Goal: Task Accomplishment & Management: Manage account settings

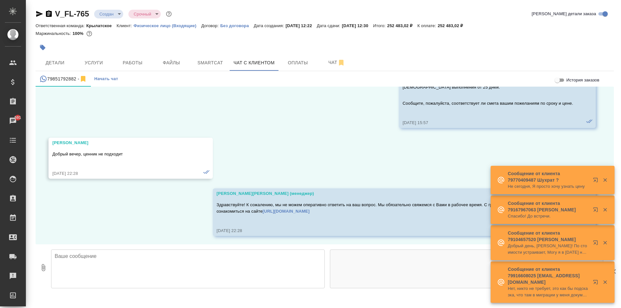
scroll to position [754, 0]
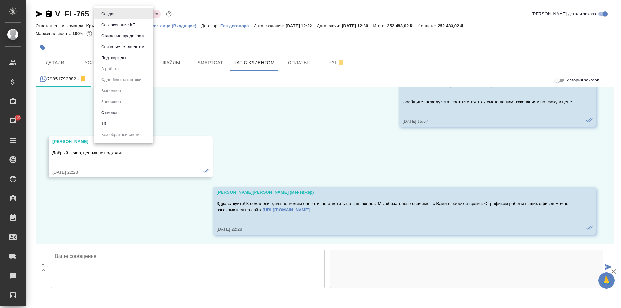
click at [114, 16] on body "🙏 .cls-1 fill:#fff; AWATERA Kasymov Timur Клиенты Спецификации Заказы 591 Чаты …" at bounding box center [310, 154] width 621 height 308
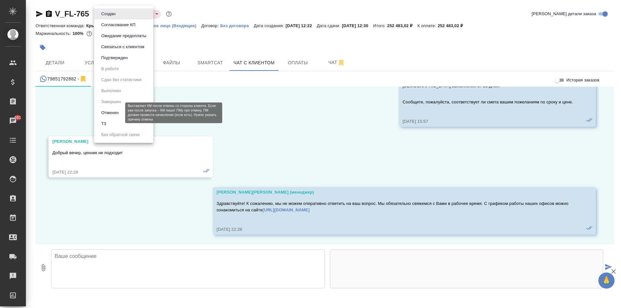
click at [116, 116] on button "Отменен" at bounding box center [109, 112] width 21 height 7
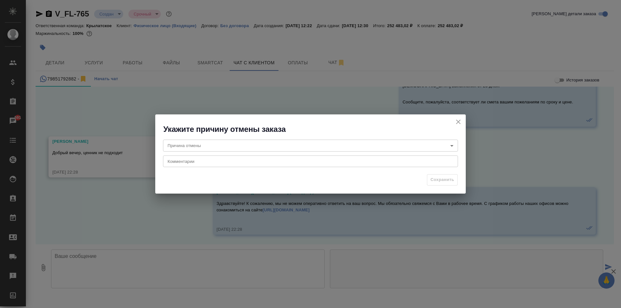
click at [252, 146] on body "🙏 .cls-1 fill:#fff; AWATERA Kasymov Timur Клиенты Спецификации Заказы 591 Чаты …" at bounding box center [310, 154] width 621 height 308
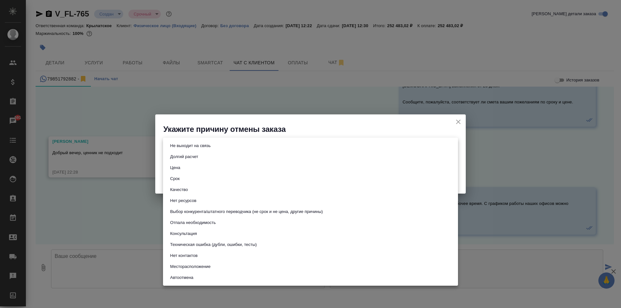
click at [211, 170] on li "Цена" at bounding box center [310, 167] width 295 height 11
type input "price"
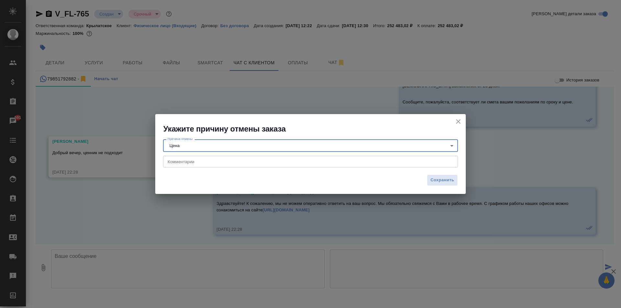
drag, startPoint x: 463, startPoint y: 120, endPoint x: 460, endPoint y: 122, distance: 3.8
click at [462, 120] on button "close" at bounding box center [459, 122] width 10 height 10
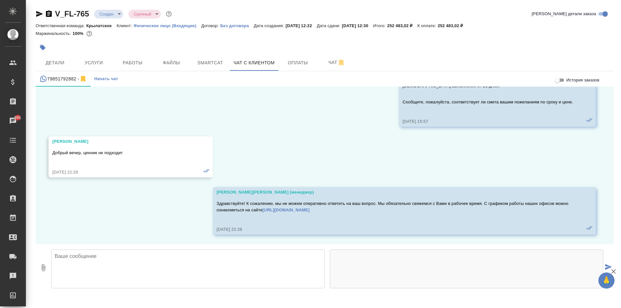
click at [92, 149] on div "Добрый вечер, ценник не подходит" at bounding box center [121, 157] width 138 height 18
click at [94, 151] on p "Добрый вечер, ценник не подходит" at bounding box center [121, 153] width 138 height 6
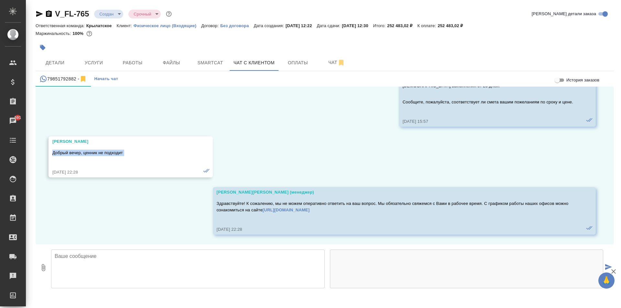
click at [96, 15] on body "🙏 .cls-1 fill:#fff; AWATERA Kasymov Timur Клиенты Спецификации Заказы 591 Чаты …" at bounding box center [310, 154] width 621 height 308
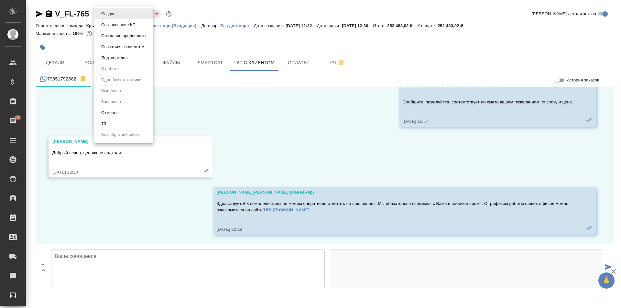
click at [256, 115] on div at bounding box center [310, 154] width 621 height 308
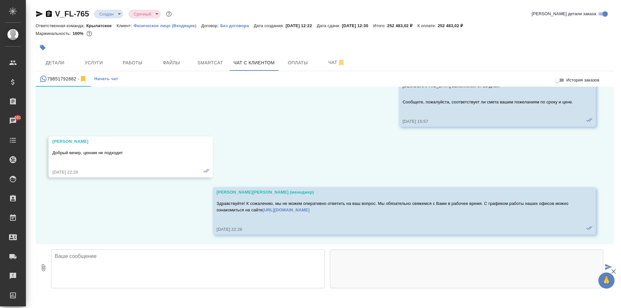
click at [51, 43] on div at bounding box center [229, 47] width 386 height 14
click at [58, 56] on button "Детали" at bounding box center [55, 63] width 39 height 16
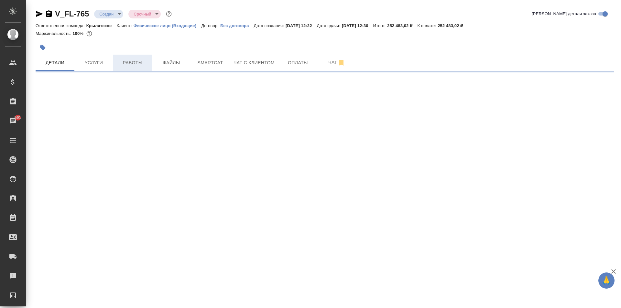
select select "RU"
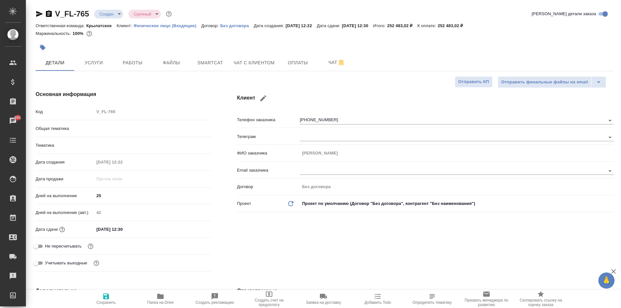
type textarea "x"
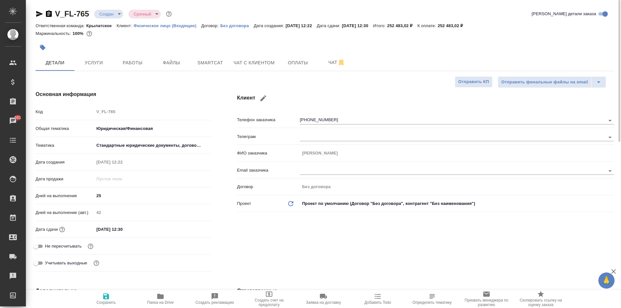
type textarea "x"
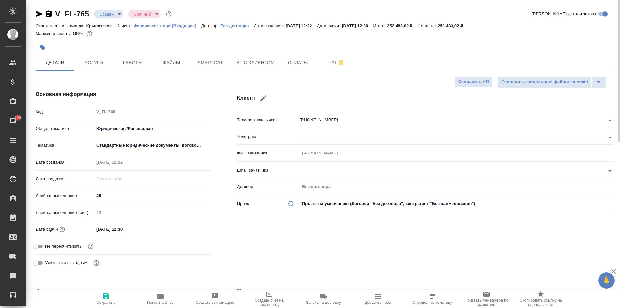
type textarea "x"
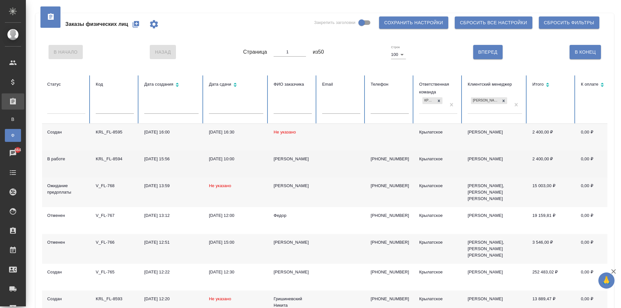
click at [275, 162] on div "[PERSON_NAME]" at bounding box center [293, 159] width 38 height 6
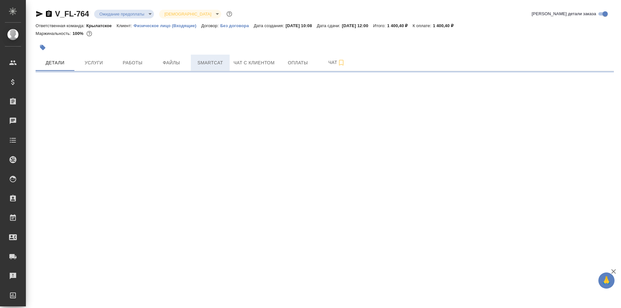
select select "RU"
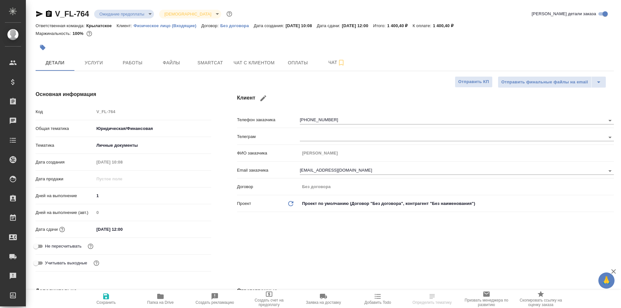
type textarea "x"
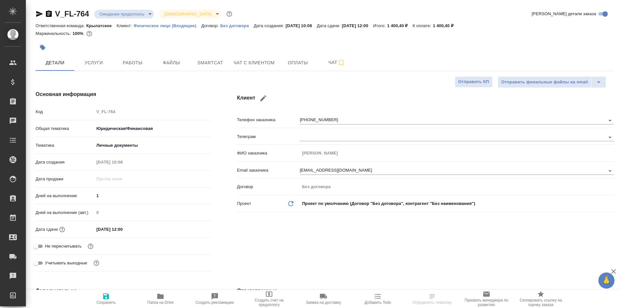
type textarea "x"
click at [241, 56] on button "Чат с клиентом" at bounding box center [254, 63] width 49 height 16
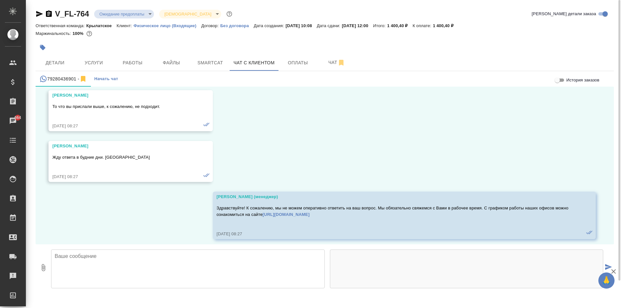
scroll to position [729, 0]
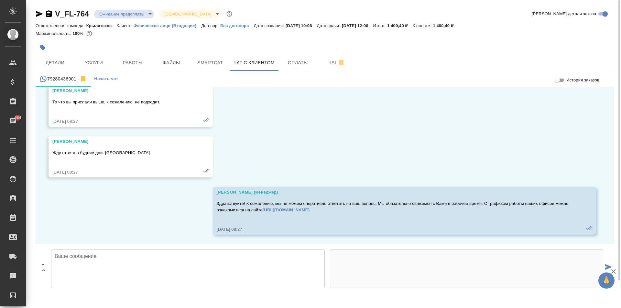
click at [99, 262] on textarea at bounding box center [188, 269] width 274 height 39
click at [66, 257] on textarea "Добпый день" at bounding box center [188, 269] width 274 height 39
click at [105, 253] on textarea "Добрый день" at bounding box center [188, 269] width 274 height 39
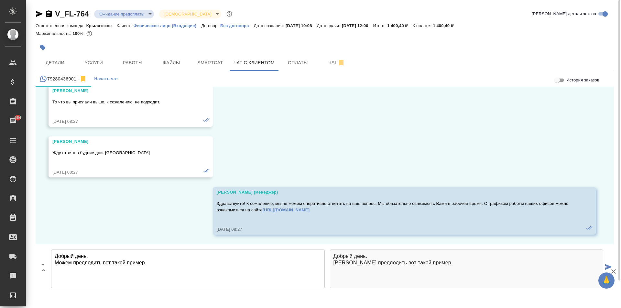
click at [93, 264] on textarea "Добрый день. Можем предлодить вот такой пример." at bounding box center [188, 269] width 274 height 39
click at [166, 262] on textarea "Добрый день. Можем предложить вот такой пример." at bounding box center [188, 269] width 274 height 39
type textarea "Добрый день. Можем предложить вот такой пример."
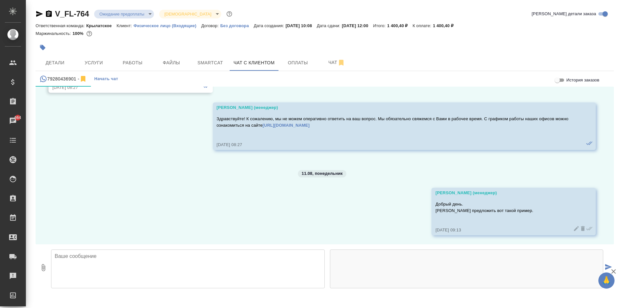
scroll to position [814, 0]
click at [35, 266] on div "V_FL-764 Ожидание предоплаты waitingForPrepayment Святая троица holyTrinity Кра…" at bounding box center [325, 147] width 586 height 294
click at [43, 267] on icon "button" at bounding box center [44, 267] width 4 height 7
type input "C:\fakepath\Untitled.pdf"
click at [149, 261] on textarea at bounding box center [188, 269] width 274 height 39
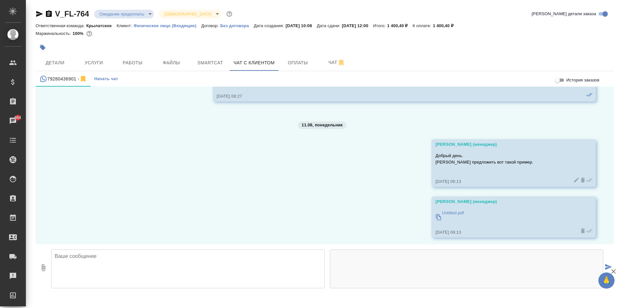
scroll to position [865, 0]
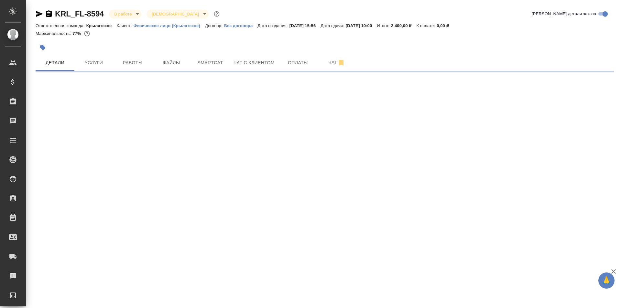
select select "RU"
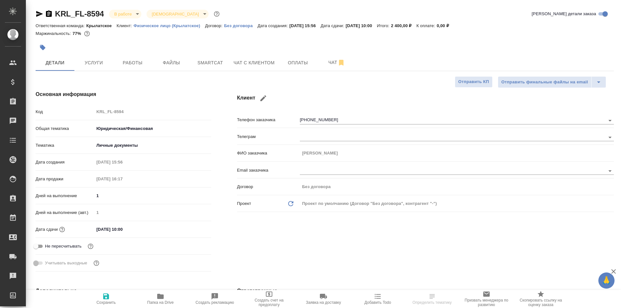
type textarea "x"
click at [122, 63] on span "Работы" at bounding box center [132, 63] width 31 height 8
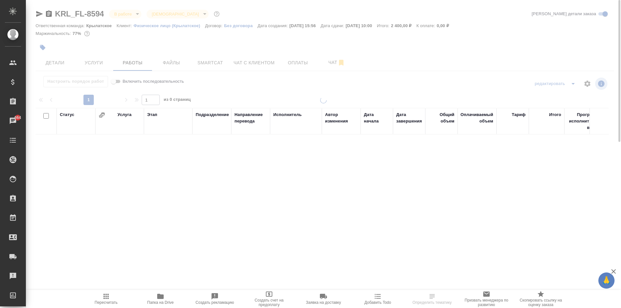
click at [102, 296] on span "Пересчитать" at bounding box center [106, 299] width 47 height 12
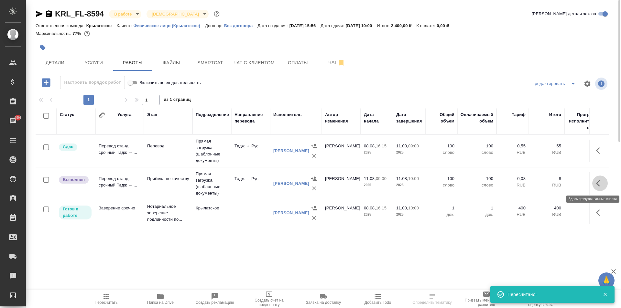
drag, startPoint x: 600, startPoint y: 184, endPoint x: 570, endPoint y: 192, distance: 30.1
click at [598, 186] on icon "button" at bounding box center [600, 184] width 8 height 8
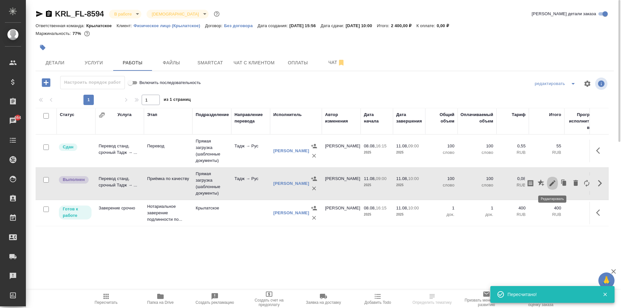
click at [557, 187] on button "button" at bounding box center [552, 184] width 11 height 16
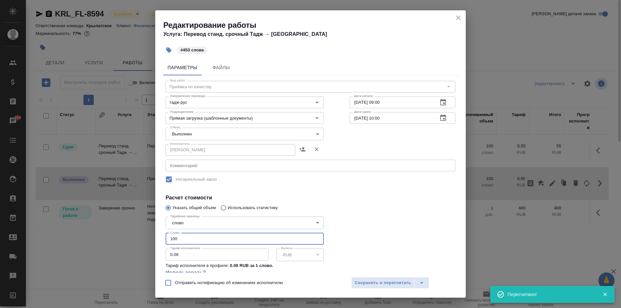
click at [167, 237] on input "100" at bounding box center [245, 239] width 158 height 12
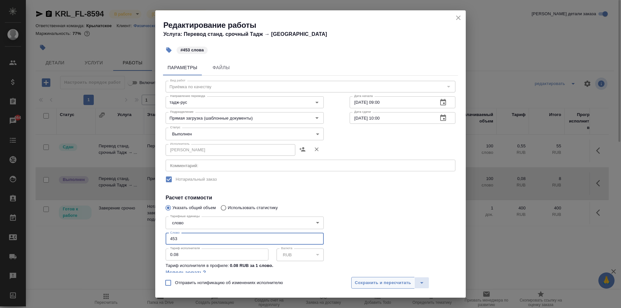
type input "453"
click at [375, 280] on span "Сохранить и пересчитать" at bounding box center [383, 283] width 56 height 7
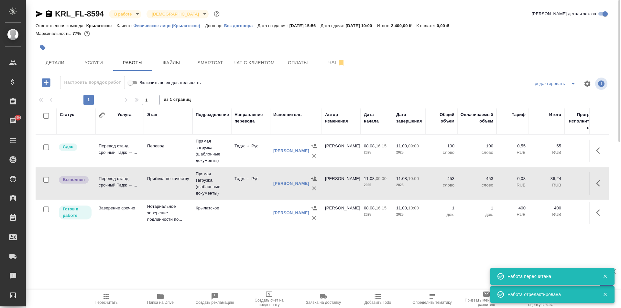
click at [114, 290] on button "Пересчитать" at bounding box center [106, 299] width 54 height 18
click at [112, 296] on span "Пересчитать" at bounding box center [106, 299] width 47 height 12
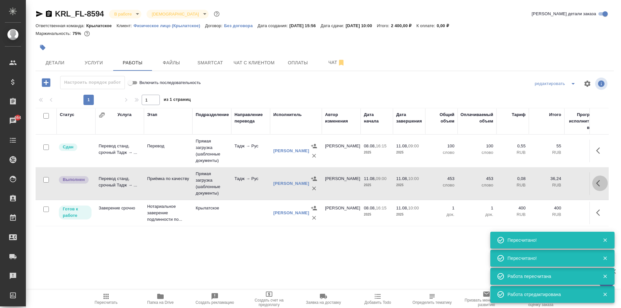
drag, startPoint x: 599, startPoint y: 182, endPoint x: 587, endPoint y: 194, distance: 17.2
click at [598, 182] on icon "button" at bounding box center [598, 183] width 4 height 6
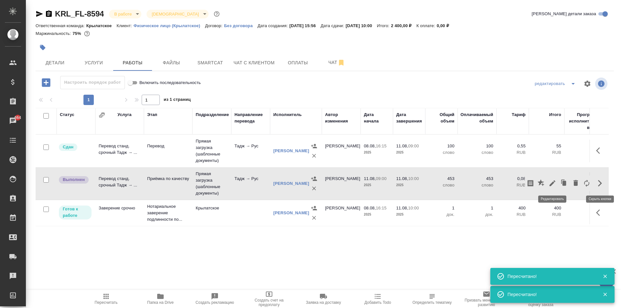
click at [551, 180] on icon "button" at bounding box center [553, 184] width 8 height 8
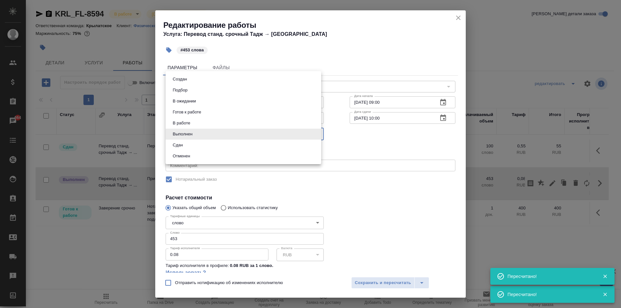
drag, startPoint x: 171, startPoint y: 134, endPoint x: 179, endPoint y: 152, distance: 20.0
click at [171, 135] on body "🙏 .cls-1 fill:#fff; AWATERA Kasymov Timur Клиенты Спецификации Заказы 664 Чаты …" at bounding box center [310, 154] width 621 height 308
click at [181, 155] on button "Отменен" at bounding box center [181, 156] width 21 height 7
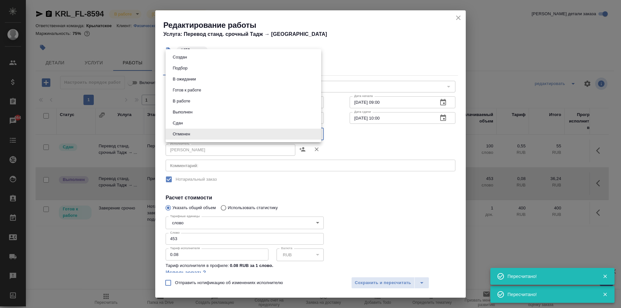
click at [181, 137] on body "🙏 .cls-1 fill:#fff; AWATERA Kasymov Timur Клиенты Спецификации Заказы 664 Чаты …" at bounding box center [310, 154] width 621 height 308
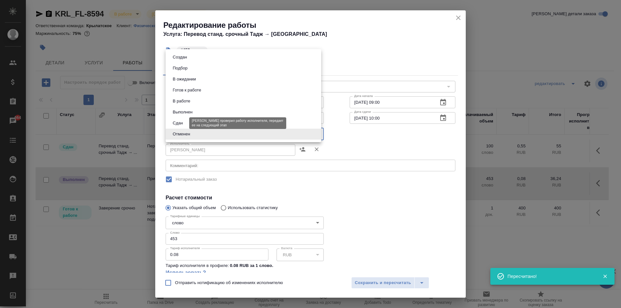
click at [182, 122] on button "Сдан" at bounding box center [178, 123] width 14 height 7
type input "closed"
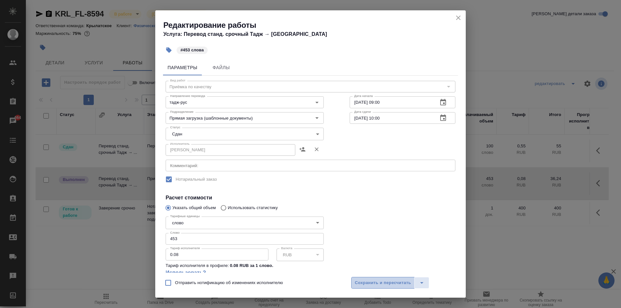
click at [366, 284] on span "Сохранить и пересчитать" at bounding box center [383, 283] width 56 height 7
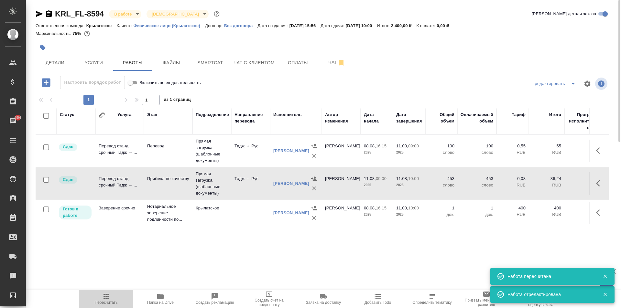
click at [108, 302] on span "Пересчитать" at bounding box center [106, 303] width 23 height 5
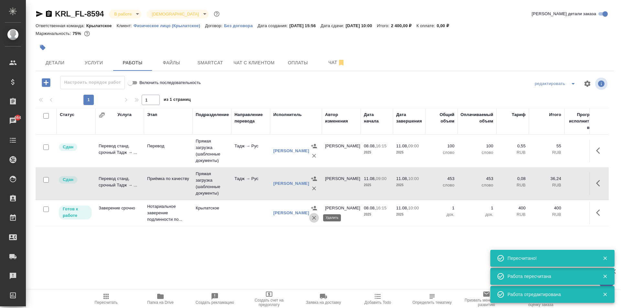
click at [317, 218] on button "button" at bounding box center [314, 218] width 10 height 10
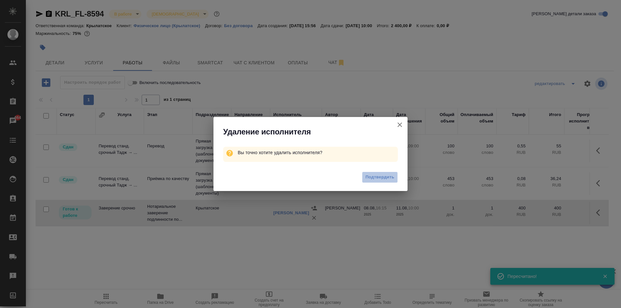
click at [398, 176] on button "Подтвердить" at bounding box center [380, 177] width 36 height 11
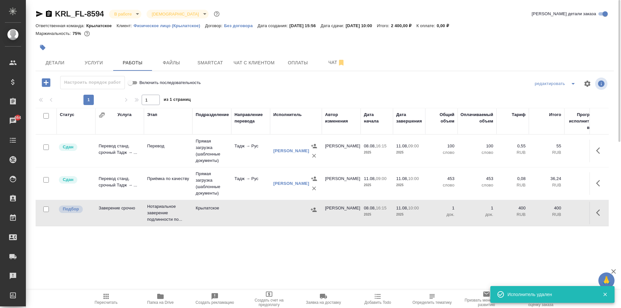
drag, startPoint x: 603, startPoint y: 213, endPoint x: 596, endPoint y: 216, distance: 7.9
click at [602, 213] on icon "button" at bounding box center [600, 213] width 8 height 8
click at [553, 211] on icon "button" at bounding box center [553, 213] width 8 height 8
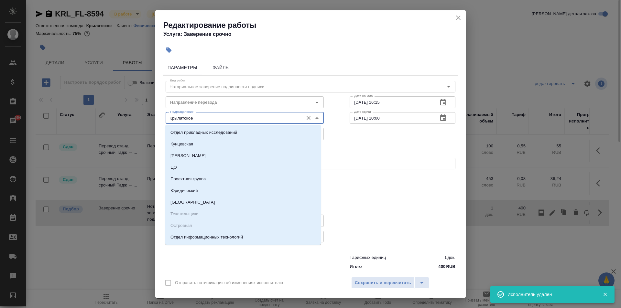
click at [239, 117] on input "Крылатское" at bounding box center [234, 118] width 133 height 8
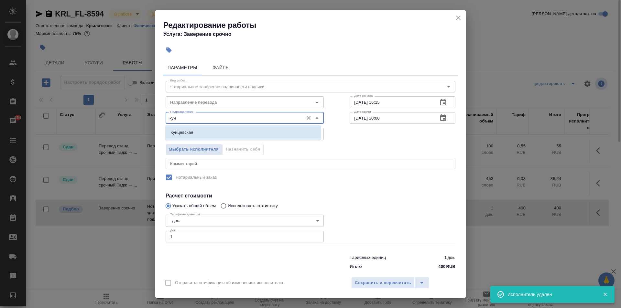
click at [233, 128] on li "Кунцевская" at bounding box center [243, 133] width 156 height 12
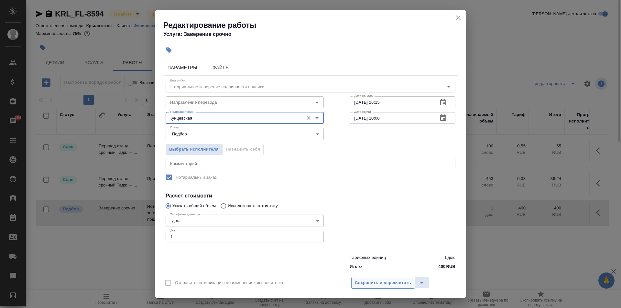
type input "Кунцевская"
click at [361, 280] on span "Сохранить и пересчитать" at bounding box center [383, 283] width 56 height 7
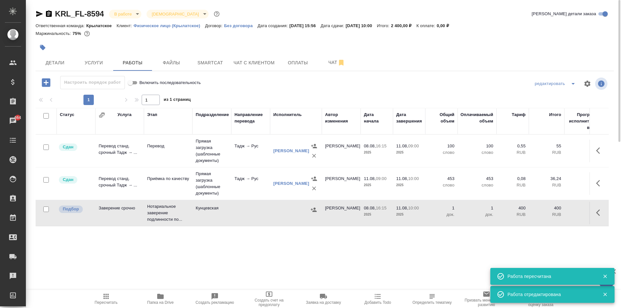
click at [315, 209] on icon "button" at bounding box center [314, 210] width 6 height 4
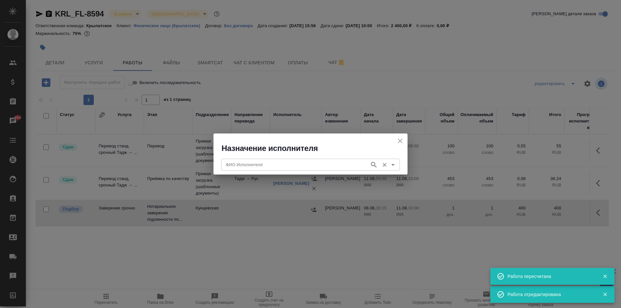
click at [282, 166] on input "ФИО Исполнителя" at bounding box center [294, 165] width 143 height 8
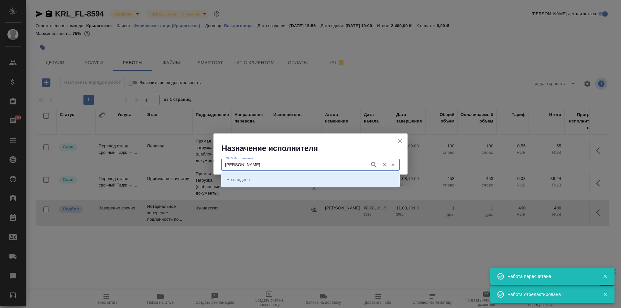
type input "аристова"
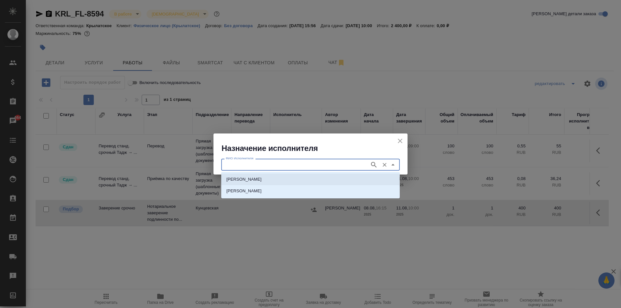
click at [278, 176] on li "НОТАРИУС Аристова Анна Дмитриевна" at bounding box center [310, 180] width 179 height 12
type input "НОТАРИУС Аристова Анна Дмитриевна"
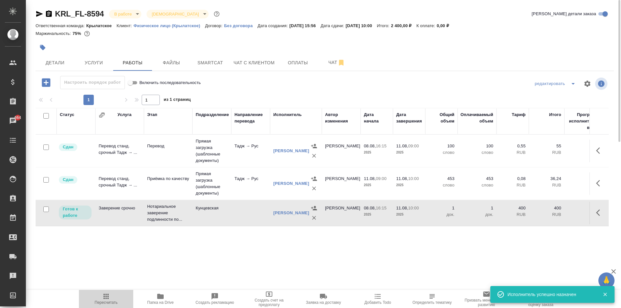
click at [109, 292] on button "Пересчитать" at bounding box center [106, 299] width 54 height 18
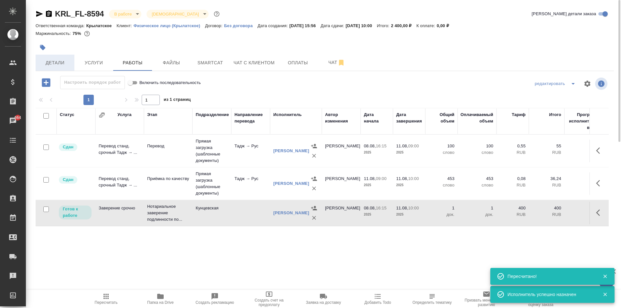
click at [49, 61] on span "Детали" at bounding box center [54, 63] width 31 height 8
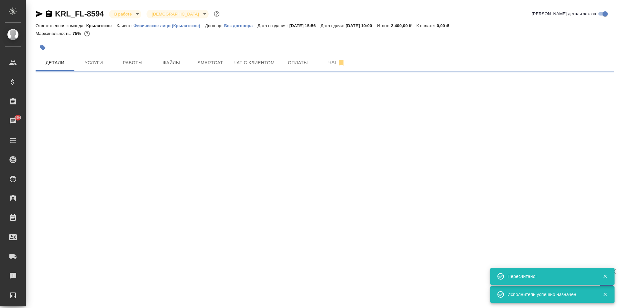
select select "RU"
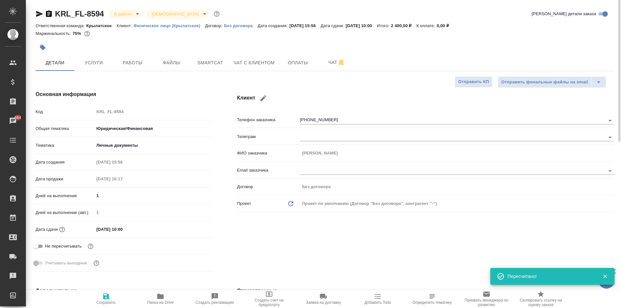
type textarea "x"
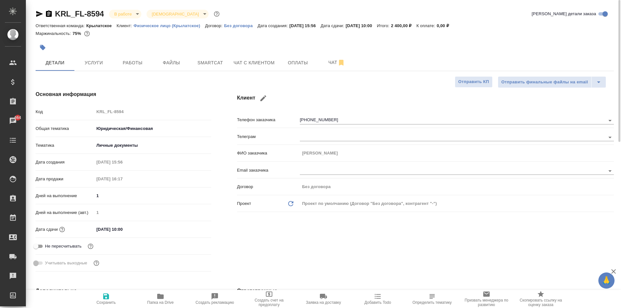
click at [137, 15] on body "🙏 .cls-1 fill:#fff; AWATERA Kasymov Timur Клиенты Спецификации Заказы 664 Чаты …" at bounding box center [310, 154] width 621 height 308
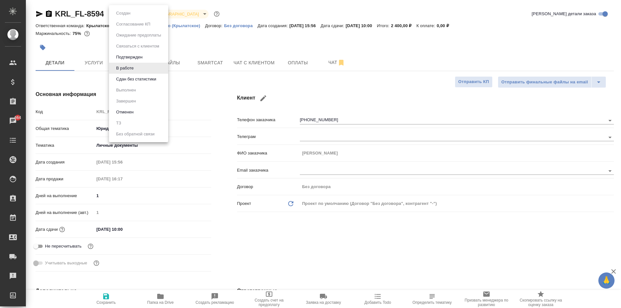
click at [134, 85] on ul "Создан Согласование КП Ожидание предоплаты Связаться с клиентом Подтвержден В р…" at bounding box center [138, 73] width 59 height 137
click at [132, 17] on button "Сдан без статистики" at bounding box center [123, 13] width 18 height 7
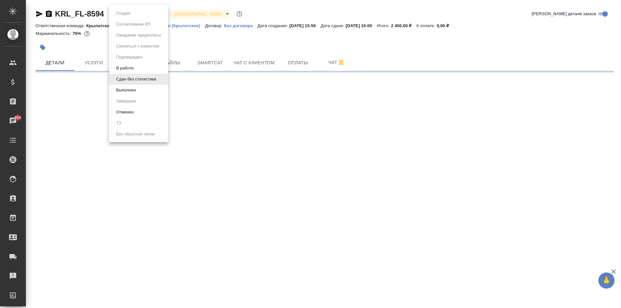
drag, startPoint x: 153, startPoint y: 13, endPoint x: 148, endPoint y: 51, distance: 38.5
click at [153, 13] on body "🙏 .cls-1 fill:#fff; AWATERA Kasymov Timur Клиенты Спецификации Заказы 664 Чаты …" at bounding box center [310, 154] width 621 height 308
select select "RU"
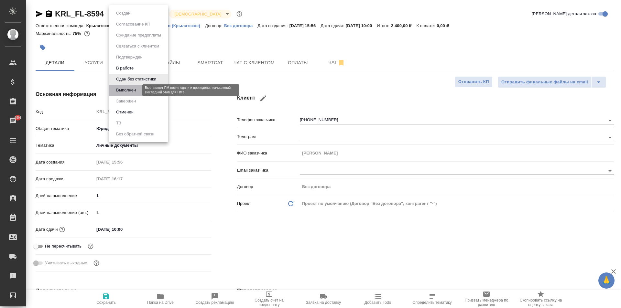
type textarea "x"
click at [127, 92] on button "Выполнен" at bounding box center [126, 90] width 24 height 7
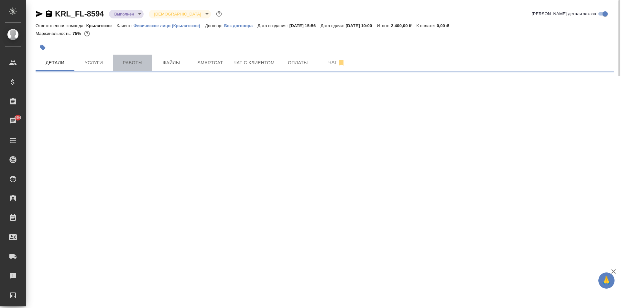
click at [145, 62] on span "Работы" at bounding box center [132, 63] width 31 height 8
select select "RU"
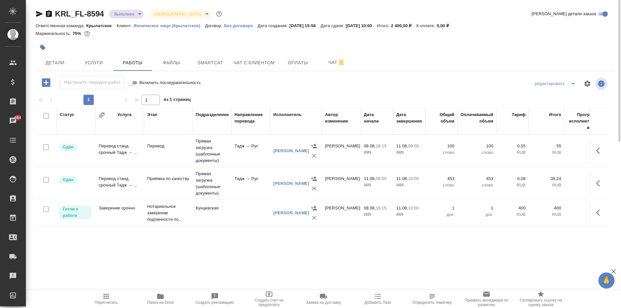
click at [104, 294] on icon "button" at bounding box center [106, 297] width 8 height 8
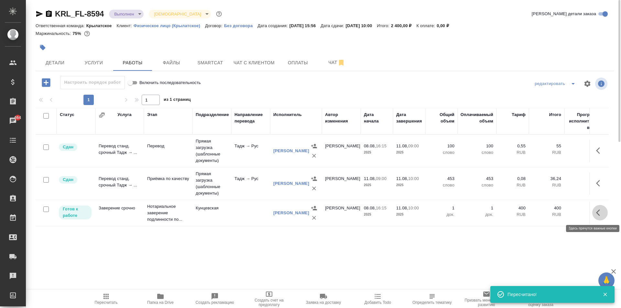
click at [597, 212] on icon "button" at bounding box center [600, 213] width 8 height 8
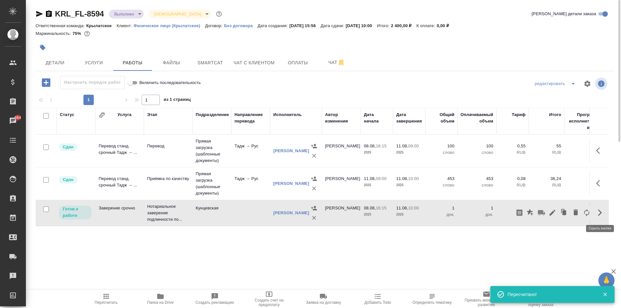
click at [557, 218] on div at bounding box center [553, 213] width 78 height 16
click at [551, 215] on icon "button" at bounding box center [553, 213] width 6 height 6
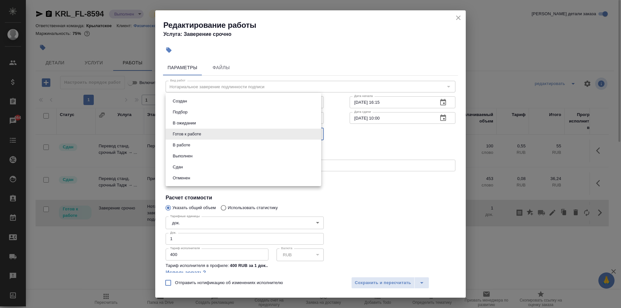
drag, startPoint x: 208, startPoint y: 133, endPoint x: 190, endPoint y: 153, distance: 26.6
click at [204, 139] on body "🙏 .cls-1 fill:#fff; AWATERA Kasymov Timur Клиенты Спецификации Заказы 664 Чаты …" at bounding box center [310, 154] width 621 height 308
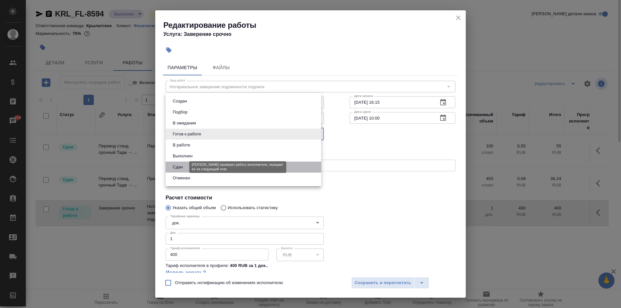
drag, startPoint x: 174, startPoint y: 167, endPoint x: 206, endPoint y: 180, distance: 34.7
click at [175, 168] on button "Сдан" at bounding box center [178, 167] width 14 height 7
type input "closed"
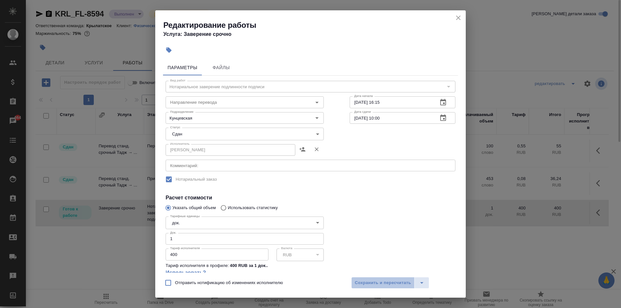
drag, startPoint x: 370, startPoint y: 282, endPoint x: 340, endPoint y: 285, distance: 29.7
click at [365, 282] on span "Сохранить и пересчитать" at bounding box center [383, 283] width 56 height 7
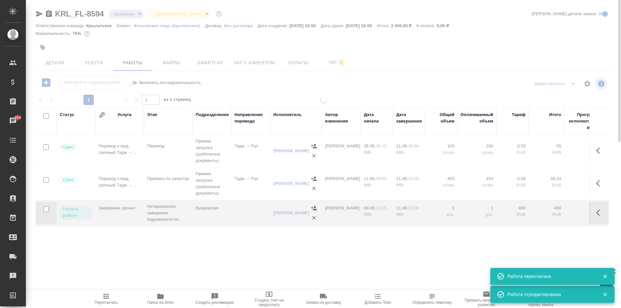
click at [123, 294] on span "Пересчитать" at bounding box center [106, 299] width 47 height 12
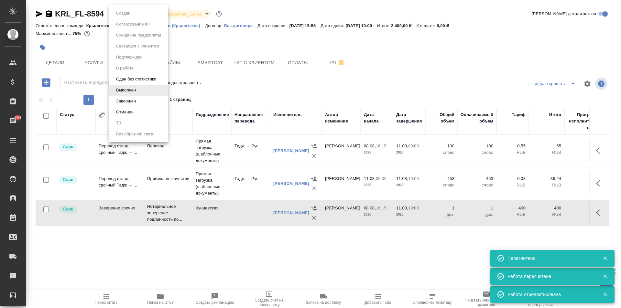
drag, startPoint x: 133, startPoint y: 13, endPoint x: 127, endPoint y: 63, distance: 50.9
click at [134, 14] on body "🙏 .cls-1 fill:#fff; AWATERA Kasymov Timur Клиенты Спецификации Заказы 664 Чаты …" at bounding box center [310, 154] width 621 height 308
drag, startPoint x: 127, startPoint y: 102, endPoint x: 133, endPoint y: 102, distance: 6.2
click at [127, 102] on button "Завершен" at bounding box center [126, 101] width 24 height 7
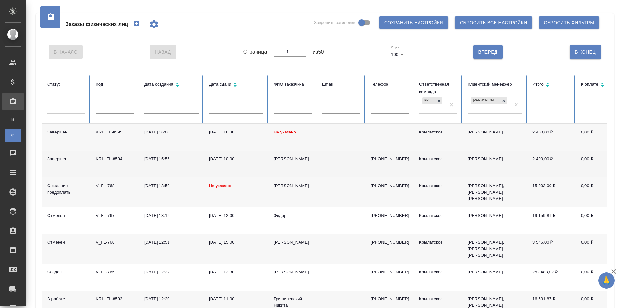
click at [288, 162] on div "[PERSON_NAME]" at bounding box center [293, 159] width 38 height 6
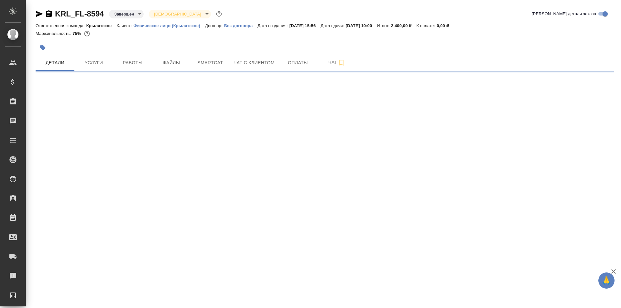
click at [35, 13] on div "KRL_FL-8594 Завершен closed Святая троица holyTrinity Кратко детали заказа Отве…" at bounding box center [325, 38] width 586 height 76
click at [39, 16] on icon "button" at bounding box center [40, 14] width 8 height 8
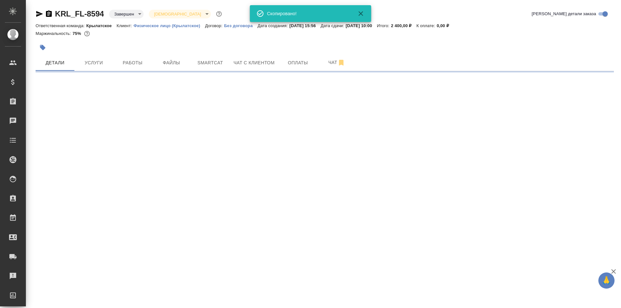
select select "RU"
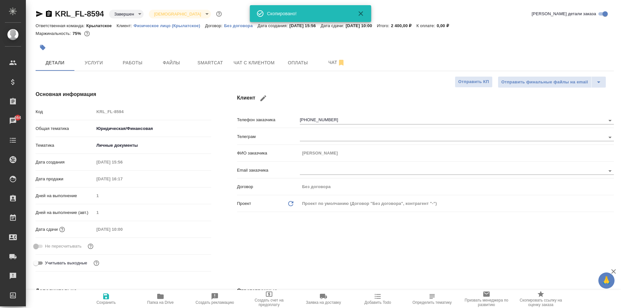
type textarea "x"
click at [164, 295] on span "Папка на Drive" at bounding box center [160, 299] width 47 height 12
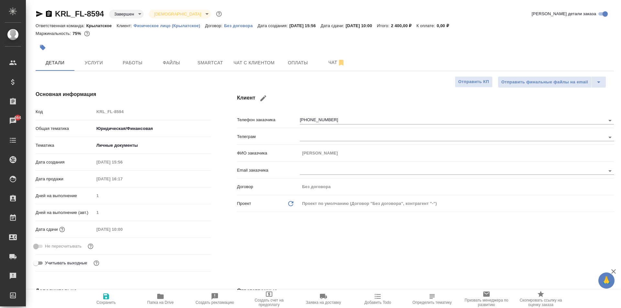
type textarea "x"
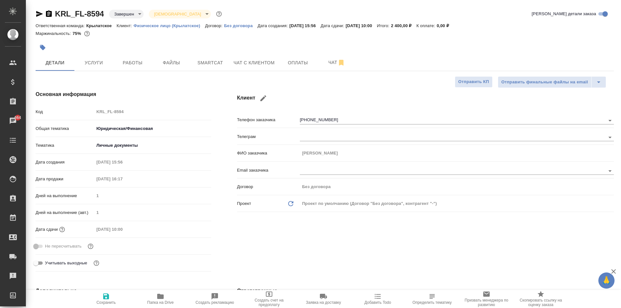
type textarea "x"
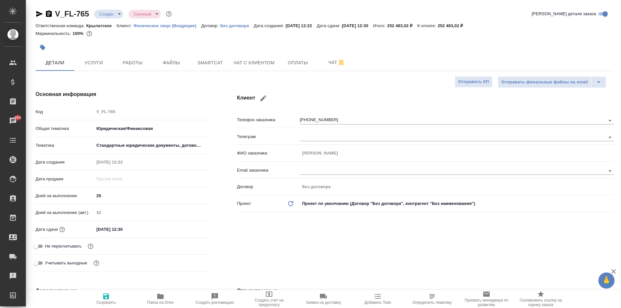
select select "RU"
click at [242, 63] on span "Чат с клиентом" at bounding box center [254, 63] width 41 height 8
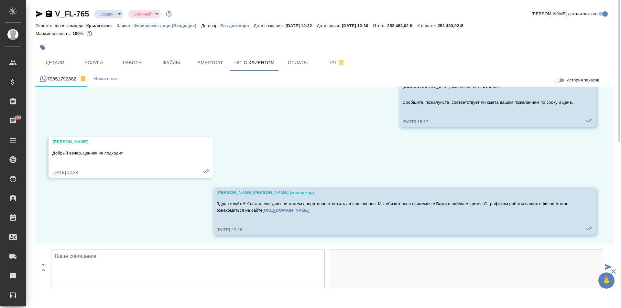
scroll to position [754, 0]
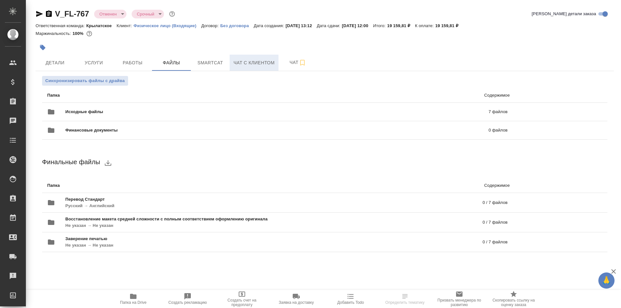
drag, startPoint x: 226, startPoint y: 65, endPoint x: 238, endPoint y: 64, distance: 12.0
click at [237, 64] on div "Детали Услуги Работы Файлы Smartcat Чат с клиентом Чат" at bounding box center [325, 63] width 579 height 16
click at [238, 64] on span "Чат с клиентом" at bounding box center [254, 63] width 41 height 8
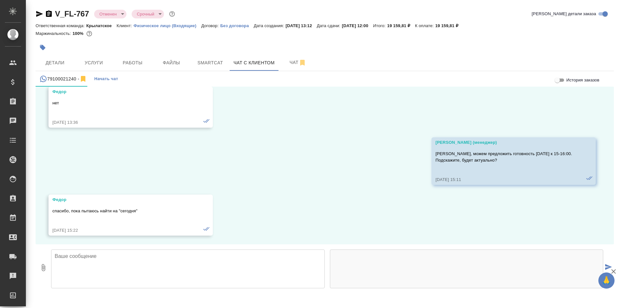
scroll to position [744, 0]
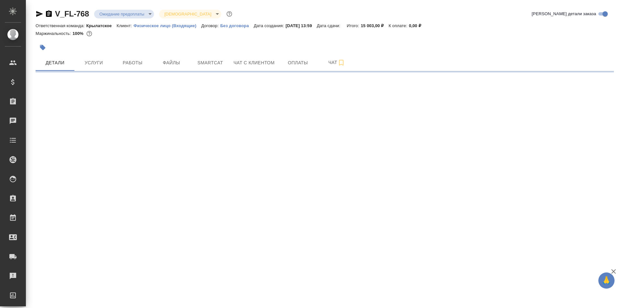
select select "RU"
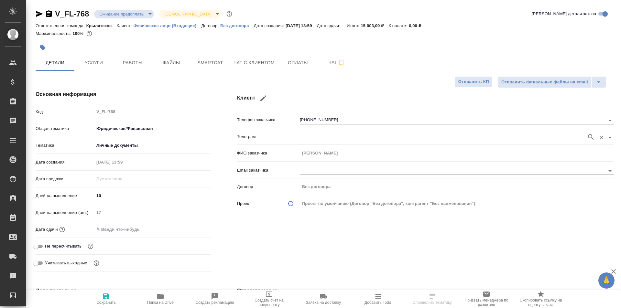
type textarea "x"
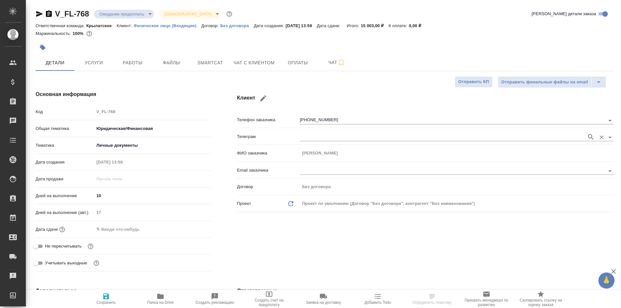
type textarea "x"
click at [127, 52] on div at bounding box center [229, 47] width 386 height 14
click at [130, 59] on span "Работы" at bounding box center [132, 63] width 31 height 8
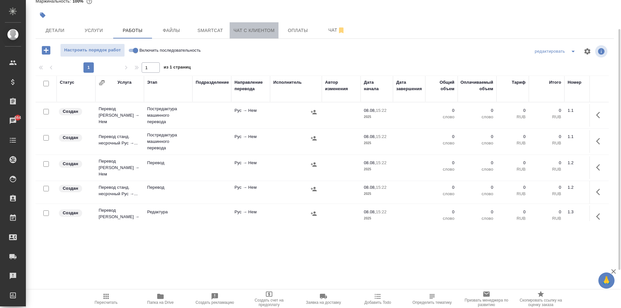
click at [257, 33] on span "Чат с клиентом" at bounding box center [254, 31] width 41 height 8
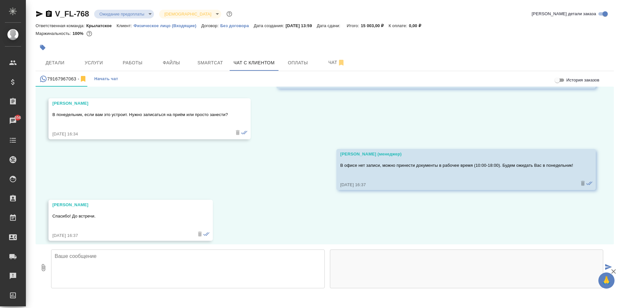
scroll to position [1843, 0]
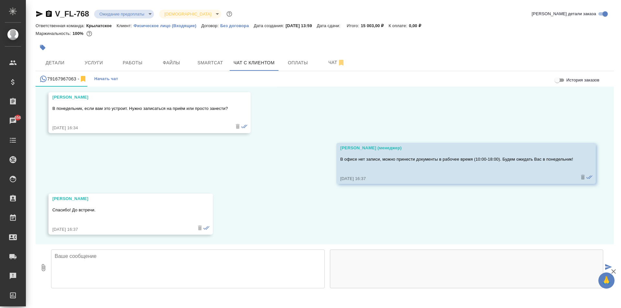
click at [137, 13] on body "🙏 .cls-1 fill:#fff; AWATERA Kasymov Timur Клиенты Спецификации Заказы 656 Чаты …" at bounding box center [310, 154] width 621 height 308
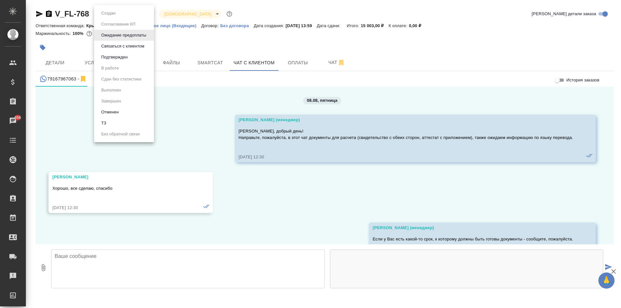
scroll to position [1843, 0]
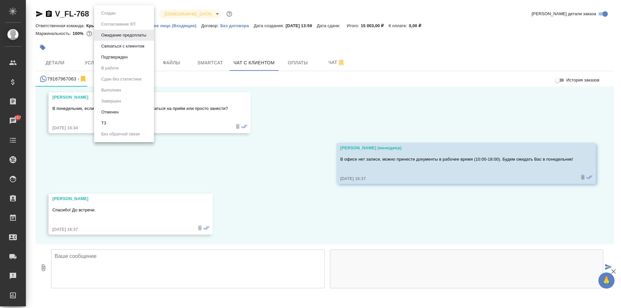
click at [178, 35] on div at bounding box center [310, 154] width 621 height 308
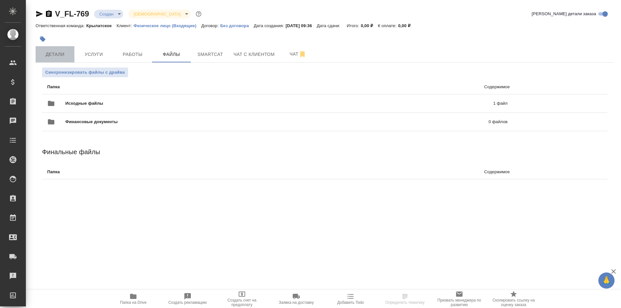
click at [62, 62] on button "Детали" at bounding box center [55, 54] width 39 height 16
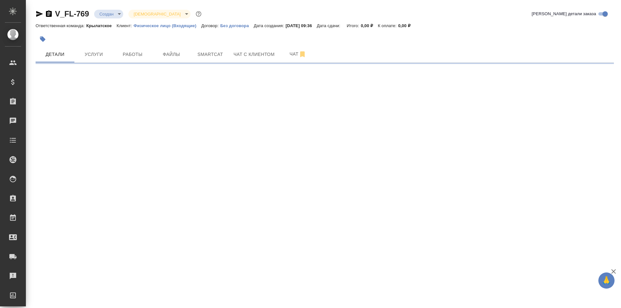
select select "RU"
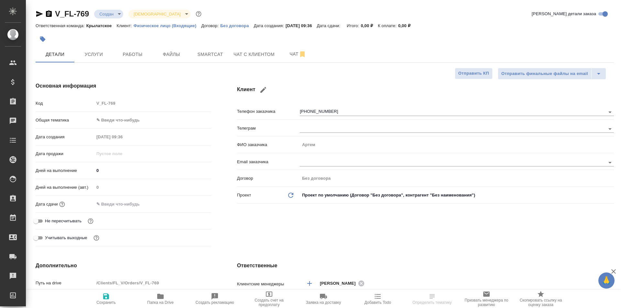
type textarea "x"
select select "RU"
type textarea "x"
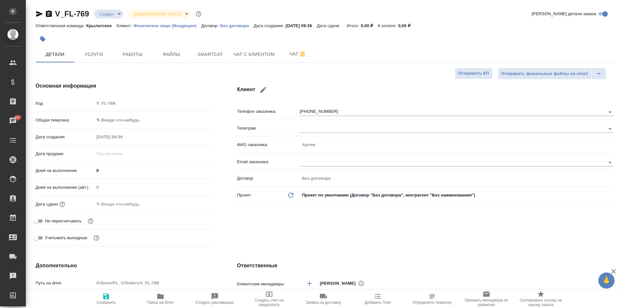
type textarea "x"
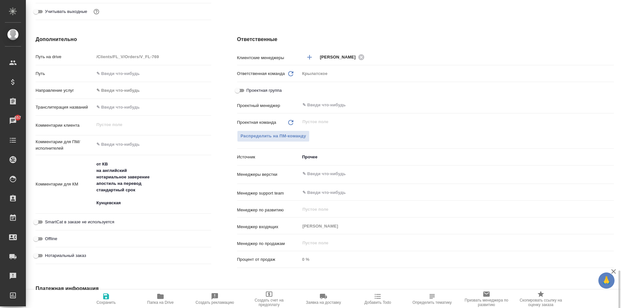
scroll to position [336, 0]
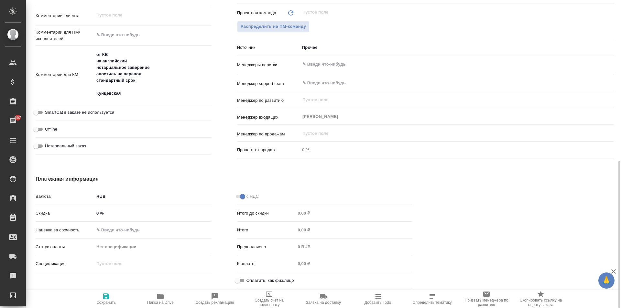
click at [238, 279] on div "Оплатить, как физ.лицо" at bounding box center [325, 280] width 176 height 11
click at [238, 279] on input "Оплатить, как физ.лицо" at bounding box center [237, 281] width 23 height 8
checkbox input "true"
type textarea "x"
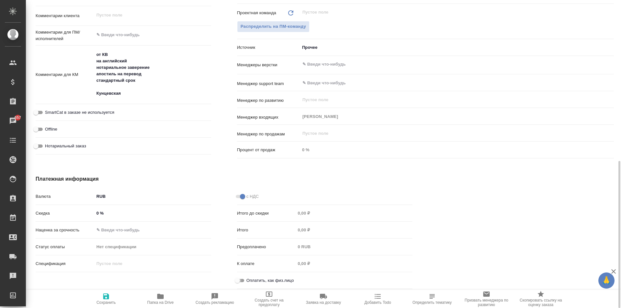
type textarea "x"
click at [81, 144] on span "Нотариальный заказ" at bounding box center [65, 146] width 41 height 6
click at [48, 144] on input "Нотариальный заказ" at bounding box center [35, 146] width 23 height 8
checkbox input "true"
type textarea "x"
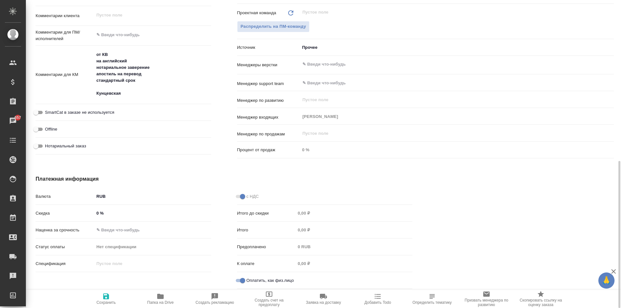
type textarea "x"
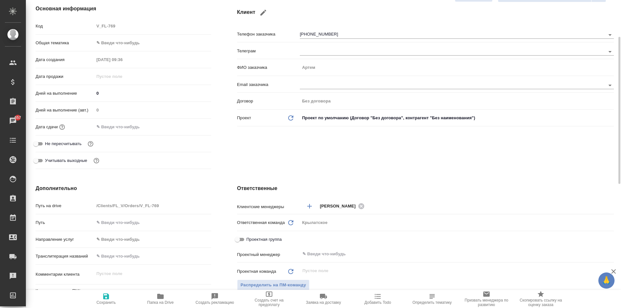
scroll to position [0, 0]
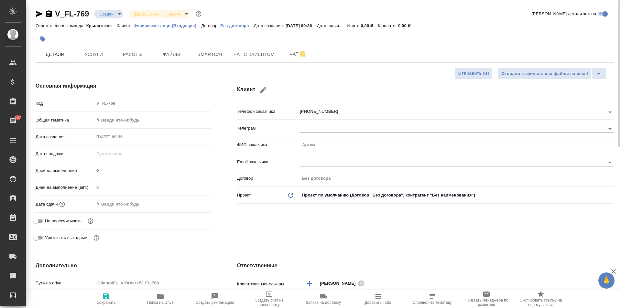
click at [108, 298] on icon "button" at bounding box center [106, 297] width 6 height 6
type textarea "x"
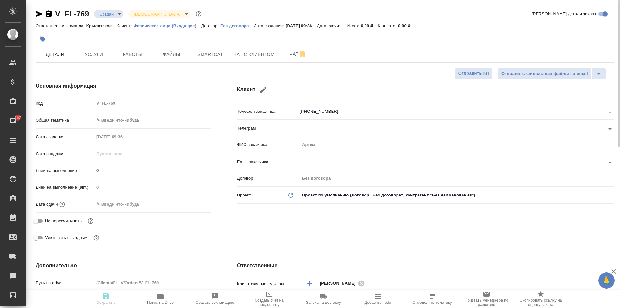
type textarea "x"
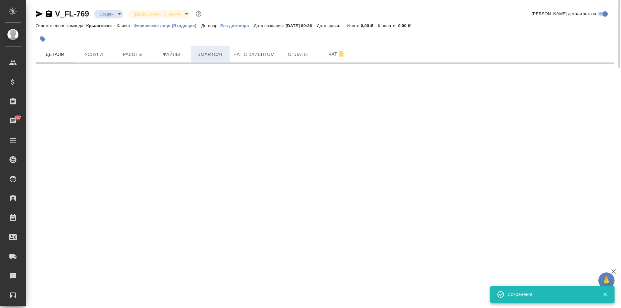
select select "RU"
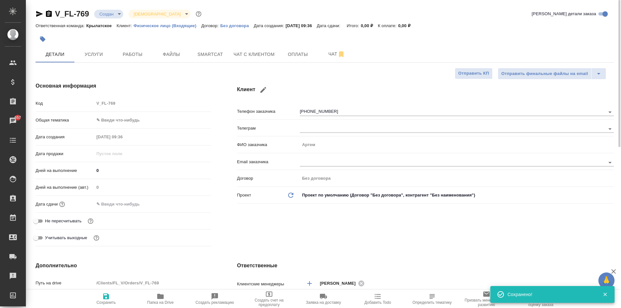
type textarea "x"
click at [176, 53] on span "Файлы" at bounding box center [171, 54] width 31 height 8
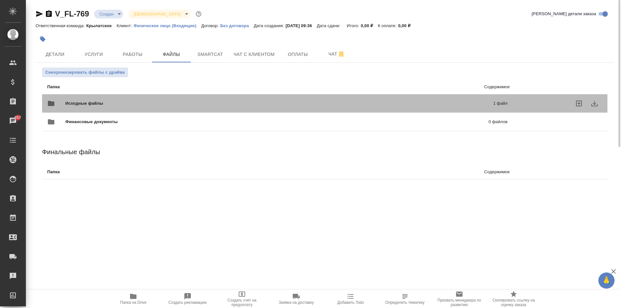
click at [105, 106] on span "Исходные файлы" at bounding box center [181, 103] width 233 height 6
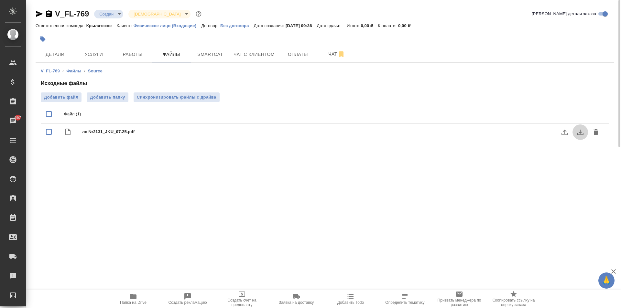
click at [577, 132] on icon "download" at bounding box center [581, 132] width 8 height 8
click at [239, 55] on span "Чат с клиентом" at bounding box center [254, 54] width 41 height 8
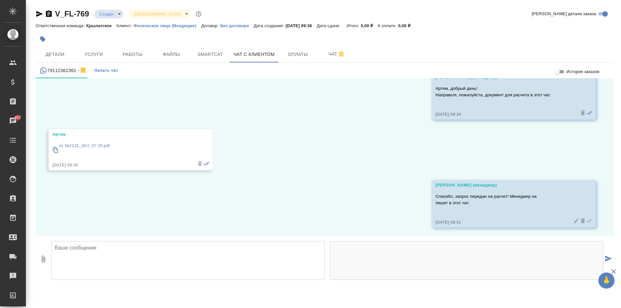
scroll to position [36, 0]
click at [70, 52] on span "Детали" at bounding box center [54, 54] width 31 height 8
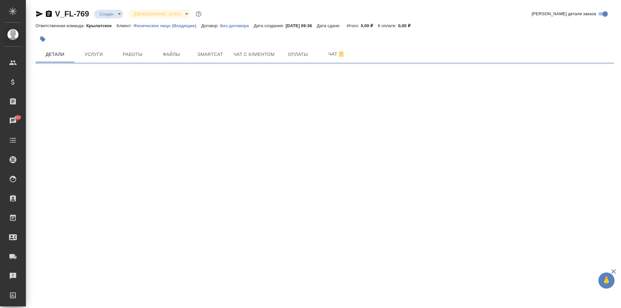
select select "RU"
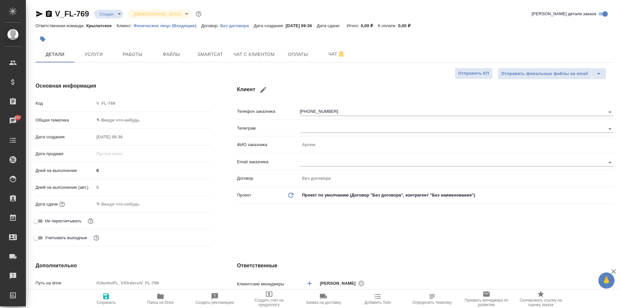
type textarea "x"
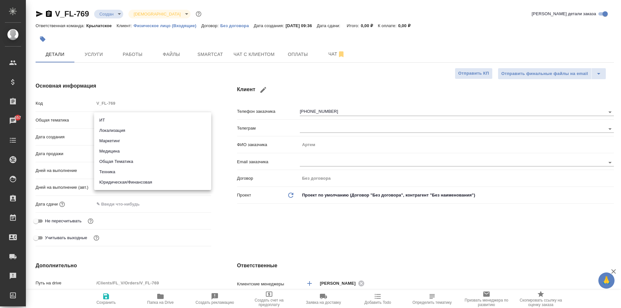
click at [108, 123] on body "🙏 .cls-1 fill:#fff; AWATERA Kasymov Timur Клиенты Спецификации Заказы 657 Чаты …" at bounding box center [310, 154] width 621 height 308
click at [136, 180] on li "Юридическая/Финансовая" at bounding box center [152, 182] width 117 height 10
type input "yr-fn"
type textarea "x"
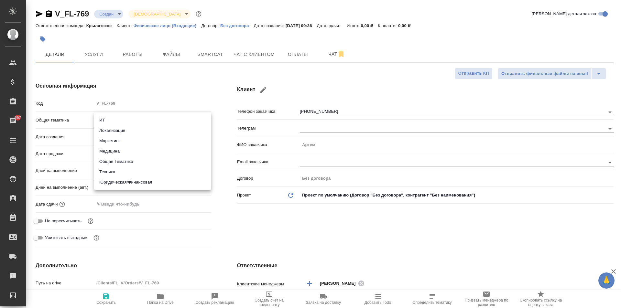
type textarea "x"
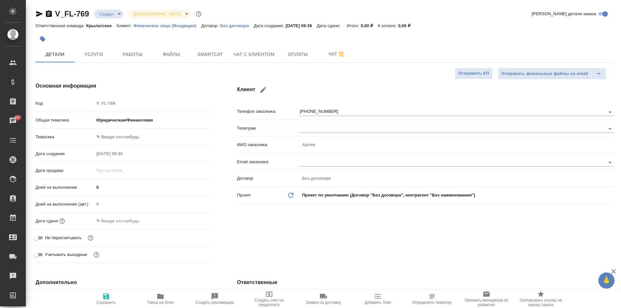
click at [120, 137] on body "🙏 .cls-1 fill:#fff; AWATERA Kasymov Timur Клиенты Спецификации Заказы 657 Чаты …" at bounding box center [310, 154] width 621 height 308
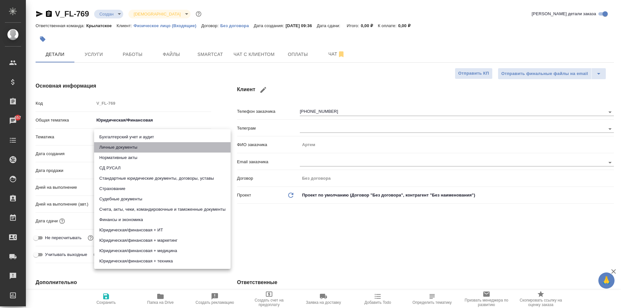
click at [120, 144] on li "Личные документы" at bounding box center [162, 147] width 137 height 10
type textarea "x"
type input "5a8b8b956a9677013d343cfe"
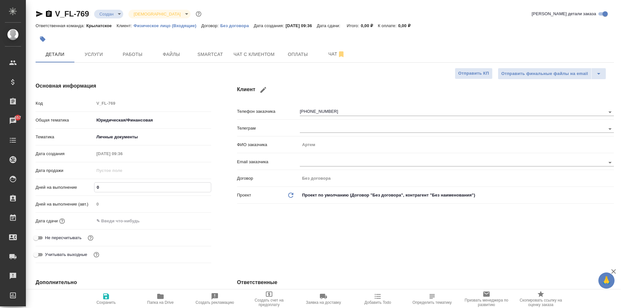
drag, startPoint x: 115, startPoint y: 186, endPoint x: 88, endPoint y: 187, distance: 26.6
click at [88, 187] on div "Дней на выполнение 0" at bounding box center [124, 187] width 176 height 11
type input "1"
type textarea "x"
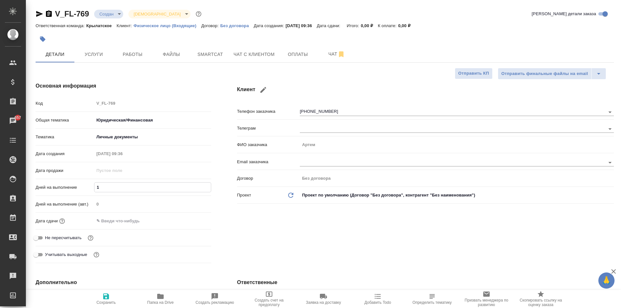
type textarea "x"
type input "1"
click at [110, 214] on div "Дней на выполнение (авт.) 0" at bounding box center [124, 207] width 176 height 17
drag, startPoint x: 113, startPoint y: 220, endPoint x: 155, endPoint y: 224, distance: 42.2
click at [117, 221] on input "text" at bounding box center [122, 220] width 57 height 9
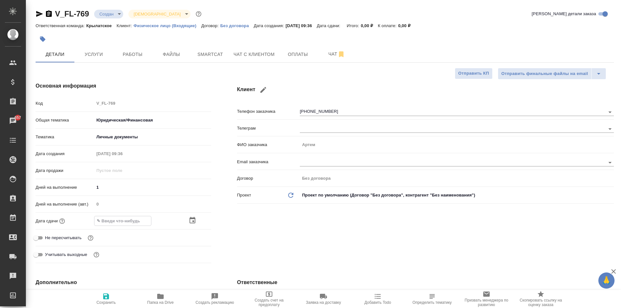
click at [193, 222] on icon "button" at bounding box center [193, 220] width 6 height 6
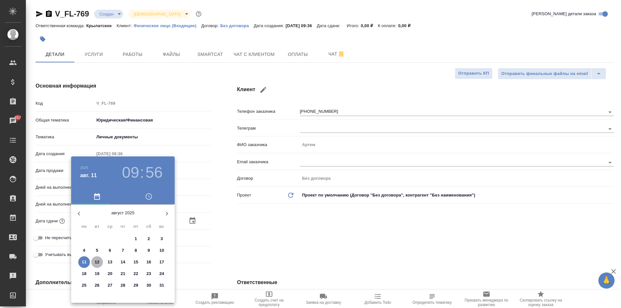
click at [95, 262] on p "12" at bounding box center [97, 262] width 5 height 6
type input "12.08.2025 09:56"
type textarea "x"
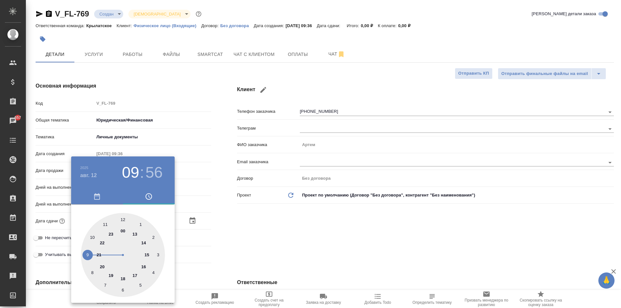
type input "12.08.2025 12:56"
type textarea "x"
click at [125, 218] on div at bounding box center [123, 255] width 84 height 84
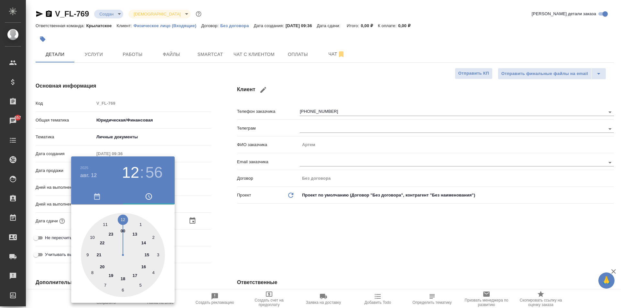
type textarea "x"
click at [125, 218] on div at bounding box center [123, 255] width 84 height 84
type input "12.08.2025 12:00"
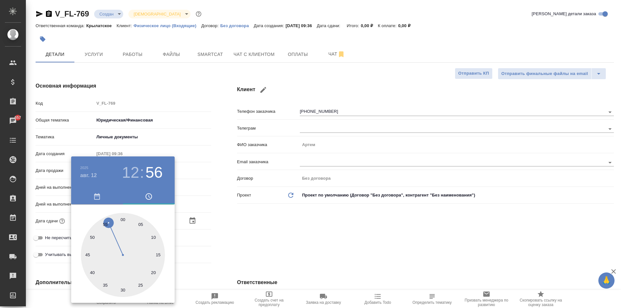
type textarea "x"
click at [125, 218] on div at bounding box center [123, 255] width 84 height 84
type textarea "x"
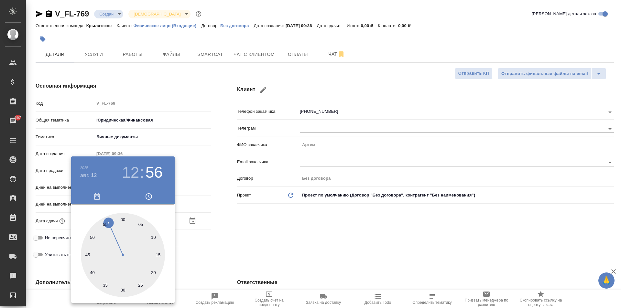
type textarea "x"
click at [298, 250] on div at bounding box center [310, 154] width 621 height 308
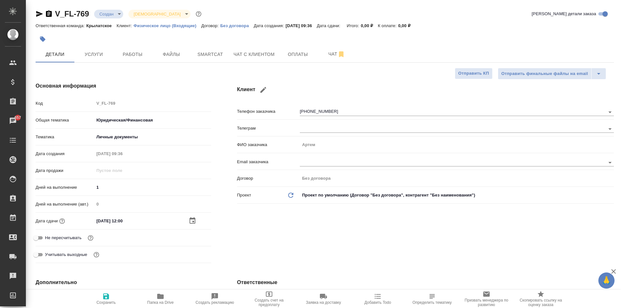
click at [75, 235] on span "Не пересчитывать" at bounding box center [63, 238] width 37 height 6
click at [48, 235] on input "Не пересчитывать" at bounding box center [35, 238] width 23 height 8
checkbox input "true"
type textarea "x"
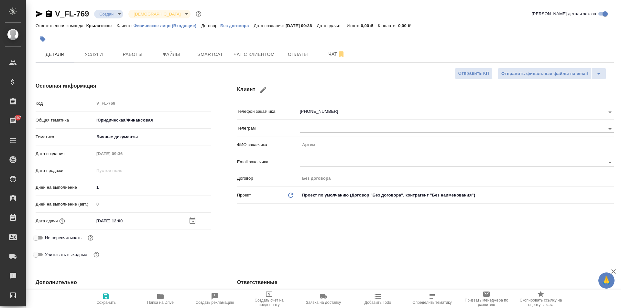
type textarea "x"
click at [108, 295] on icon "button" at bounding box center [106, 297] width 6 height 6
type textarea "x"
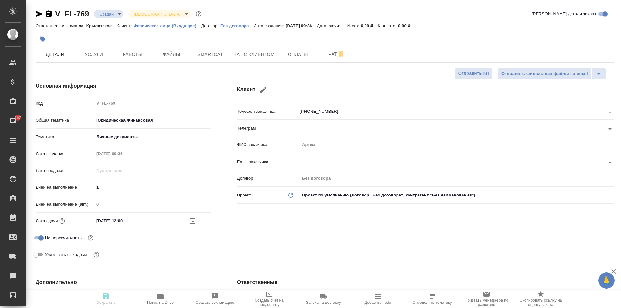
type textarea "x"
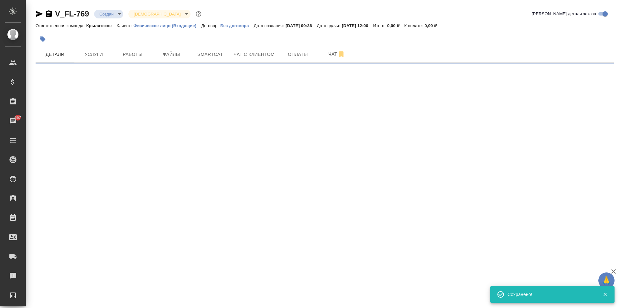
select select "RU"
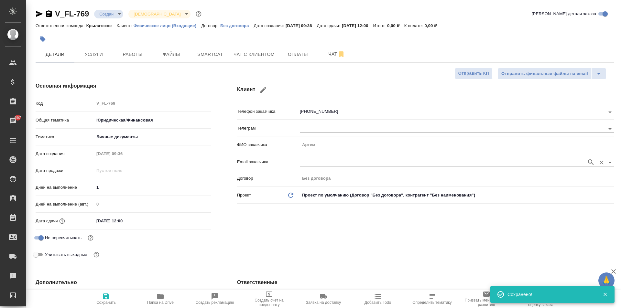
type textarea "x"
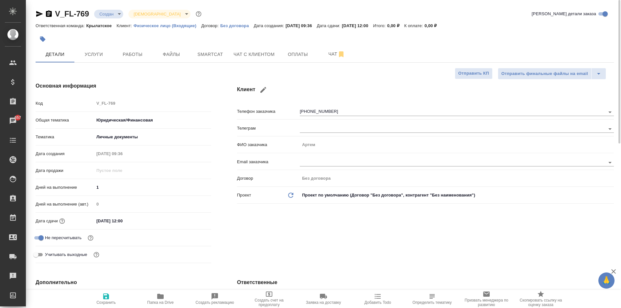
type textarea "x"
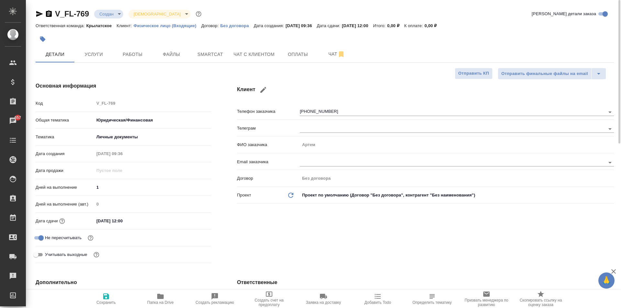
type textarea "x"
click at [261, 57] on span "Чат с клиентом" at bounding box center [254, 54] width 41 height 8
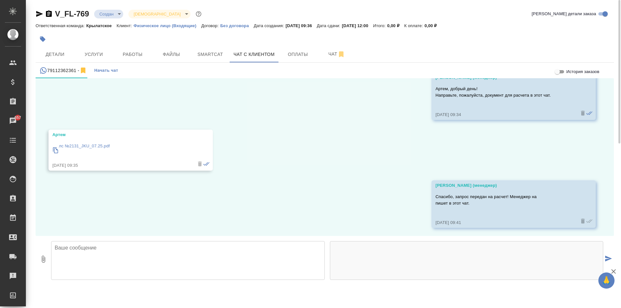
scroll to position [36, 0]
click at [61, 51] on span "Детали" at bounding box center [54, 54] width 31 height 8
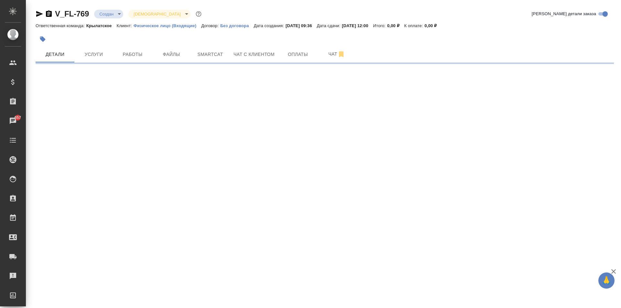
select select "RU"
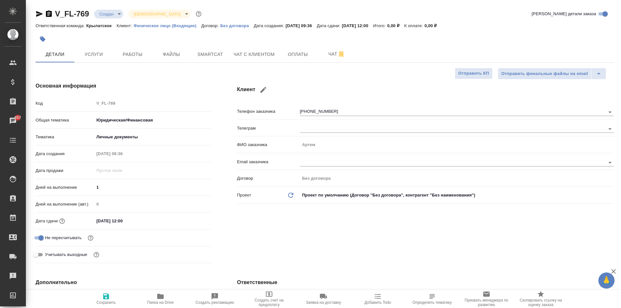
type textarea "x"
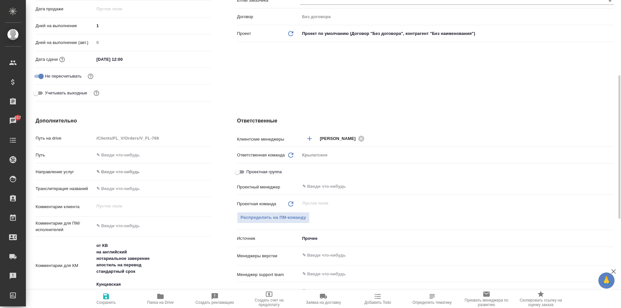
click at [114, 170] on body "🙏 .cls-1 fill:#fff; AWATERA Kasymov Timur Клиенты Спецификации Заказы 657 Чаты …" at bounding box center [310, 154] width 621 height 308
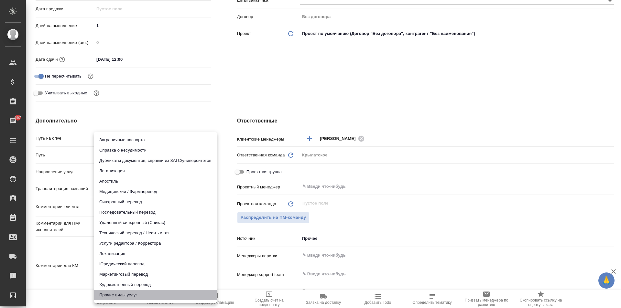
click at [144, 294] on li "Прочие виды услуг" at bounding box center [155, 295] width 123 height 10
type input "otherTypeOfServices"
type textarea "x"
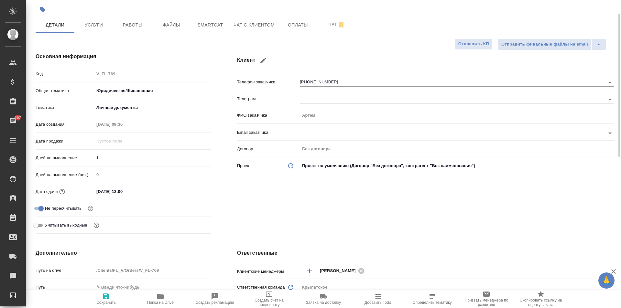
scroll to position [0, 0]
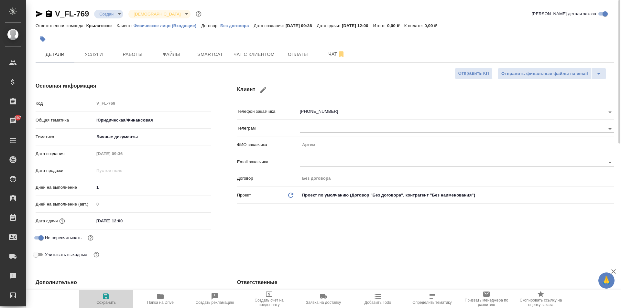
drag, startPoint x: 101, startPoint y: 303, endPoint x: 158, endPoint y: 265, distance: 69.1
click at [101, 302] on span "Сохранить" at bounding box center [105, 303] width 19 height 5
type textarea "x"
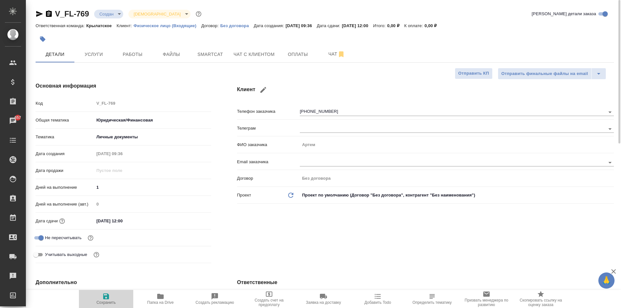
type textarea "x"
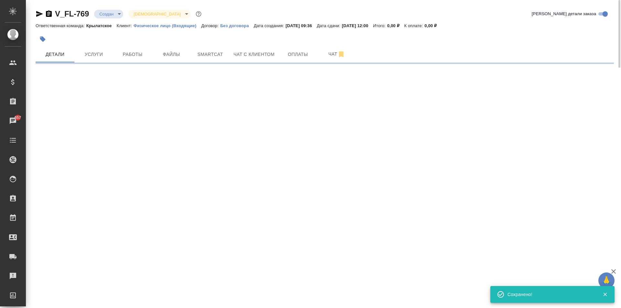
select select "RU"
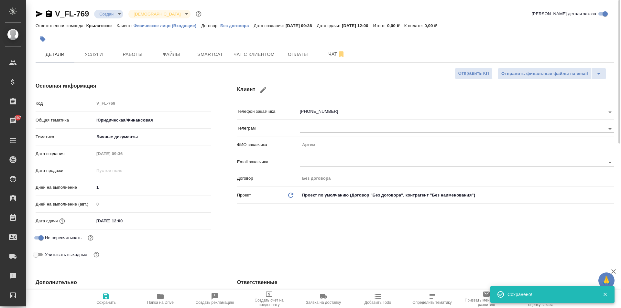
type textarea "x"
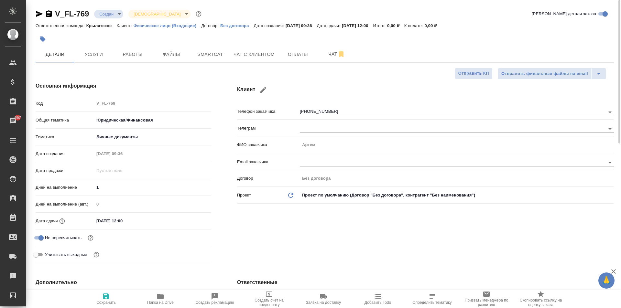
type textarea "x"
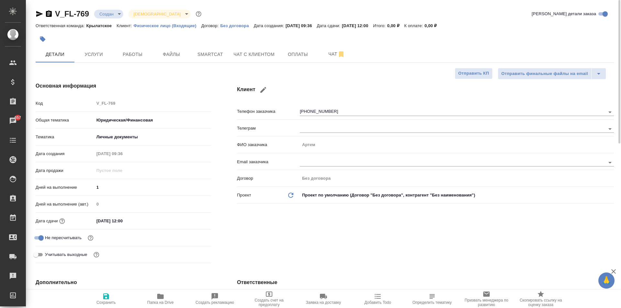
type textarea "x"
click at [266, 55] on span "Чат с клиентом" at bounding box center [254, 54] width 41 height 8
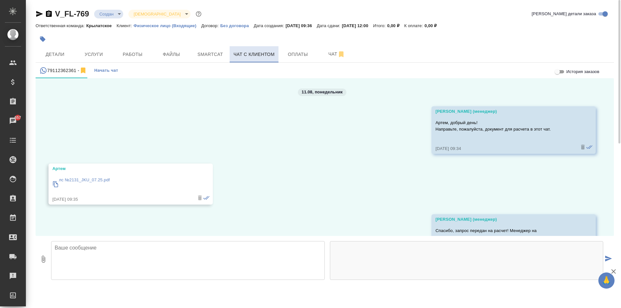
scroll to position [36, 0]
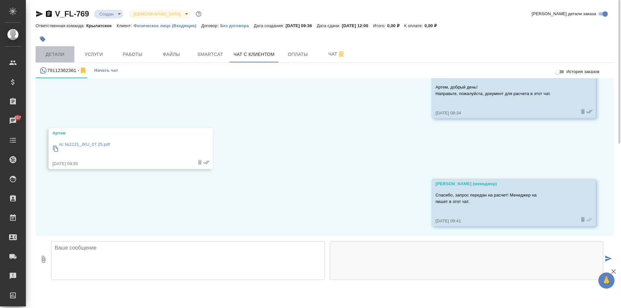
click at [68, 53] on span "Детали" at bounding box center [54, 54] width 31 height 8
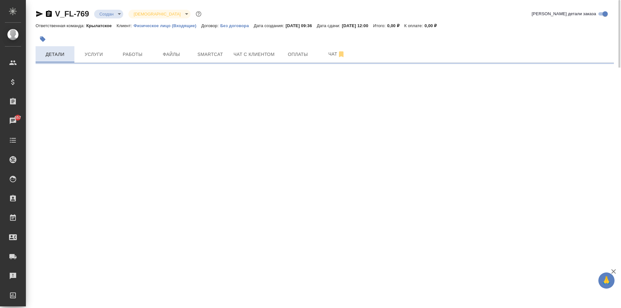
select select "RU"
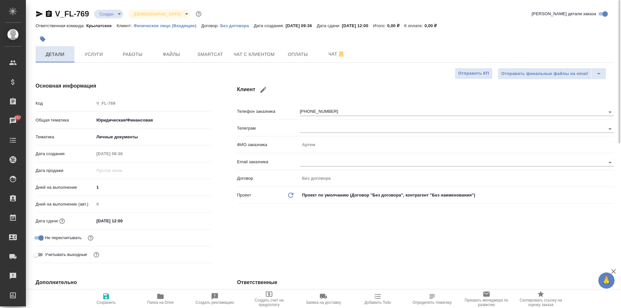
type textarea "x"
click at [265, 48] on button "Чат с клиентом" at bounding box center [254, 54] width 49 height 16
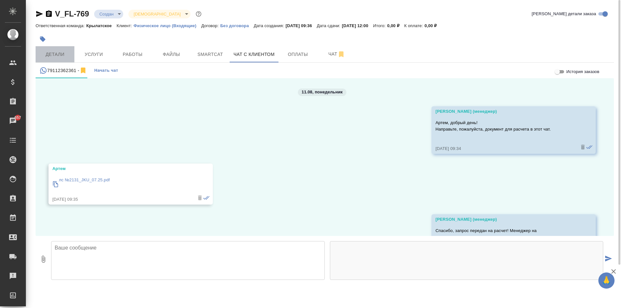
click at [65, 50] on button "Детали" at bounding box center [55, 54] width 39 height 16
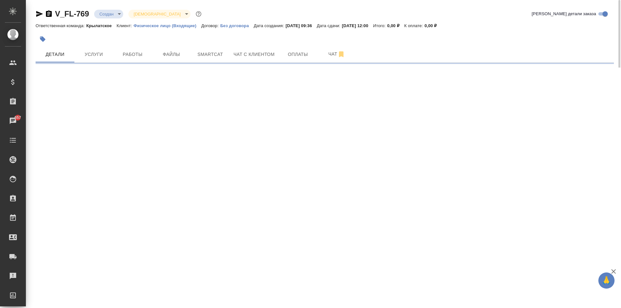
select select "RU"
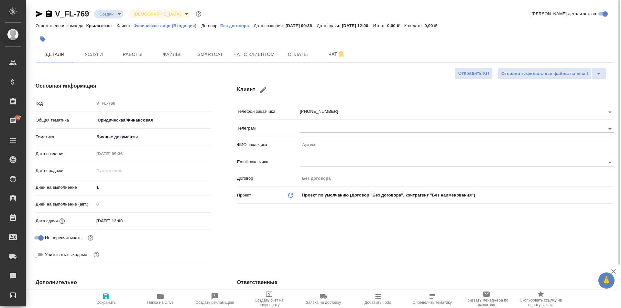
type textarea "x"
click at [355, 88] on h4 "Клиент" at bounding box center [425, 90] width 377 height 16
type textarea "x"
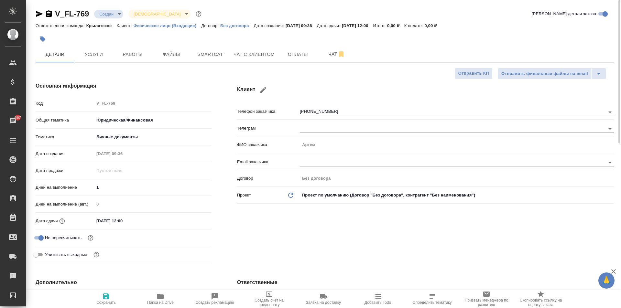
type textarea "x"
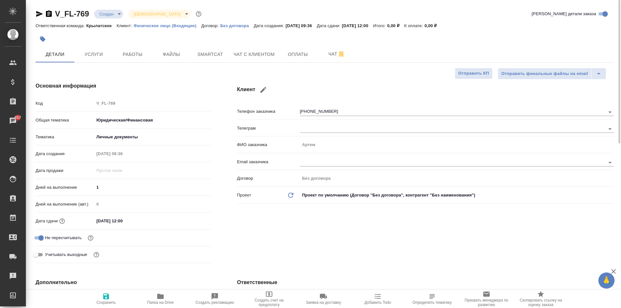
click at [335, 90] on h4 "Клиент" at bounding box center [425, 90] width 377 height 16
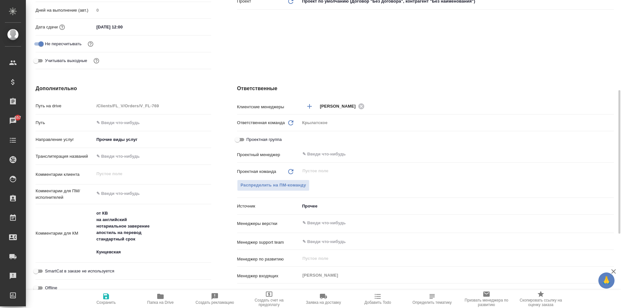
type textarea "x"
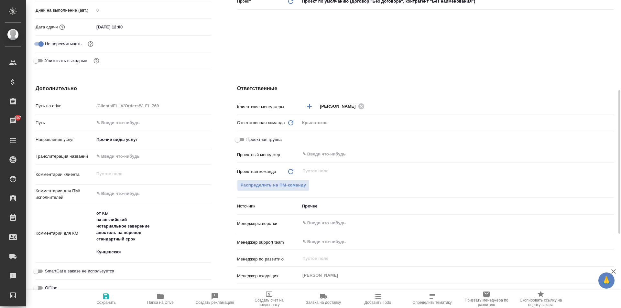
type textarea "x"
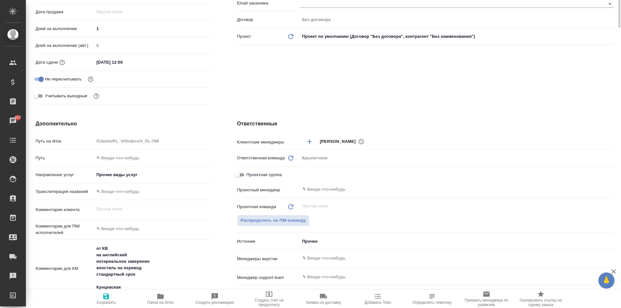
scroll to position [0, 0]
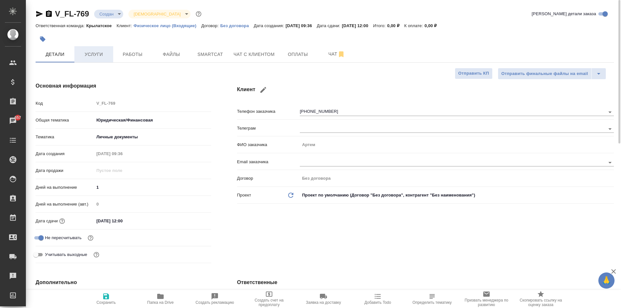
click at [101, 51] on span "Услуги" at bounding box center [93, 54] width 31 height 8
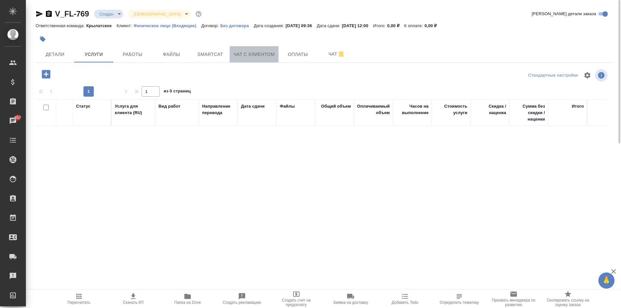
click at [238, 58] on button "Чат с клиентом" at bounding box center [254, 54] width 49 height 16
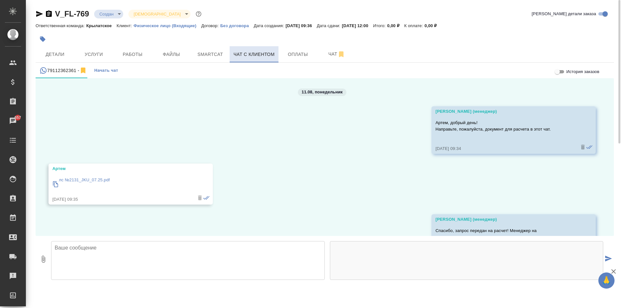
scroll to position [36, 0]
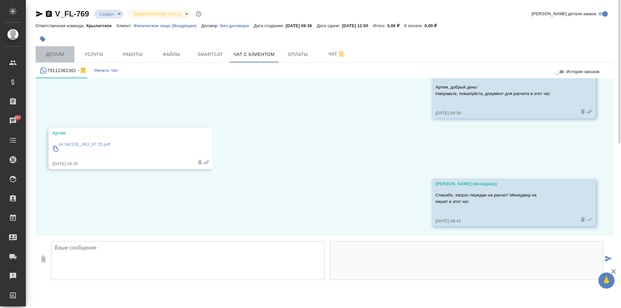
click at [72, 53] on button "Детали" at bounding box center [55, 54] width 39 height 16
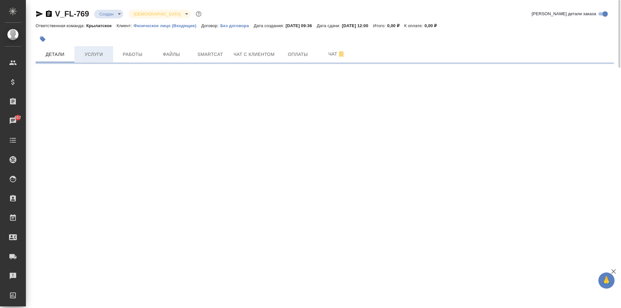
select select "RU"
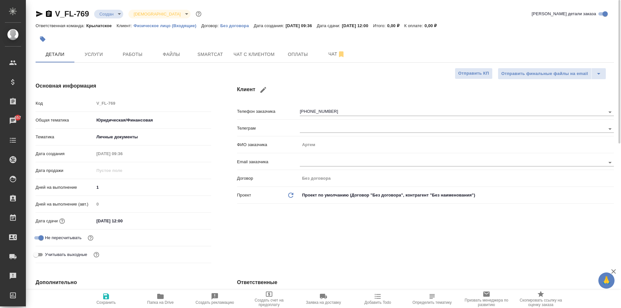
type textarea "x"
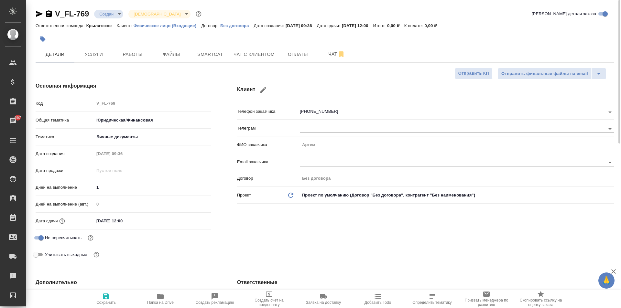
type textarea "x"
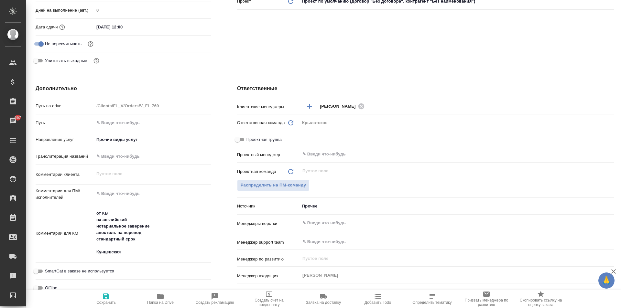
type textarea "x"
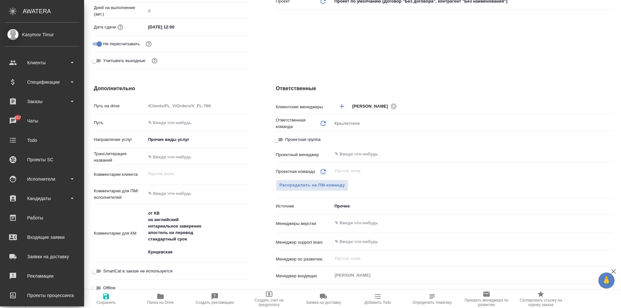
type textarea "x"
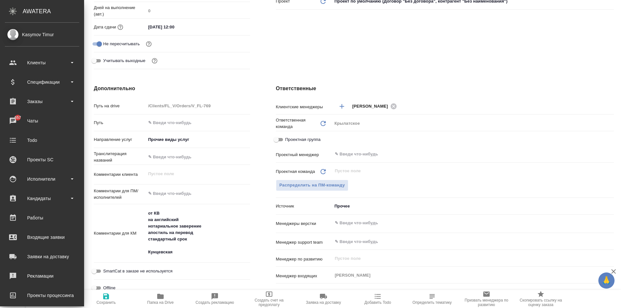
type textarea "x"
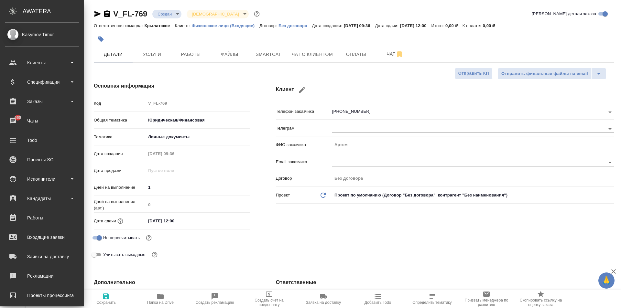
type textarea "x"
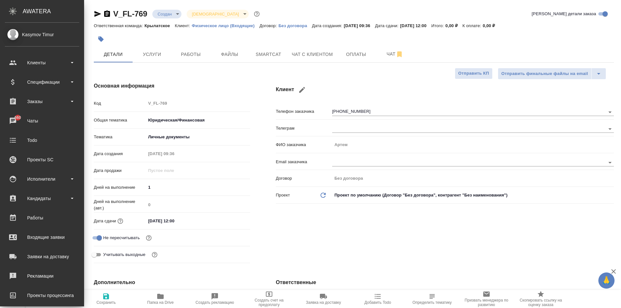
type textarea "x"
click at [146, 52] on span "Услуги" at bounding box center [152, 54] width 31 height 8
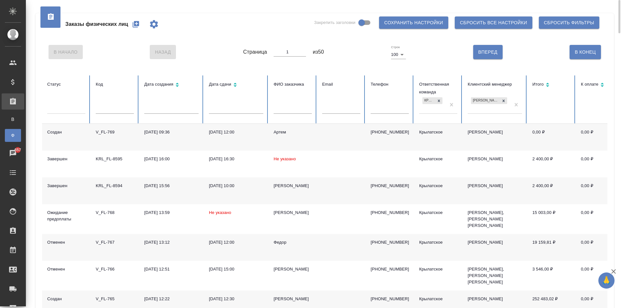
click at [323, 65] on div "В Начало Назад Страница 1 из 50 Строк 100 100 Вперед В [GEOGRAPHIC_DATA]" at bounding box center [325, 52] width 566 height 27
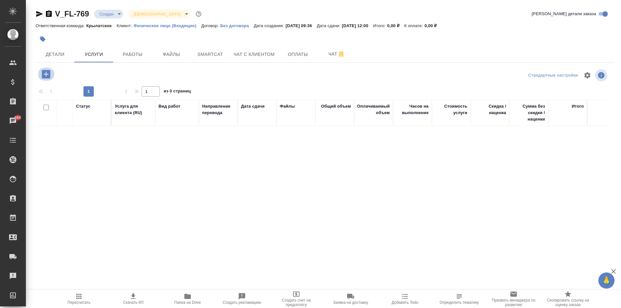
click at [42, 69] on icon "button" at bounding box center [45, 74] width 11 height 11
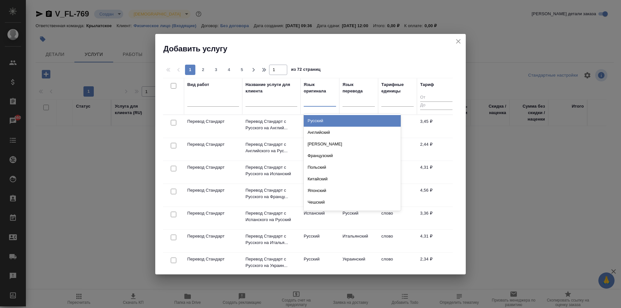
click at [322, 103] on div at bounding box center [320, 99] width 32 height 9
click at [333, 122] on div "Русский" at bounding box center [352, 121] width 97 height 12
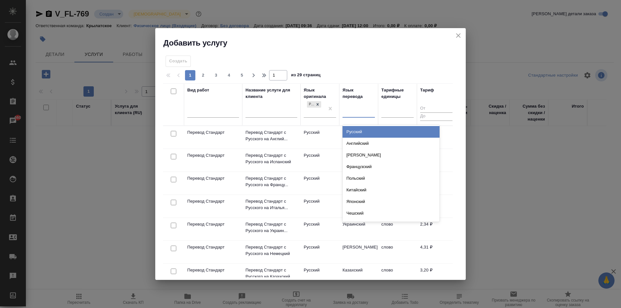
drag, startPoint x: 351, startPoint y: 115, endPoint x: 362, endPoint y: 140, distance: 27.7
click at [352, 115] on div at bounding box center [359, 110] width 32 height 9
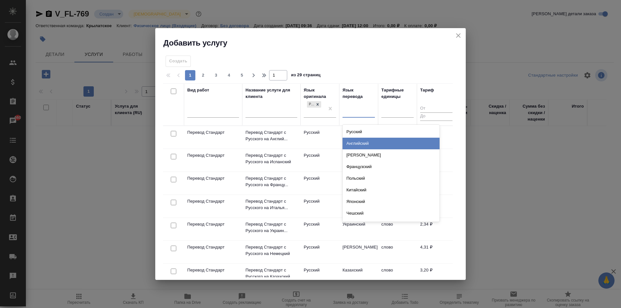
click at [363, 143] on div "Английский" at bounding box center [391, 144] width 97 height 12
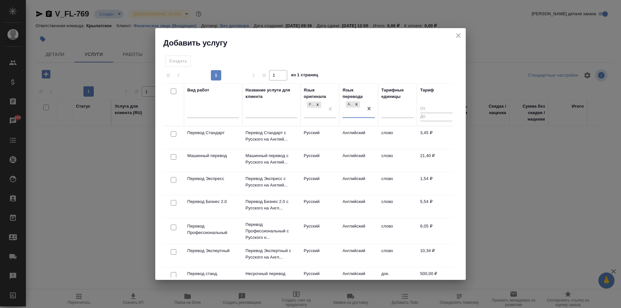
click at [319, 133] on td "Русский" at bounding box center [320, 138] width 39 height 23
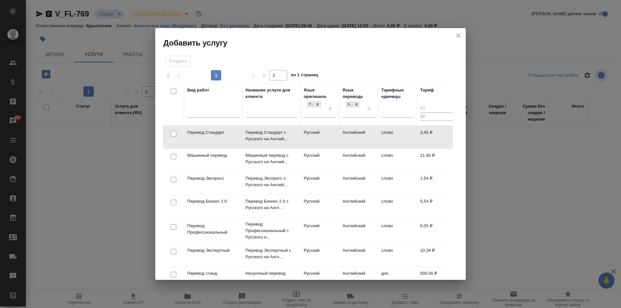
click at [319, 133] on td "Русский" at bounding box center [320, 137] width 39 height 23
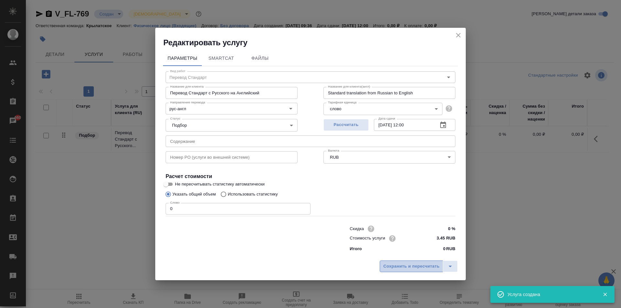
click at [413, 263] on span "Сохранить и пересчитать" at bounding box center [411, 266] width 56 height 7
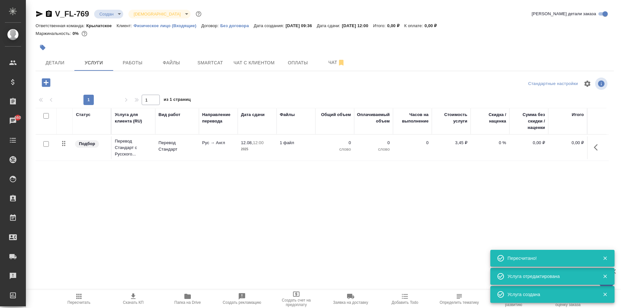
click at [48, 77] on icon "button" at bounding box center [45, 82] width 11 height 11
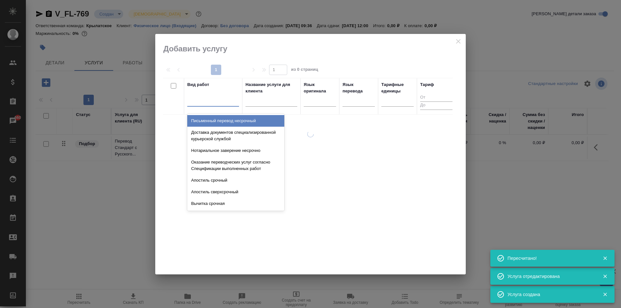
click at [215, 103] on div at bounding box center [213, 99] width 52 height 9
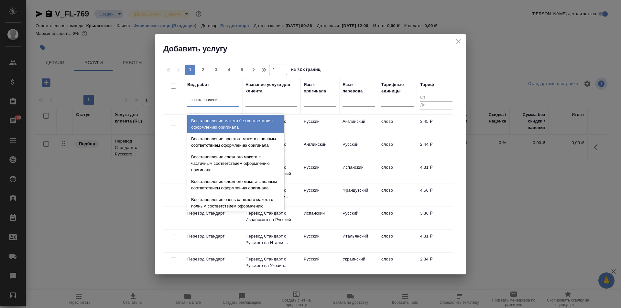
type input "восстановление ма"
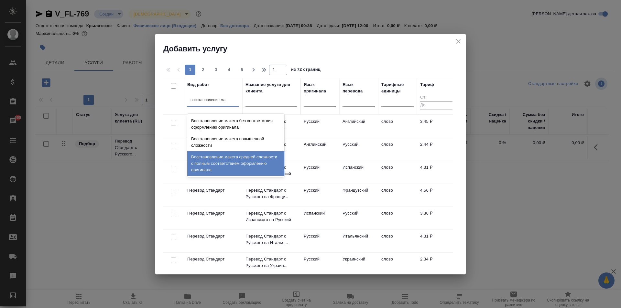
click at [267, 161] on div "Восстановление макета средней сложности с полным соответствием оформлению ориги…" at bounding box center [235, 163] width 97 height 25
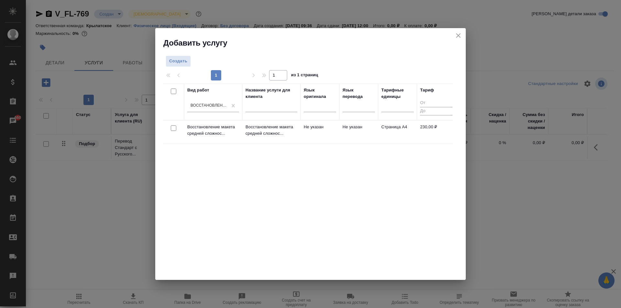
click at [301, 130] on td "Не указан" at bounding box center [320, 132] width 39 height 23
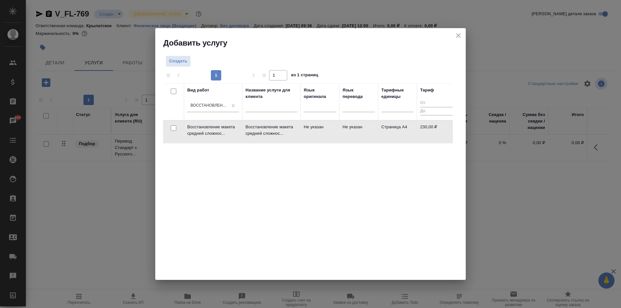
click at [301, 130] on td "Не указан" at bounding box center [320, 132] width 39 height 23
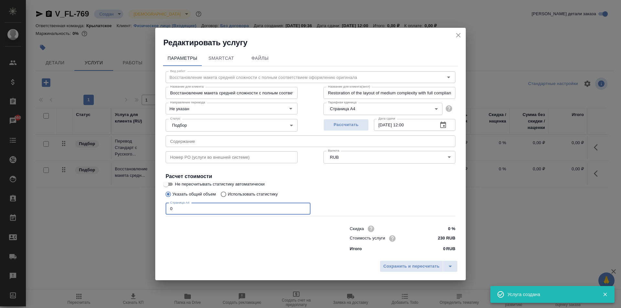
drag, startPoint x: 194, startPoint y: 214, endPoint x: 149, endPoint y: 211, distance: 45.1
click at [149, 211] on div "Редактировать услугу Параметры SmartCat Файлы Вид работ Восстановление макета с…" at bounding box center [310, 154] width 621 height 308
type input "1"
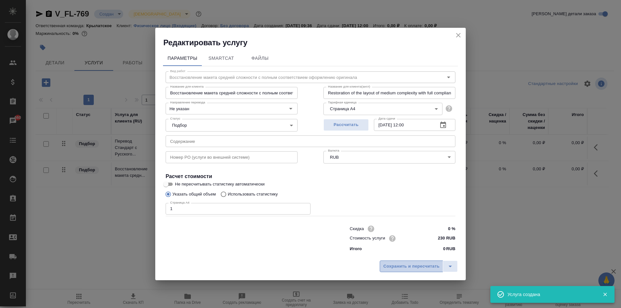
click at [414, 264] on span "Сохранить и пересчитать" at bounding box center [411, 266] width 56 height 7
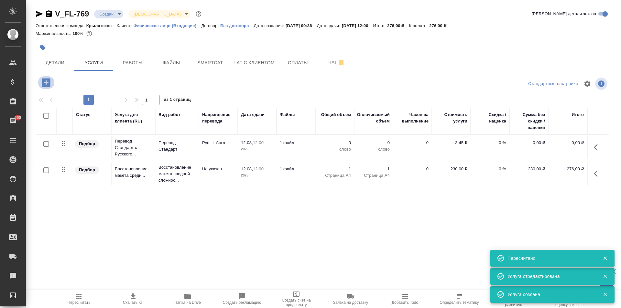
click at [51, 82] on icon "button" at bounding box center [45, 82] width 11 height 11
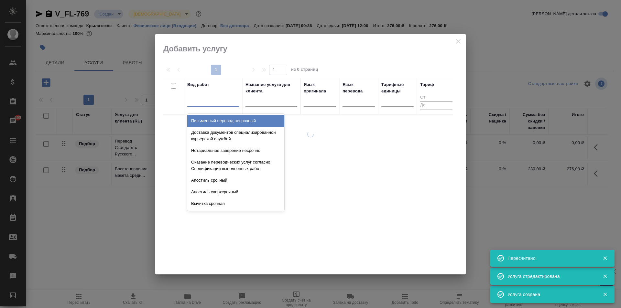
click at [228, 105] on div at bounding box center [213, 99] width 52 height 9
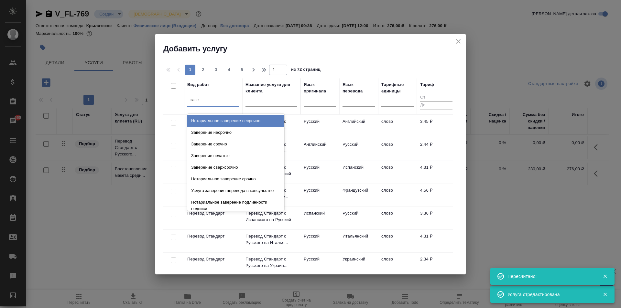
type input "завер"
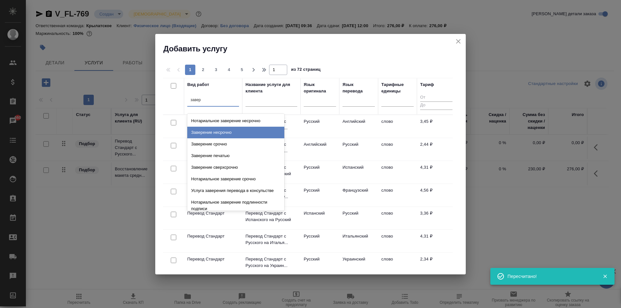
click at [246, 127] on div "Заверение несрочно" at bounding box center [235, 133] width 97 height 12
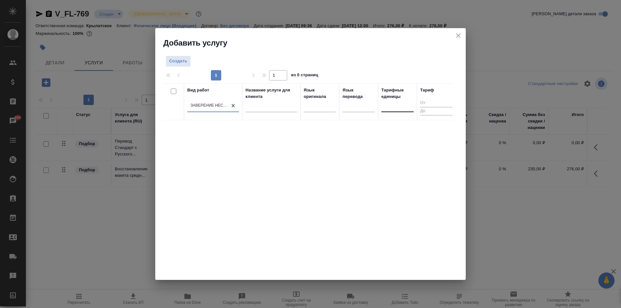
click at [386, 111] on div at bounding box center [397, 106] width 32 height 12
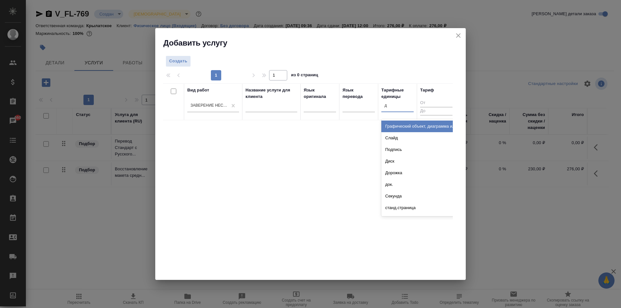
type input "до"
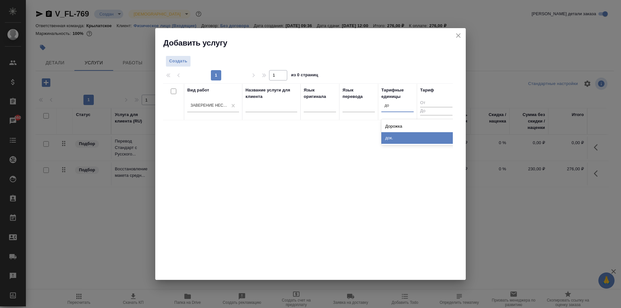
drag, startPoint x: 394, startPoint y: 140, endPoint x: 345, endPoint y: 120, distance: 53.5
click at [393, 139] on div "док." at bounding box center [429, 138] width 97 height 12
click at [172, 52] on div "Создать 1 1 из 0 страниц Вид работ Заверение несрочно Название услуги для клиен…" at bounding box center [310, 164] width 311 height 232
click at [181, 67] on button "Создать" at bounding box center [178, 61] width 25 height 11
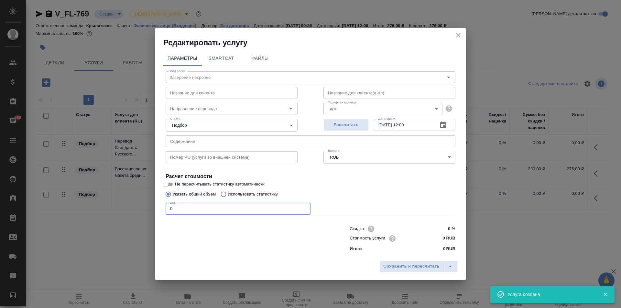
drag, startPoint x: 174, startPoint y: 210, endPoint x: 151, endPoint y: 205, distance: 23.4
click at [151, 205] on div "Редактировать услугу Параметры SmartCat Файлы Вид работ Заверение несрочно Вид …" at bounding box center [310, 154] width 621 height 308
type input "1"
click at [438, 238] on input "0 RUB" at bounding box center [443, 238] width 24 height 9
drag, startPoint x: 437, startPoint y: 238, endPoint x: 462, endPoint y: 237, distance: 24.9
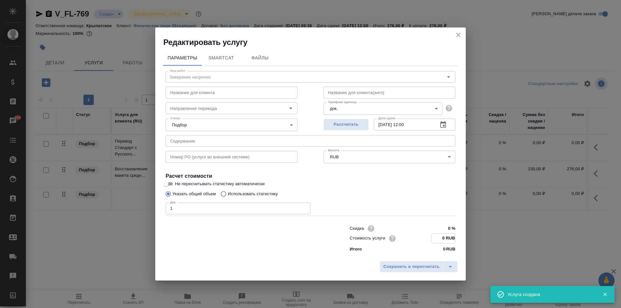
click at [462, 237] on div "Параметры SmartCat Файлы Вид работ Заверение несрочно Вид работ Название для кл…" at bounding box center [310, 153] width 311 height 210
type input "667 RUB"
click at [433, 264] on span "Сохранить и пересчитать" at bounding box center [411, 266] width 56 height 7
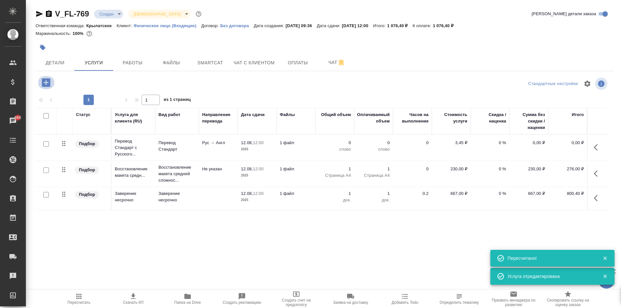
click at [47, 82] on icon "button" at bounding box center [46, 82] width 8 height 8
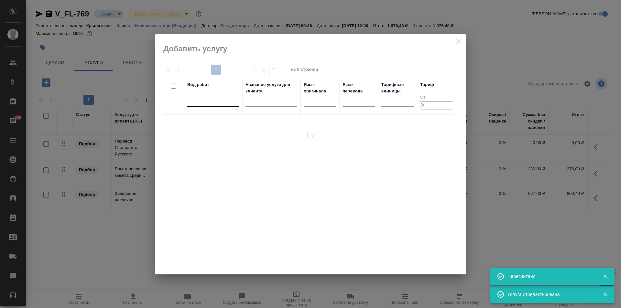
click at [217, 105] on div at bounding box center [213, 100] width 52 height 12
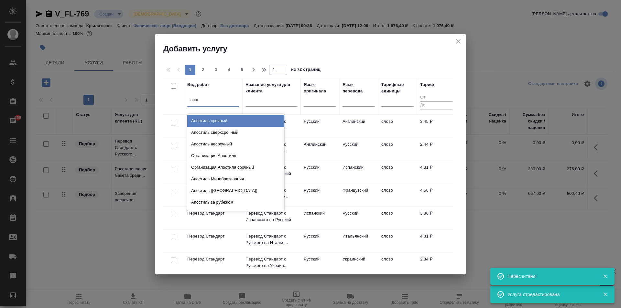
type input "апост"
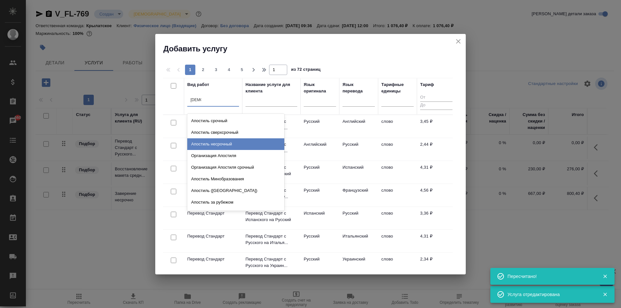
click at [235, 143] on div "Апостиль несрочный" at bounding box center [235, 144] width 97 height 12
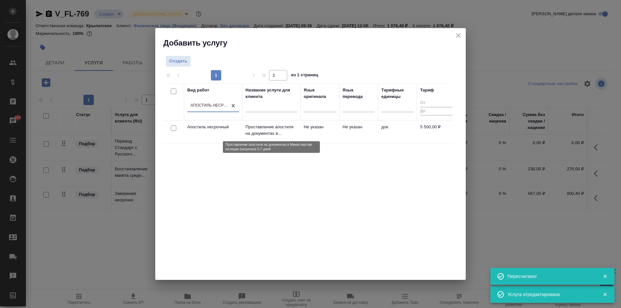
click at [269, 134] on p "Проставление апостиля на документах в..." at bounding box center [272, 130] width 52 height 13
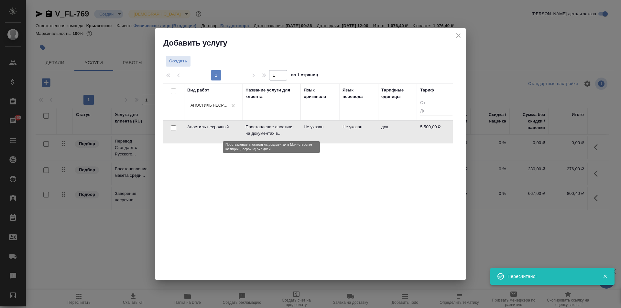
click at [269, 134] on p "Проставление апостиля на документах в..." at bounding box center [272, 130] width 52 height 13
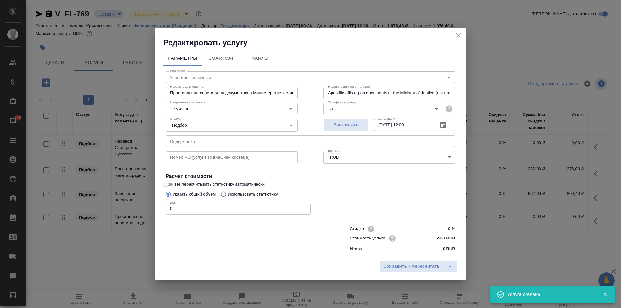
drag, startPoint x: 195, startPoint y: 212, endPoint x: 131, endPoint y: 210, distance: 64.1
click at [131, 210] on div "Редактировать услугу Параметры SmartCat Файлы Вид работ Апостиль несрочный Вид …" at bounding box center [310, 154] width 621 height 308
type input "1"
click at [432, 268] on span "Сохранить и пересчитать" at bounding box center [411, 266] width 56 height 7
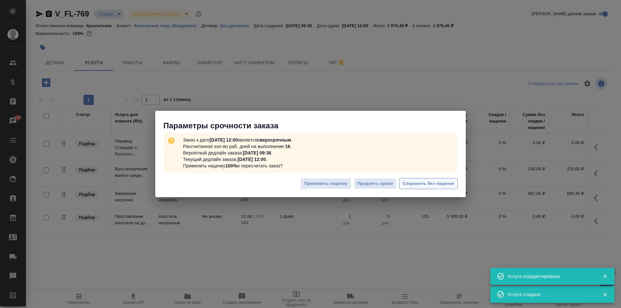
click at [437, 182] on span "Сохранить без наценки" at bounding box center [428, 183] width 51 height 7
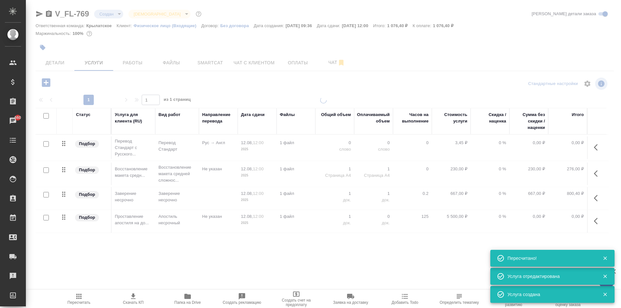
type input "urgent"
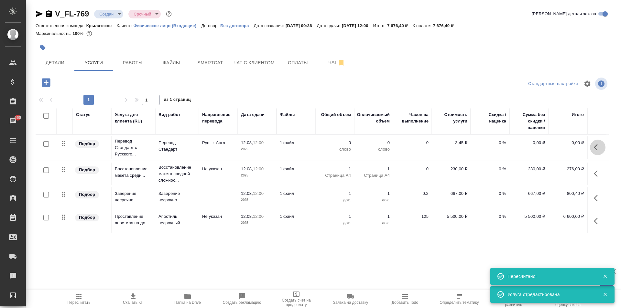
click at [592, 147] on button "button" at bounding box center [598, 148] width 16 height 16
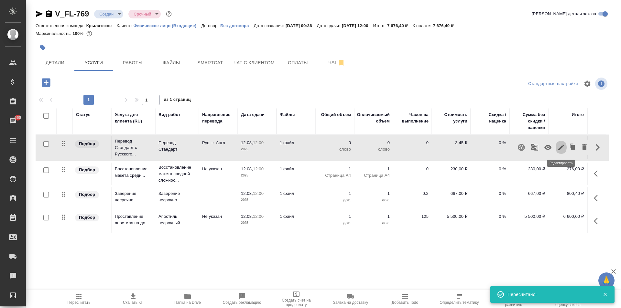
click at [560, 151] on icon "button" at bounding box center [562, 148] width 8 height 8
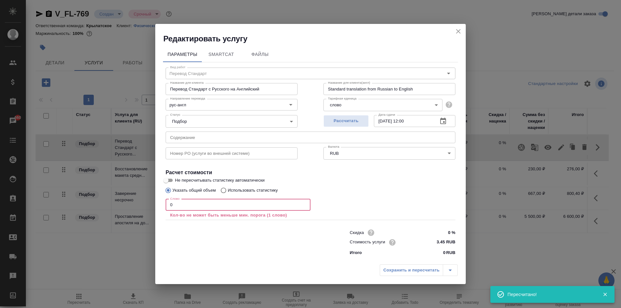
drag, startPoint x: 187, startPoint y: 210, endPoint x: 145, endPoint y: 206, distance: 42.6
click at [145, 206] on div "Редактировать услугу Параметры SmartCat Файлы Вид работ Перевод Стандарт Вид ра…" at bounding box center [310, 154] width 621 height 308
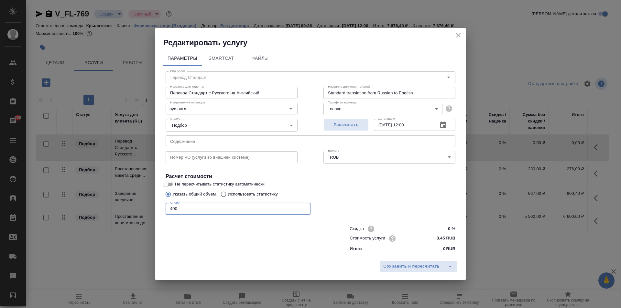
type input "400"
drag, startPoint x: 410, startPoint y: 282, endPoint x: 406, endPoint y: 266, distance: 17.1
click at [408, 275] on div "Редактировать услугу Параметры SmartCat Файлы Вид работ Перевод Стандарт Вид ра…" at bounding box center [310, 154] width 621 height 308
click at [405, 265] on span "Сохранить и пересчитать" at bounding box center [411, 266] width 56 height 7
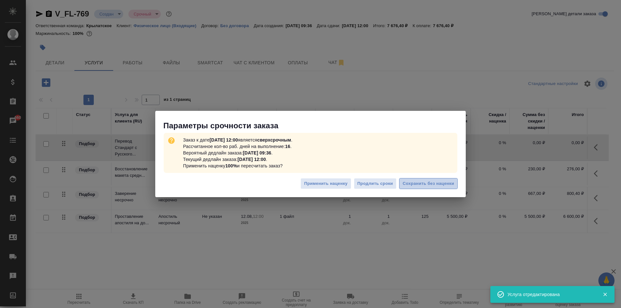
click at [417, 189] on button "Сохранить без наценки" at bounding box center [428, 183] width 59 height 11
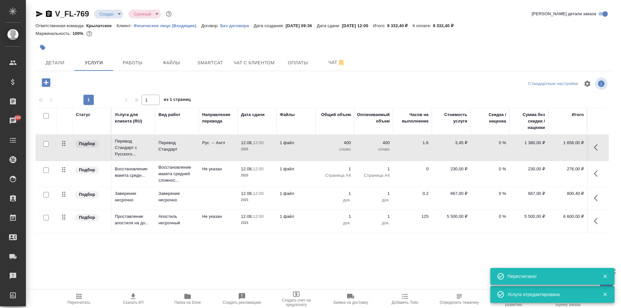
click at [48, 144] on input "checkbox" at bounding box center [46, 144] width 6 height 6
checkbox input "true"
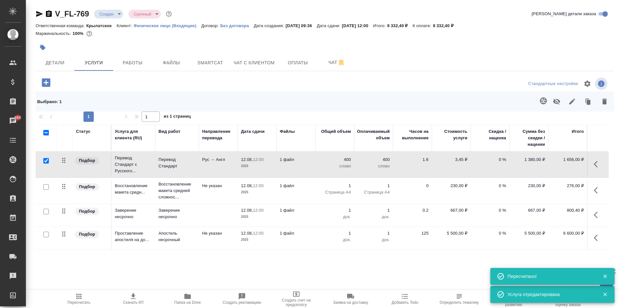
click at [545, 101] on icon "button" at bounding box center [544, 101] width 8 height 8
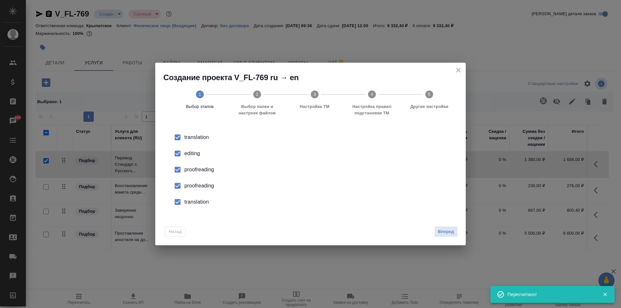
click at [178, 151] on input "checkbox" at bounding box center [178, 154] width 14 height 14
click at [185, 177] on li "proofreading" at bounding box center [311, 170] width 290 height 16
click at [178, 197] on input "checkbox" at bounding box center [178, 202] width 14 height 14
click at [180, 183] on input "checkbox" at bounding box center [178, 186] width 14 height 14
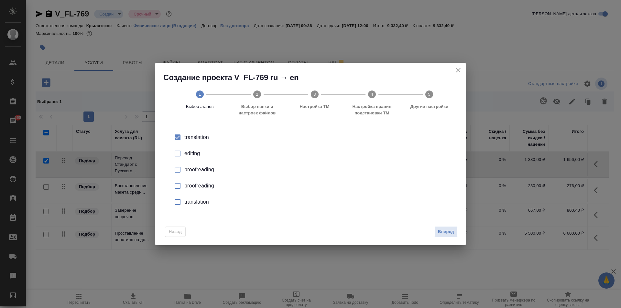
click at [452, 238] on div "Назад Вперед" at bounding box center [310, 231] width 311 height 30
click at [446, 233] on span "Вперед" at bounding box center [446, 231] width 16 height 7
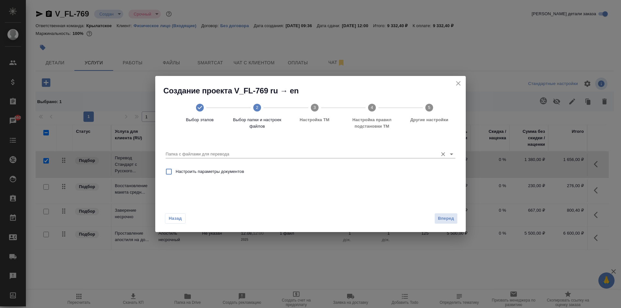
click at [178, 146] on div "Папка с файлами для перевода" at bounding box center [311, 151] width 290 height 13
click at [182, 154] on input "Папка с файлами для перевода" at bounding box center [300, 154] width 269 height 8
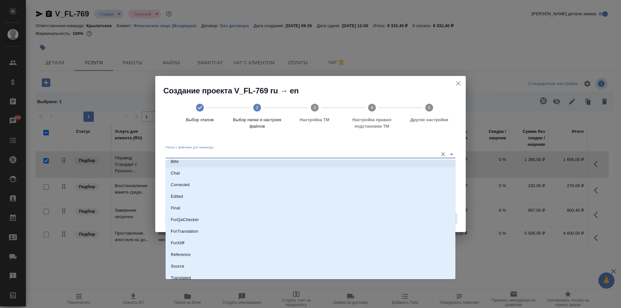
scroll to position [34, 0]
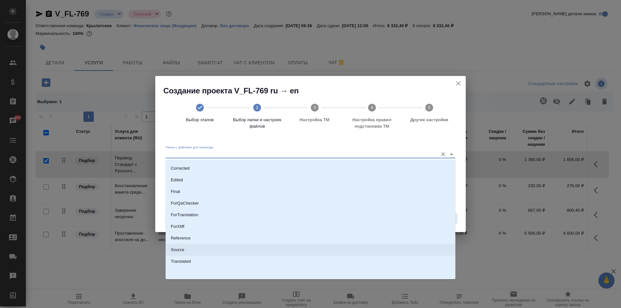
click at [189, 250] on li "Source" at bounding box center [311, 250] width 290 height 12
type input "Source"
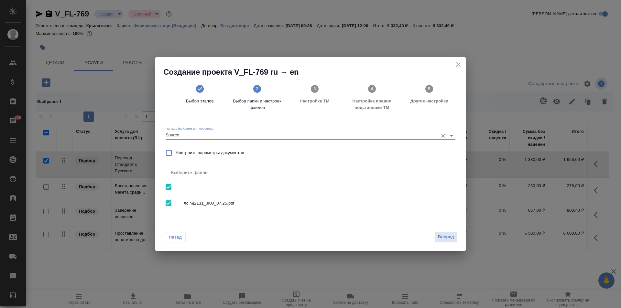
click at [444, 239] on span "Вперед" at bounding box center [446, 237] width 16 height 7
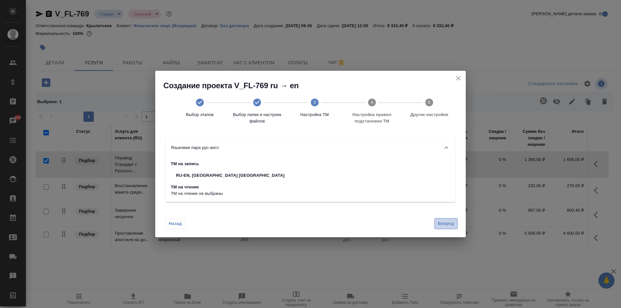
click at [444, 226] on span "Вперед" at bounding box center [446, 223] width 16 height 7
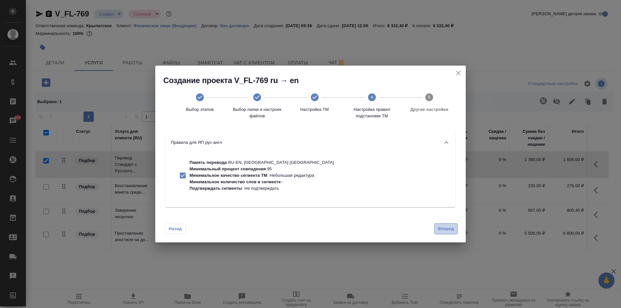
click at [446, 227] on span "Вперед" at bounding box center [446, 229] width 16 height 7
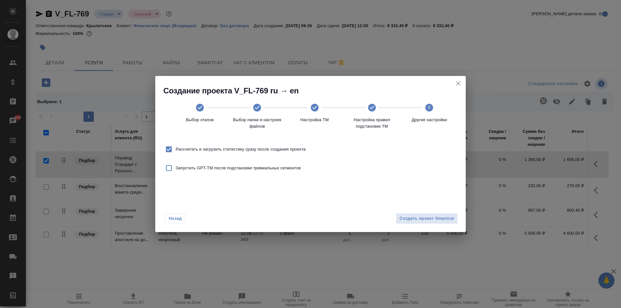
drag, startPoint x: 247, startPoint y: 142, endPoint x: 253, endPoint y: 147, distance: 8.0
click at [248, 142] on div "Рассчитать и загрузить статистику сразу после создания проекта" at bounding box center [310, 149] width 295 height 19
click at [253, 147] on span "Рассчитать и загрузить статистику сразу после создания проекта" at bounding box center [241, 149] width 130 height 6
click at [176, 147] on input "Рассчитать и загрузить статистику сразу после создания проекта" at bounding box center [169, 150] width 14 height 14
checkbox input "false"
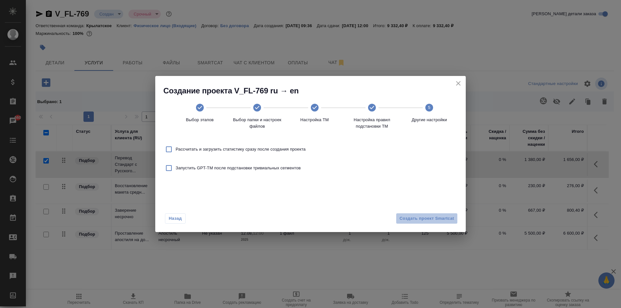
click at [452, 223] on button "Создать проект Smartcat" at bounding box center [427, 218] width 62 height 11
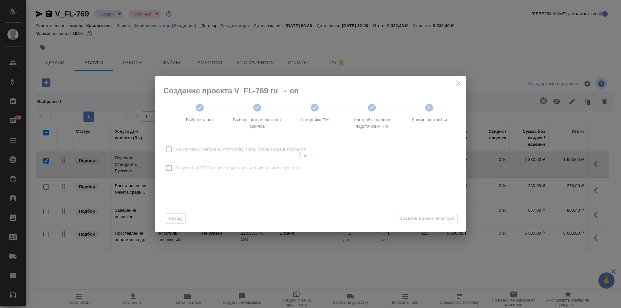
click at [449, 220] on div at bounding box center [302, 154] width 295 height 157
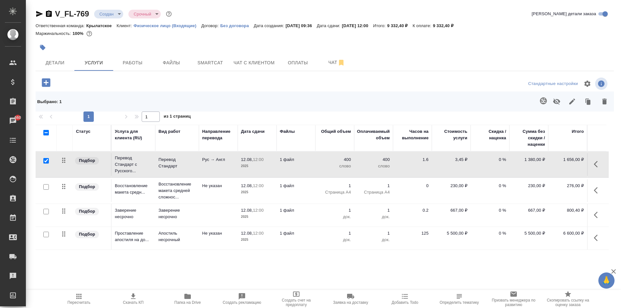
click at [598, 167] on icon "button" at bounding box center [598, 164] width 8 height 8
click at [561, 165] on icon "button" at bounding box center [561, 164] width 6 height 6
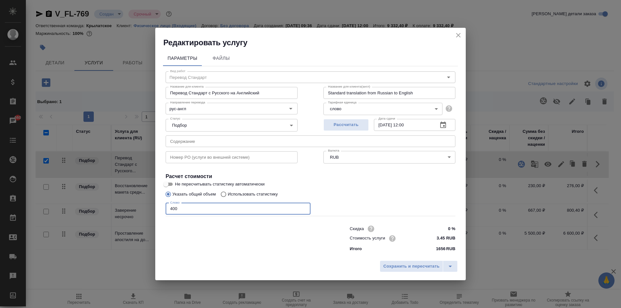
drag, startPoint x: 182, startPoint y: 209, endPoint x: 168, endPoint y: 206, distance: 14.6
click at [168, 206] on input "400" at bounding box center [238, 209] width 145 height 12
type input "600"
click at [437, 271] on button "Сохранить и пересчитать" at bounding box center [411, 267] width 63 height 12
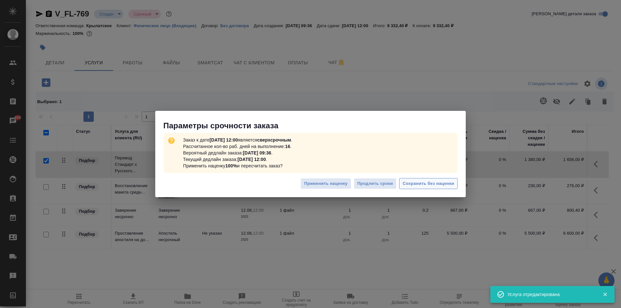
click at [437, 179] on button "Сохранить без наценки" at bounding box center [428, 183] width 59 height 11
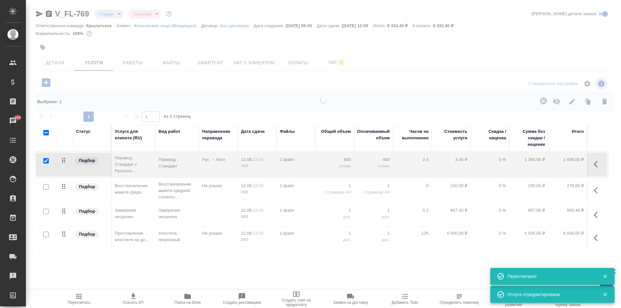
click at [95, 293] on span "Пересчитать" at bounding box center [79, 299] width 47 height 12
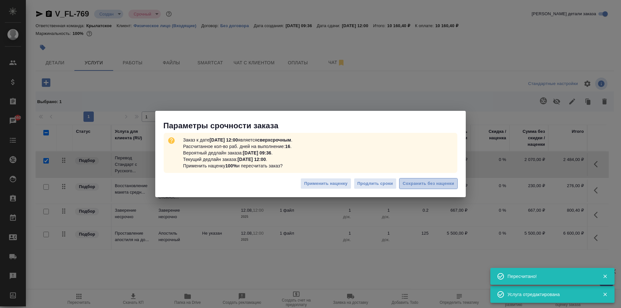
click at [437, 183] on span "Сохранить без наценки" at bounding box center [428, 183] width 51 height 7
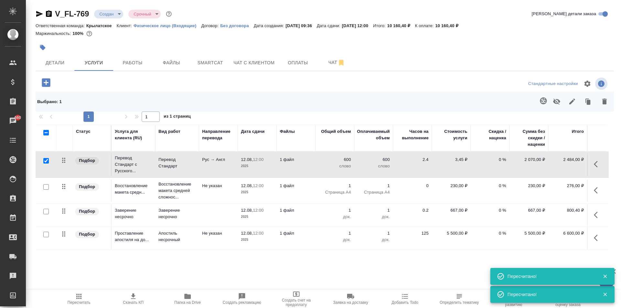
click at [81, 297] on icon "button" at bounding box center [78, 296] width 5 height 5
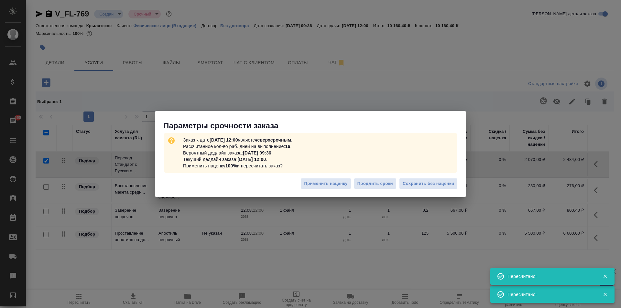
click at [459, 189] on div "Применить наценку Продлить сроки Сохранить без наценки" at bounding box center [310, 186] width 311 height 23
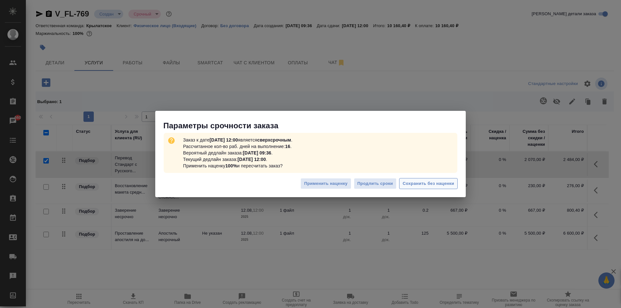
click at [457, 187] on button "Сохранить без наценки" at bounding box center [428, 183] width 59 height 11
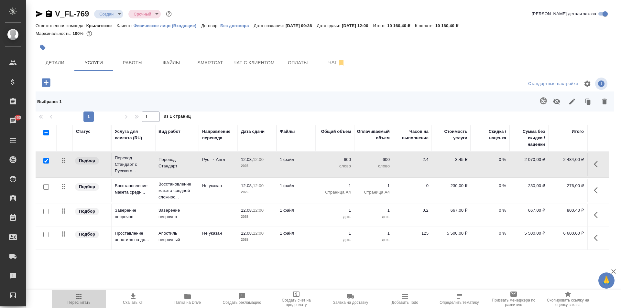
click at [74, 302] on span "Пересчитать" at bounding box center [79, 303] width 23 height 5
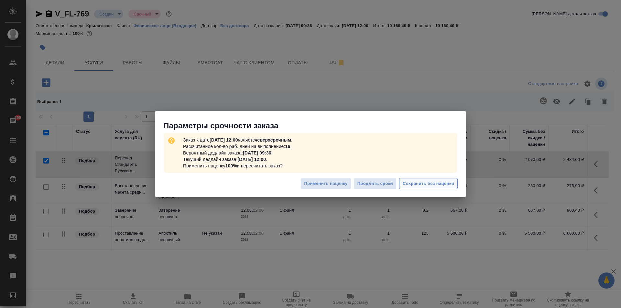
drag, startPoint x: 439, startPoint y: 176, endPoint x: 439, endPoint y: 180, distance: 3.9
click at [439, 178] on div "Применить наценку Продлить сроки Сохранить без наценки" at bounding box center [310, 186] width 311 height 23
click at [439, 180] on button "Сохранить без наценки" at bounding box center [428, 183] width 59 height 11
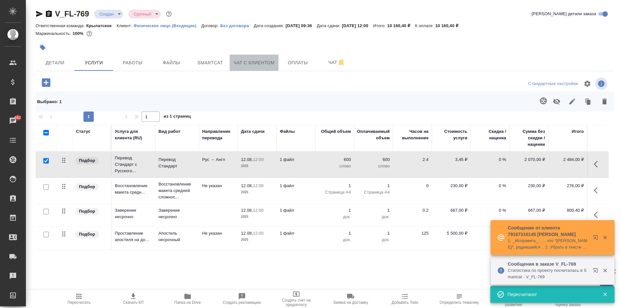
click at [253, 58] on button "Чат с клиентом" at bounding box center [254, 63] width 49 height 16
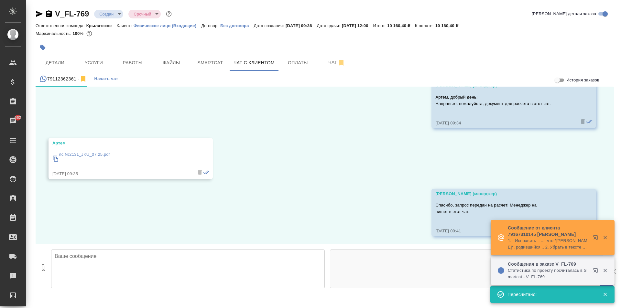
scroll to position [36, 0]
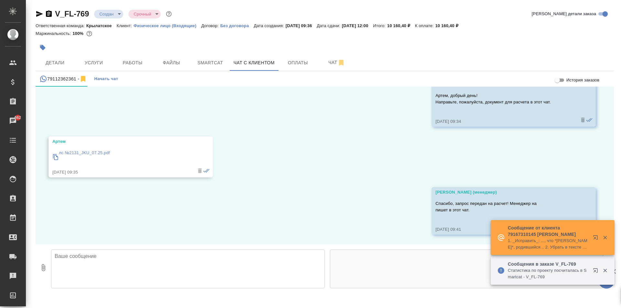
click at [80, 258] on textarea at bounding box center [188, 269] width 274 height 39
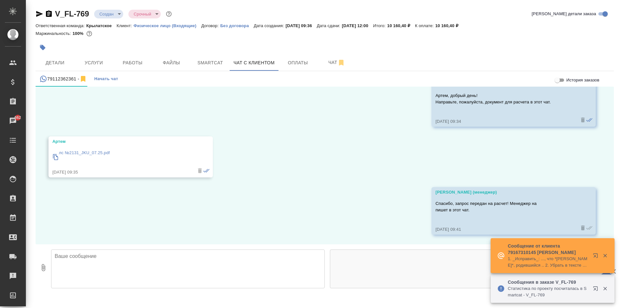
paste textarea "Можем сначала выполнить перевод на английский язык, подшить к черно-белой ксеро…"
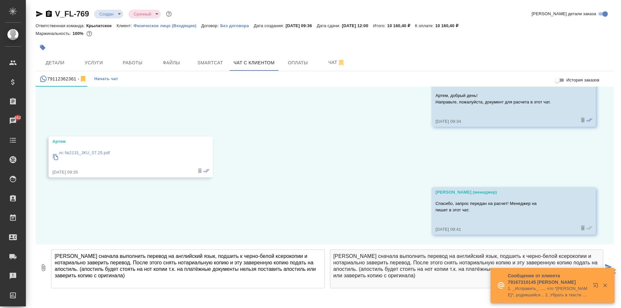
click at [54, 256] on textarea "Можем сначала выполнить перевод на английский язык, подшить к черно-белой ксеро…" at bounding box center [188, 269] width 274 height 39
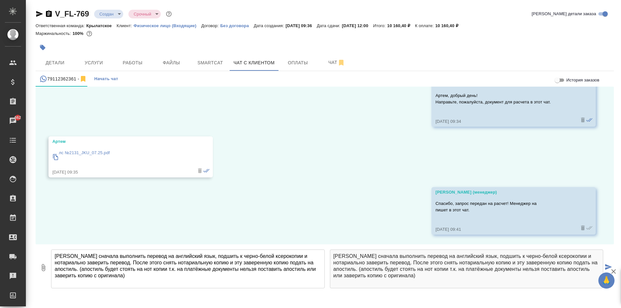
click at [59, 255] on textarea "Можем сначала выполнить перевод на английский язык, подшить к черно-белой ксеро…" at bounding box center [188, 269] width 274 height 39
drag, startPoint x: 172, startPoint y: 294, endPoint x: 169, endPoint y: 291, distance: 4.4
click at [172, 294] on div "V_FL-769 Создан new Срочный urgent Кратко детали заказа Ответственная команда: …" at bounding box center [325, 147] width 586 height 294
click at [78, 258] on textarea "Можем сначала выполнить перевод на английский язык, подшить к черно-белой ксеро…" at bounding box center [188, 269] width 274 height 39
paste textarea "Направляем расчёт стоимости и сроков выполнения."
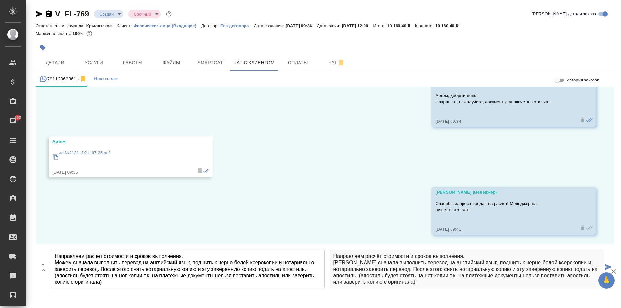
click at [123, 263] on textarea "Направляем расчёт стоимости и сроков выполнения. Можем сначала выполнить перево…" at bounding box center [188, 269] width 274 height 39
click at [191, 263] on textarea "Направляем расчёт стоимости и сроков выполнения. Можем сначала выполнить *перев…" at bounding box center [188, 269] width 274 height 39
click at [198, 264] on textarea "Направляем расчёт стоимости и сроков выполнения. Можем сначала выполнить *перев…" at bounding box center [188, 269] width 274 height 39
click at [196, 263] on textarea "Направляем расчёт стоимости и сроков выполнения. Можем сначала выполнить *перев…" at bounding box center [188, 269] width 274 height 39
click at [283, 260] on textarea "Направляем расчёт стоимости и сроков выполнения. Можем сначала выполнить *перев…" at bounding box center [188, 269] width 274 height 39
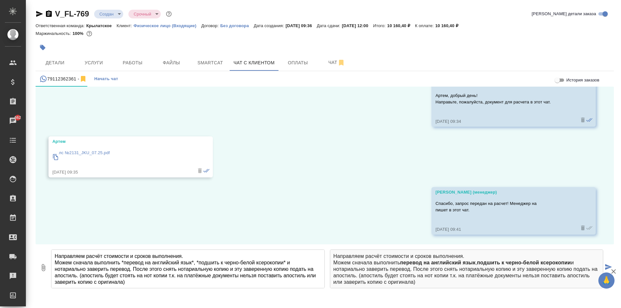
click at [129, 269] on textarea "Направляем расчёт стоимости и сроков выполнения. Можем сначала выполнить *перев…" at bounding box center [188, 269] width 274 height 39
click at [55, 270] on textarea "Направляем расчёт стоимости и сроков выполнения. Можем сначала выполнить *перев…" at bounding box center [188, 269] width 274 height 39
click at [156, 282] on textarea "Направляем расчёт стоимости и сроков выполнения. Можем сначала выполнить *перев…" at bounding box center [188, 269] width 274 height 39
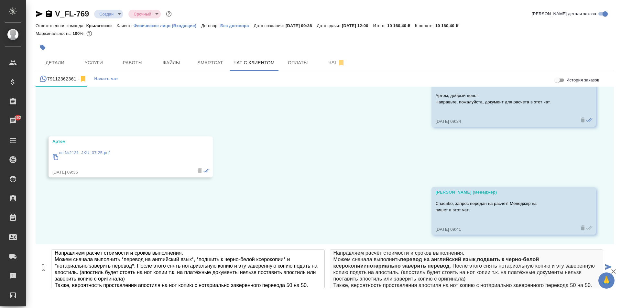
scroll to position [7, 0]
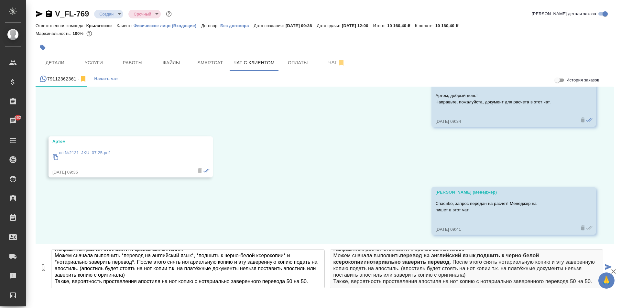
click at [55, 281] on textarea "Направляем расчёт стоимости и сроков выполнения. Можем сначала выполнить *перев…" at bounding box center [188, 269] width 274 height 39
click at [54, 280] on textarea "Направляем расчёт стоимости и сроков выполнения. Можем сначала выполнить *перев…" at bounding box center [188, 269] width 274 height 39
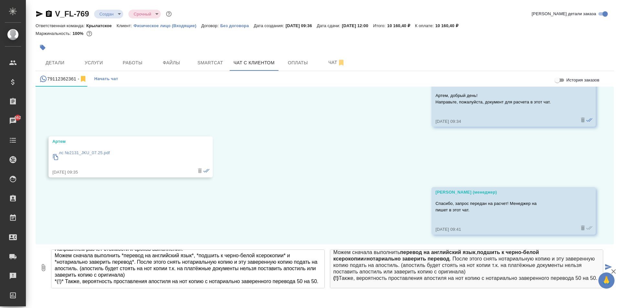
click at [111, 281] on textarea "Направляем расчёт стоимости и сроков выполнения. Можем сначала выполнить *перев…" at bounding box center [188, 269] width 274 height 39
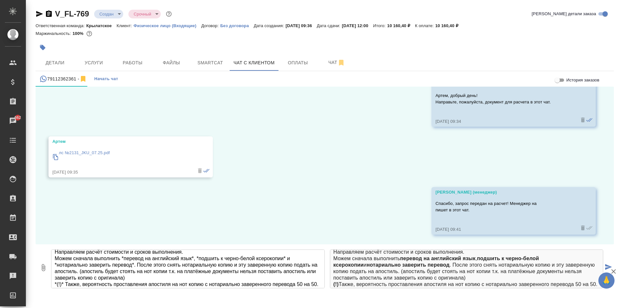
scroll to position [0, 0]
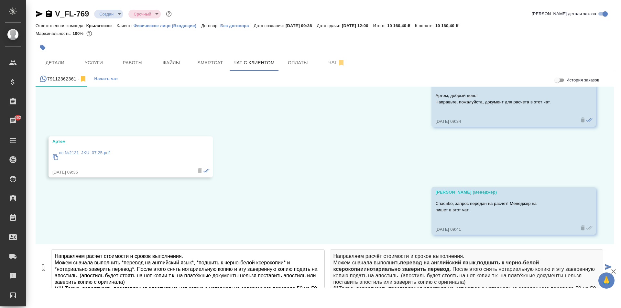
click at [249, 269] on textarea "Направляем расчёт стоимости и сроков выполнения. Можем сначала выполнить *перев…" at bounding box center [188, 269] width 274 height 39
click at [248, 270] on textarea "Направляем расчёт стоимости и сроков выполнения. Можем сначала выполнить *перев…" at bounding box center [188, 269] width 274 height 39
click at [293, 269] on textarea "Направляем расчёт стоимости и сроков выполнения. Можем сначала выполнить *перев…" at bounding box center [188, 269] width 274 height 39
click at [174, 276] on textarea "Направляем расчёт стоимости и сроков выполнения. Можем сначала выполнить *перев…" at bounding box center [188, 269] width 274 height 39
click at [217, 276] on textarea "Направляем расчёт стоимости и сроков выполнения. Можем сначала выполнить *перев…" at bounding box center [188, 269] width 274 height 39
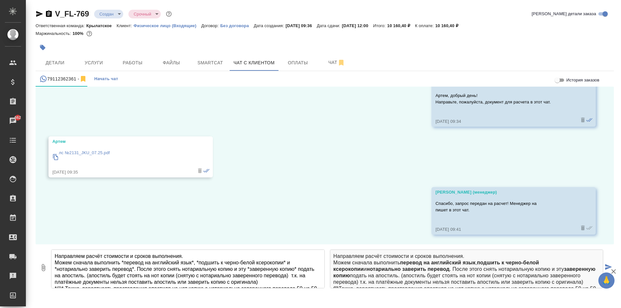
click at [285, 282] on textarea "Направляем расчёт стоимости и сроков выполнения. Можем сначала выполнить *перев…" at bounding box center [188, 269] width 274 height 39
click at [292, 275] on textarea "Направляем расчёт стоимости и сроков выполнения. Можем сначала выполнить *перев…" at bounding box center [188, 269] width 274 height 39
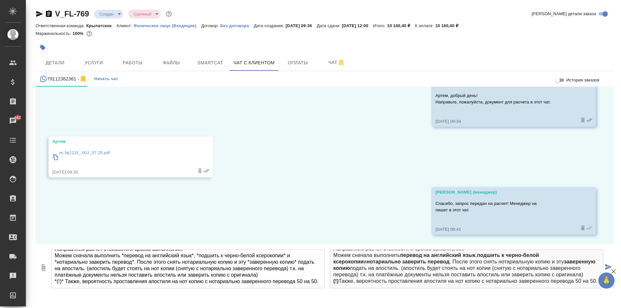
scroll to position [14, 0]
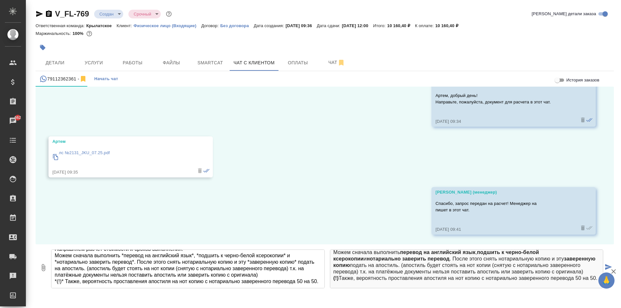
click at [95, 278] on textarea "Направляем расчёт стоимости и сроков выполнения. Можем сначала выполнить *перев…" at bounding box center [188, 269] width 274 height 39
click at [95, 280] on textarea "Направляем расчёт стоимости и сроков выполнения. Можем сначала выполнить *перев…" at bounding box center [188, 269] width 274 height 39
type textarea "Направляем расчёт стоимости и сроков выполнения. Можем сначала выполнить *перев…"
click at [521, 144] on div "11.08, понедельник Касаткина Александра (менеджер) Артем, добрый день! Направьт…" at bounding box center [325, 166] width 579 height 158
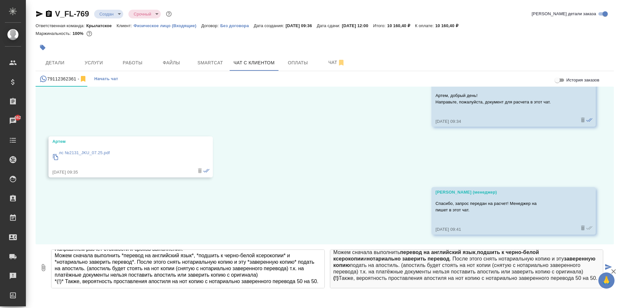
drag, startPoint x: 85, startPoint y: 275, endPoint x: 76, endPoint y: 268, distance: 11.6
click at [76, 268] on textarea "Направляем расчёт стоимости и сроков выполнения. Можем сначала выполнить *перев…" at bounding box center [188, 269] width 274 height 39
click at [68, 291] on div "Направляем расчёт стоимости и сроков выполнения. Можем сначала выполнить *перев…" at bounding box center [188, 270] width 279 height 46
click at [62, 283] on textarea "Направляем расчёт стоимости и сроков выполнения. Можем сначала выполнить *перев…" at bounding box center [188, 269] width 274 height 39
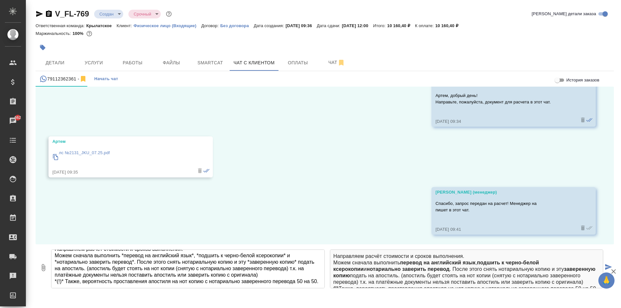
scroll to position [0, 0]
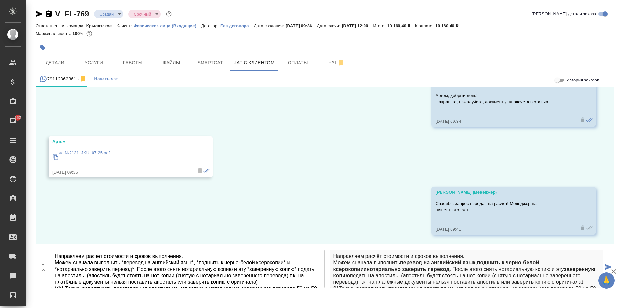
drag, startPoint x: 61, startPoint y: 283, endPoint x: 51, endPoint y: 244, distance: 40.9
click at [51, 244] on div "История заказов 11.08, понедельник Касаткина Александра (менеджер) Артем, добры…" at bounding box center [325, 189] width 579 height 204
click at [92, 61] on span "Услуги" at bounding box center [93, 63] width 31 height 8
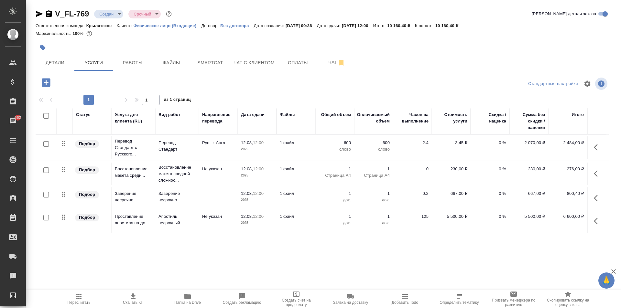
click at [102, 255] on div "V_FL-769 Создан new Срочный urgent Кратко детали заказа Ответственная команда: …" at bounding box center [325, 132] width 586 height 264
click at [54, 78] on div at bounding box center [46, 82] width 17 height 13
click at [54, 81] on button "button" at bounding box center [46, 82] width 18 height 13
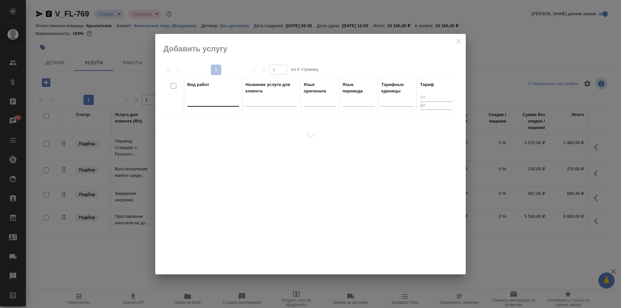
click at [208, 105] on div at bounding box center [213, 99] width 52 height 9
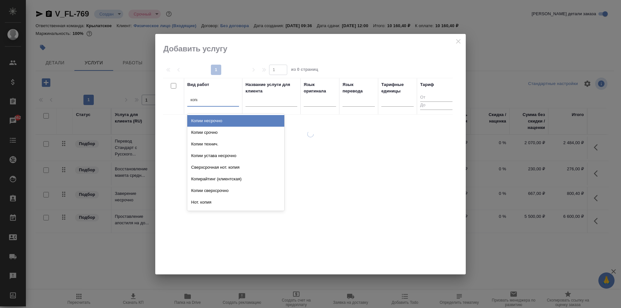
type input "копии"
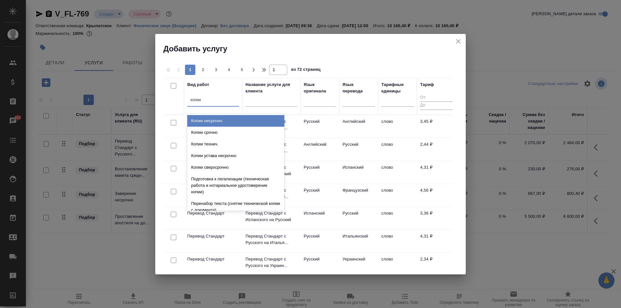
drag, startPoint x: 231, startPoint y: 122, endPoint x: 235, endPoint y: 119, distance: 4.6
click at [232, 122] on div "Копии несрочно" at bounding box center [235, 121] width 97 height 12
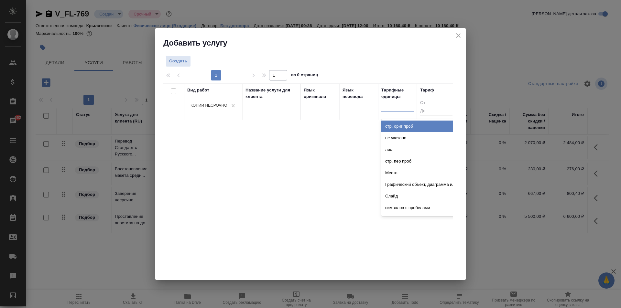
click at [403, 109] on div at bounding box center [397, 105] width 32 height 9
type input "стра"
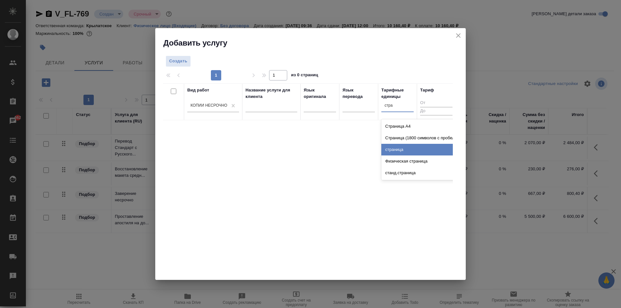
drag, startPoint x: 429, startPoint y: 153, endPoint x: 327, endPoint y: 104, distance: 113.5
click at [429, 153] on div "страница" at bounding box center [429, 150] width 97 height 12
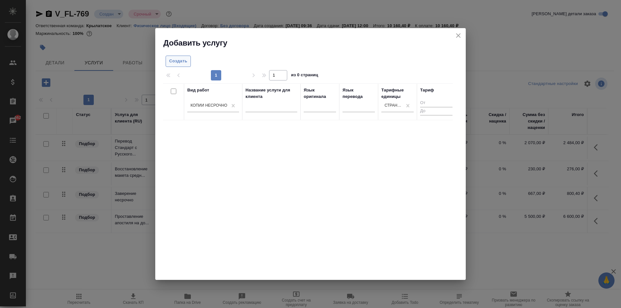
drag, startPoint x: 178, startPoint y: 54, endPoint x: 184, endPoint y: 62, distance: 9.3
click at [181, 58] on div "Создать 1 1 из 0 страниц Вид работ Копии несрочно Название услуги для клиента Я…" at bounding box center [310, 164] width 311 height 232
click at [184, 62] on span "Создать" at bounding box center [178, 61] width 18 height 7
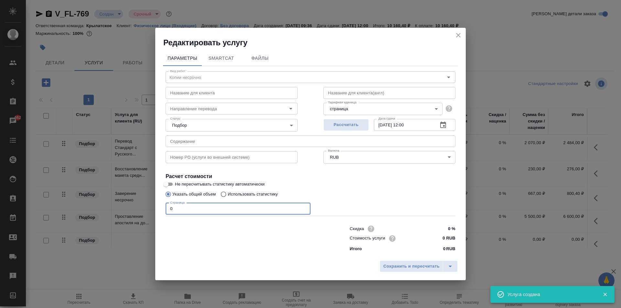
drag, startPoint x: 173, startPoint y: 207, endPoint x: 164, endPoint y: 208, distance: 8.8
click at [164, 208] on div "Вид работ Копии несрочно Вид работ Название для клиента Название для клиента На…" at bounding box center [310, 160] width 295 height 189
type input "3"
click at [413, 259] on div "Сохранить и пересчитать" at bounding box center [310, 269] width 311 height 23
drag, startPoint x: 413, startPoint y: 259, endPoint x: 434, endPoint y: 234, distance: 32.6
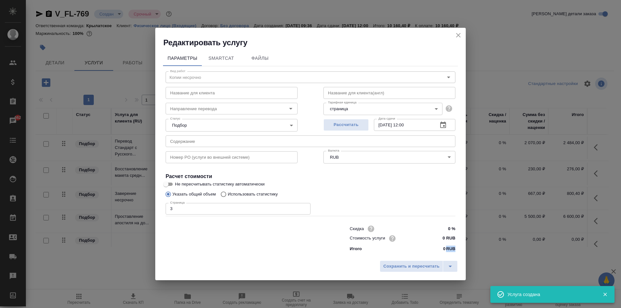
click at [420, 249] on div "Редактировать услугу Параметры SmartCat Файлы Вид работ Копии несрочно Вид рабо…" at bounding box center [310, 154] width 311 height 253
drag, startPoint x: 437, startPoint y: 228, endPoint x: 435, endPoint y: 232, distance: 4.2
click at [437, 228] on input "0 %" at bounding box center [443, 228] width 24 height 9
click at [434, 235] on input "0 RUB" at bounding box center [443, 238] width 24 height 9
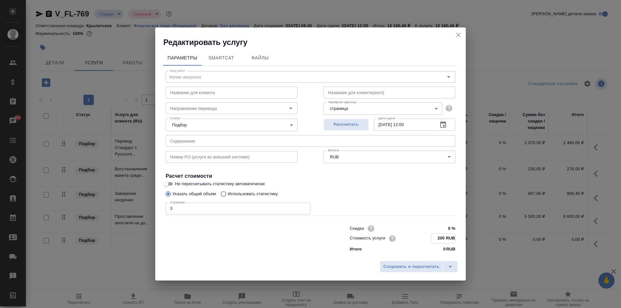
type input "200 RUB"
click at [418, 258] on div "Редактировать услугу Параметры SmartCat Файлы Вид работ Копии несрочно Вид рабо…" at bounding box center [310, 154] width 311 height 253
click at [413, 264] on span "Сохранить и пересчитать" at bounding box center [411, 266] width 56 height 7
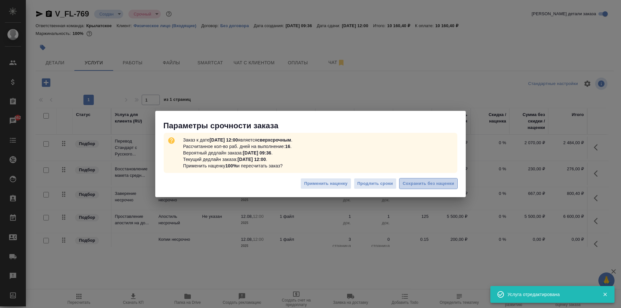
click at [434, 182] on span "Сохранить без наценки" at bounding box center [428, 183] width 51 height 7
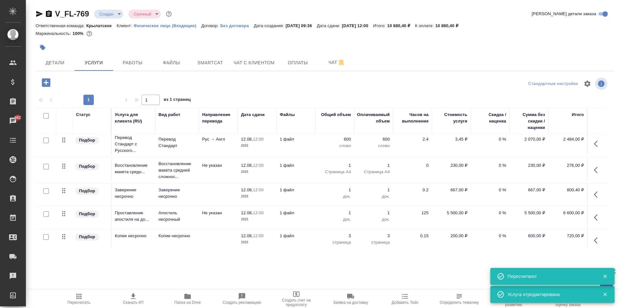
scroll to position [14, 0]
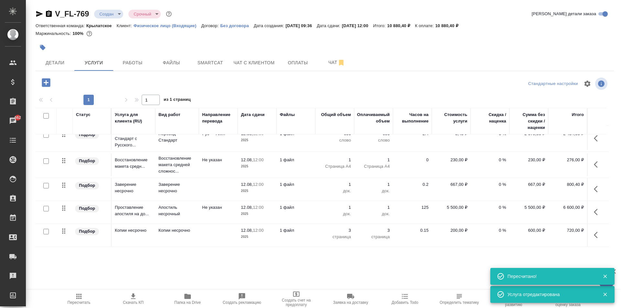
click at [81, 298] on icon "button" at bounding box center [79, 297] width 8 height 8
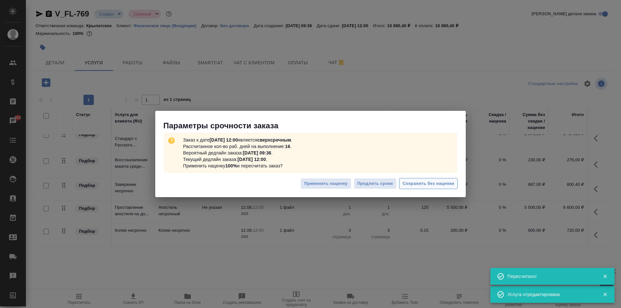
click at [426, 183] on span "Сохранить без наценки" at bounding box center [428, 183] width 51 height 7
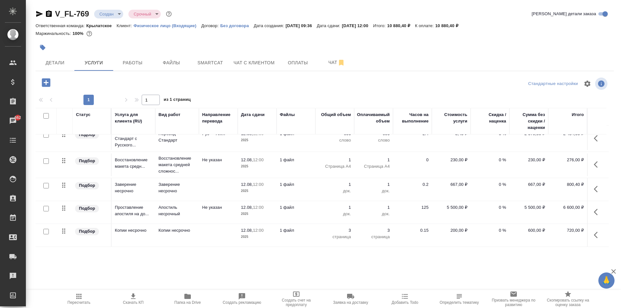
click at [508, 88] on div "Стандартные настройки" at bounding box center [515, 84] width 188 height 16
drag, startPoint x: 205, startPoint y: 62, endPoint x: 255, endPoint y: 77, distance: 52.6
click at [255, 77] on div "V_FL-769 Создан new Срочный urgent Кратко детали заказа Ответственная команда: …" at bounding box center [325, 132] width 586 height 264
click at [247, 67] on button "Чат с клиентом" at bounding box center [254, 63] width 49 height 16
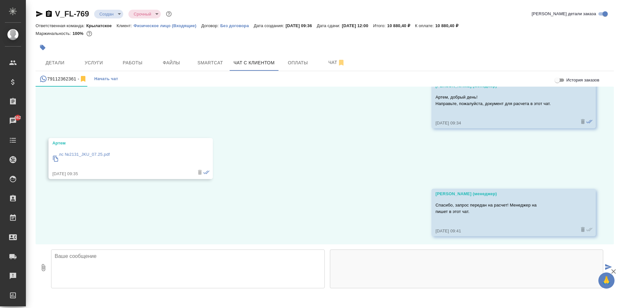
scroll to position [36, 0]
click at [124, 263] on textarea at bounding box center [188, 269] width 274 height 39
paste textarea "Направляем расчёт стоимости и сроков выполнения. Можем сначала выполнить *перев…"
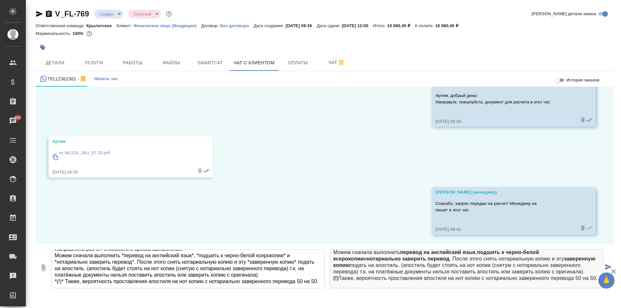
scroll to position [27, 0]
click at [511, 79] on div "79112362361 - Начать чат" at bounding box center [325, 79] width 579 height 16
click at [74, 286] on textarea "Направляем расчёт стоимости и сроков выполнения. Можем сначала выполнить *перев…" at bounding box center [188, 269] width 274 height 39
paste textarea "Срок исполнения: 10-13 календарных дней. Стоимость заказа составит: 10 881 руб.…"
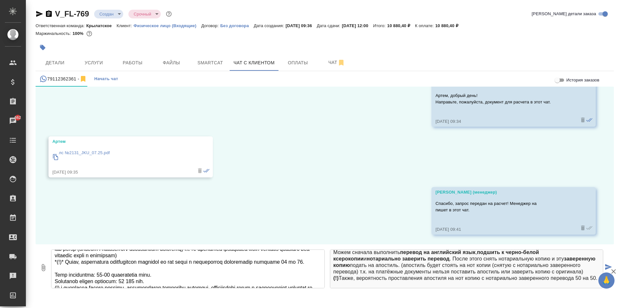
scroll to position [82, 0]
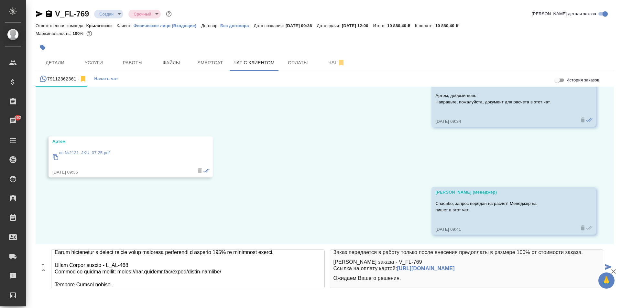
click at [154, 269] on textarea at bounding box center [188, 269] width 274 height 39
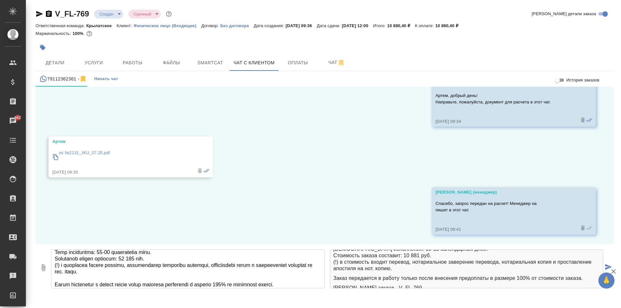
click at [150, 266] on textarea at bounding box center [188, 269] width 274 height 39
click at [124, 263] on textarea at bounding box center [188, 269] width 274 height 39
click at [167, 256] on textarea at bounding box center [188, 269] width 274 height 39
click at [99, 259] on textarea at bounding box center [188, 269] width 274 height 39
click at [125, 281] on textarea at bounding box center [188, 269] width 274 height 39
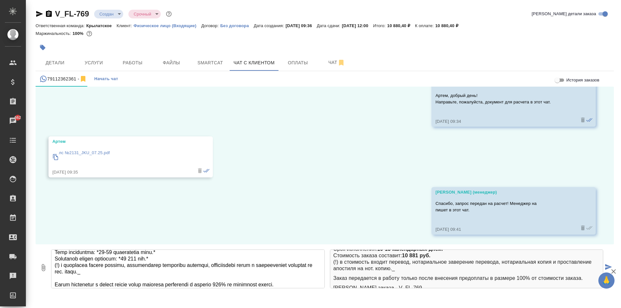
click at [55, 273] on textarea at bounding box center [188, 269] width 274 height 39
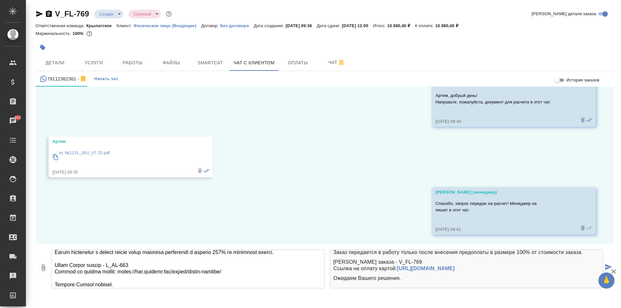
click at [151, 271] on textarea at bounding box center [188, 269] width 274 height 39
click at [113, 272] on textarea at bounding box center [188, 269] width 274 height 39
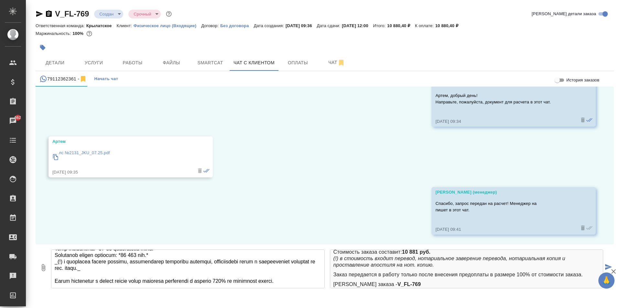
scroll to position [0, 0]
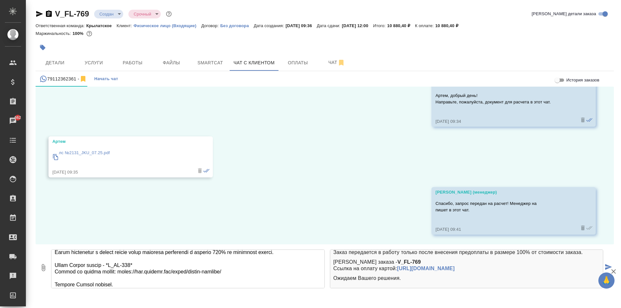
drag, startPoint x: 299, startPoint y: 259, endPoint x: 319, endPoint y: 264, distance: 20.6
click at [299, 259] on textarea at bounding box center [188, 269] width 274 height 39
click at [55, 260] on textarea at bounding box center [188, 269] width 274 height 39
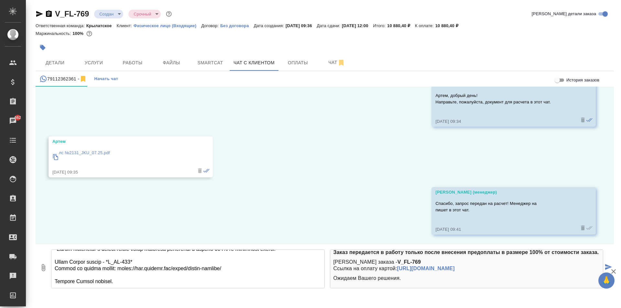
click at [133, 280] on textarea at bounding box center [188, 269] width 274 height 39
click at [134, 281] on textarea at bounding box center [188, 269] width 274 height 39
type textarea "Направляем расчёт стоимости и сроков выполнения. Можем сначала выполнить *перев…"
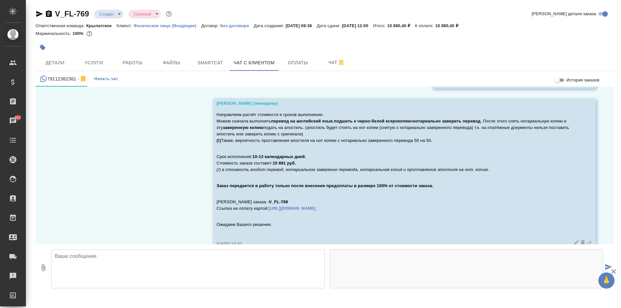
scroll to position [196, 0]
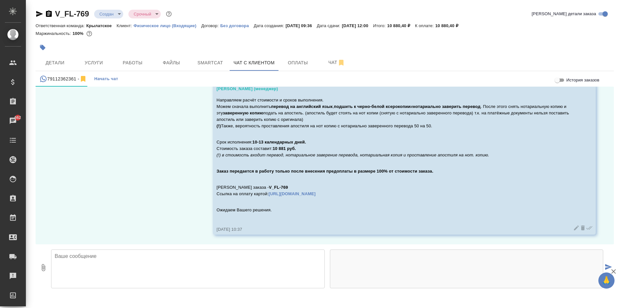
click at [412, 51] on div at bounding box center [229, 47] width 386 height 14
click at [117, 13] on body "🙏 .cls-1 fill:#fff; AWATERA Kasymov Timur Клиенты Спецификации Заказы 662 Чаты …" at bounding box center [310, 154] width 621 height 308
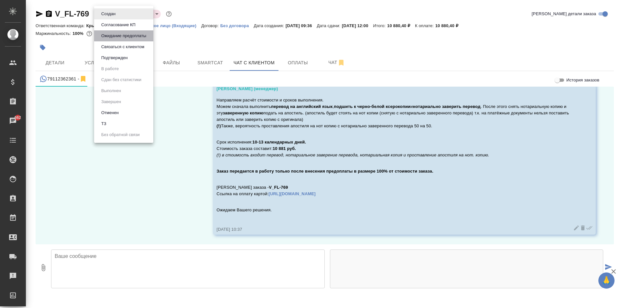
click at [117, 17] on button "Ожидание предоплаты" at bounding box center [108, 13] width 18 height 7
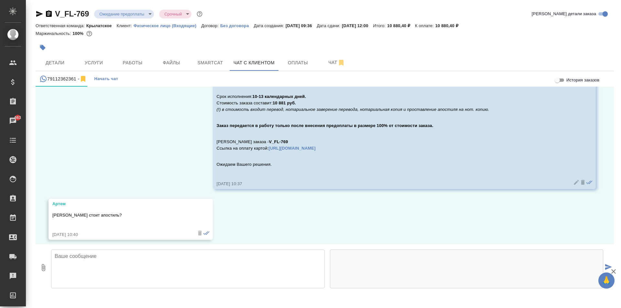
scroll to position [247, 0]
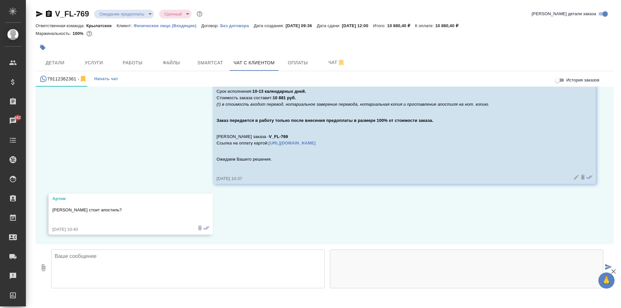
click at [126, 272] on textarea at bounding box center [188, 269] width 274 height 39
type textarea "6 600 руб. \ 1 док."
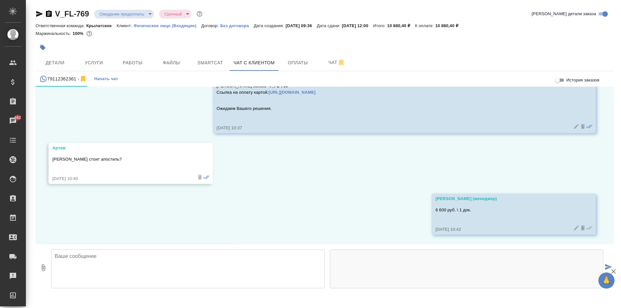
scroll to position [349, 0]
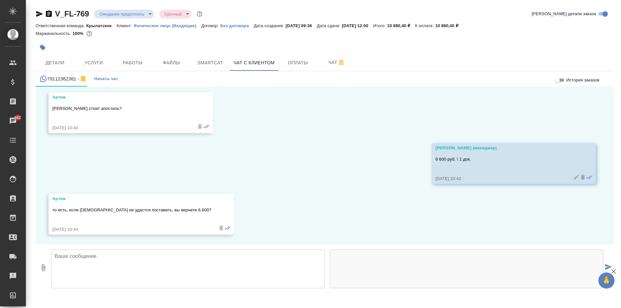
click at [90, 273] on textarea at bounding box center [188, 269] width 274 height 39
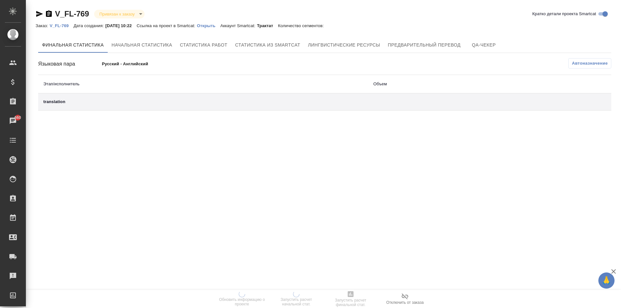
click at [222, 21] on div "V_FL-769 Привязан к заказу linkedToOrder Кратко детали проекта Smartcat" at bounding box center [325, 15] width 579 height 13
click at [219, 25] on p "Открыть" at bounding box center [208, 25] width 23 height 5
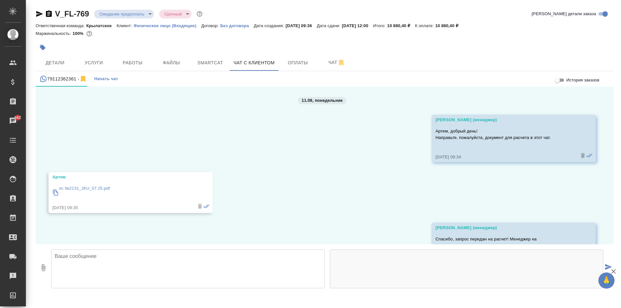
scroll to position [349, 0]
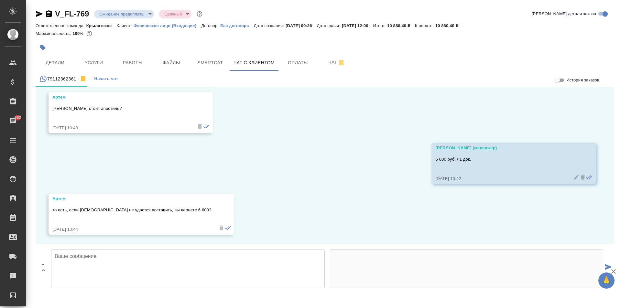
click at [412, 49] on div at bounding box center [229, 47] width 386 height 14
click at [142, 256] on textarea at bounding box center [188, 269] width 274 height 39
click at [117, 260] on textarea at bounding box center [188, 269] width 274 height 39
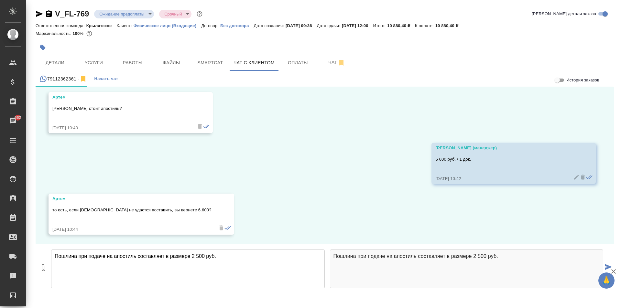
click at [153, 255] on textarea "Пошлина при подаче на апостиль составляет в размере 2 500 руб." at bounding box center [188, 269] width 274 height 39
click at [193, 254] on textarea "Пошлина при подаче на апостиль в размере 2 500 руб." at bounding box center [188, 269] width 274 height 39
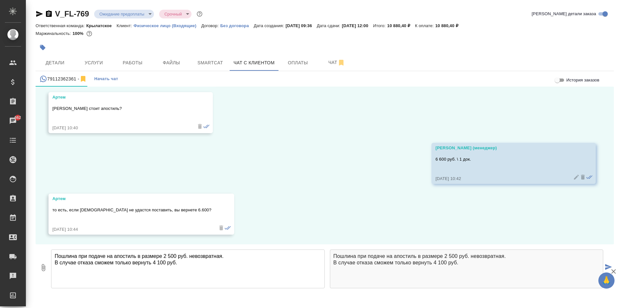
click at [190, 263] on textarea "Пошлина при подаче на апостиль в размере 2 500 руб. невозвратная. В случае отка…" at bounding box center [188, 269] width 274 height 39
click at [189, 270] on textarea "Пошлина при подаче на апостиль в размере 2 500 руб. невозвратная. В случае отка…" at bounding box center [188, 269] width 274 height 39
click at [186, 264] on textarea "Пошлина при подаче на апостиль в размере 2 500 руб. невозвратная. В случае отка…" at bounding box center [188, 269] width 274 height 39
type textarea "Пошлина при подаче на апостиль в размере 2 500 руб. невозвратная. В случае отка…"
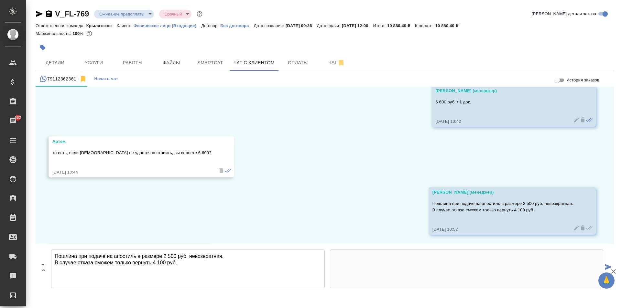
scroll to position [457, 0]
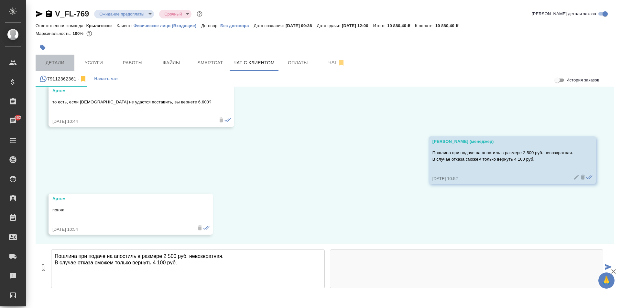
click at [46, 60] on span "Детали" at bounding box center [54, 63] width 31 height 8
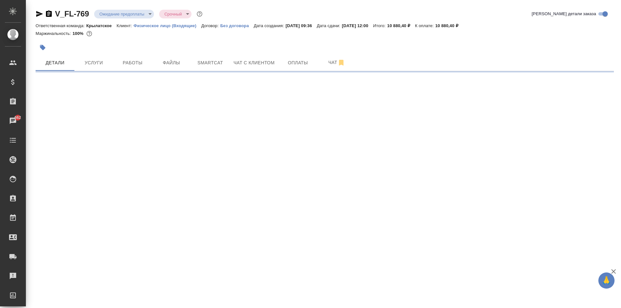
select select "RU"
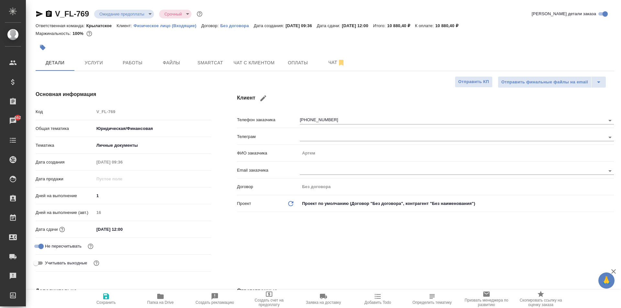
type textarea "x"
type input "[PERSON_NAME]"
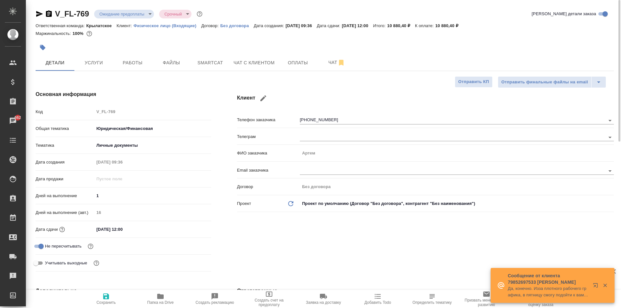
type textarea "x"
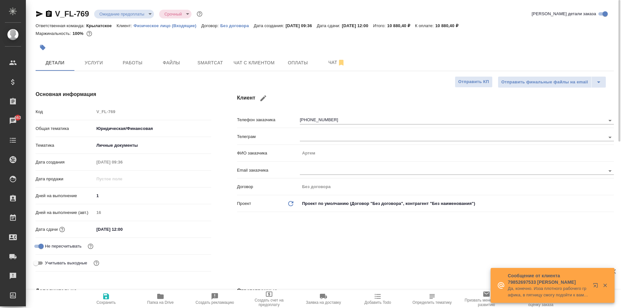
type textarea "x"
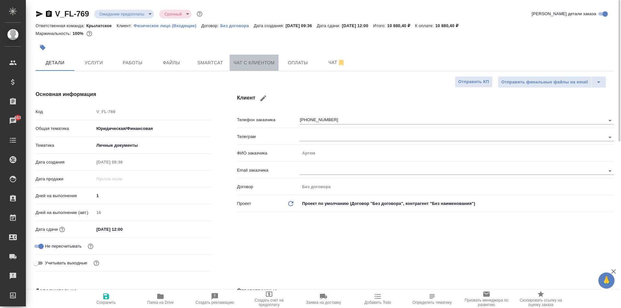
click at [250, 66] on span "Чат с клиентом" at bounding box center [254, 63] width 41 height 8
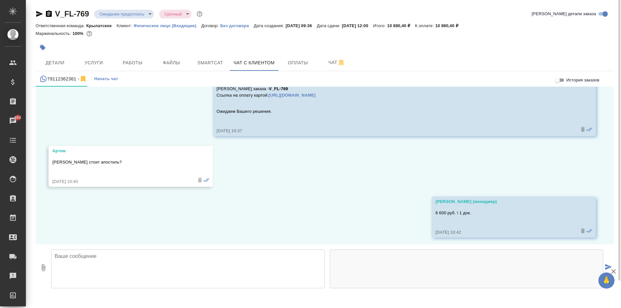
scroll to position [457, 0]
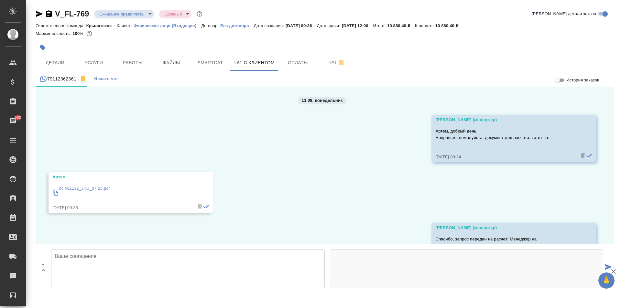
scroll to position [457, 0]
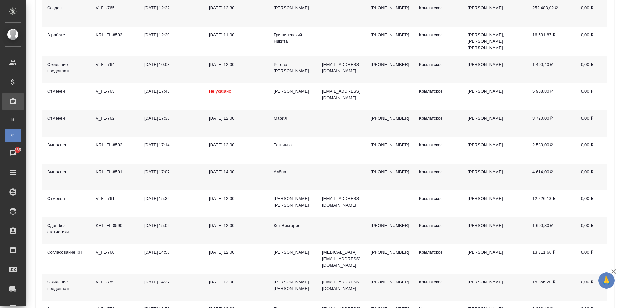
scroll to position [324, 0]
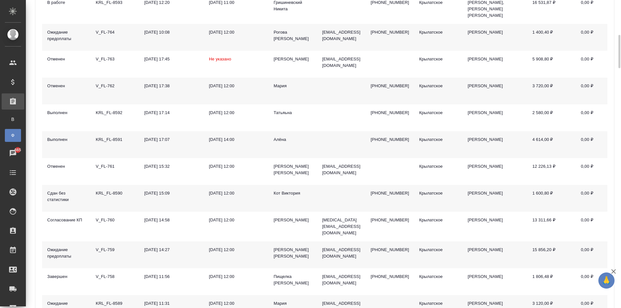
click at [293, 190] on div "Кот Виктория" at bounding box center [293, 193] width 38 height 6
click at [294, 190] on div "Кот Виктория" at bounding box center [293, 193] width 38 height 6
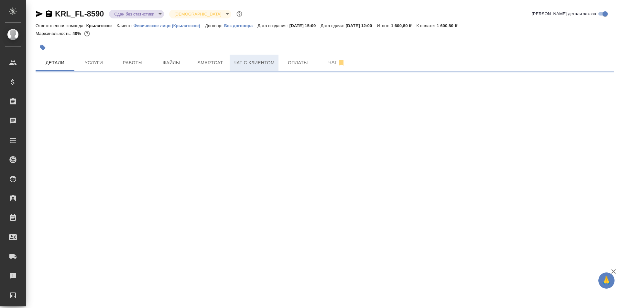
click at [257, 61] on span "Чат с клиентом" at bounding box center [254, 63] width 41 height 8
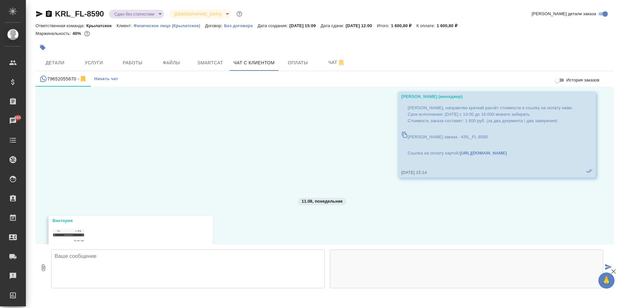
scroll to position [4526, 0]
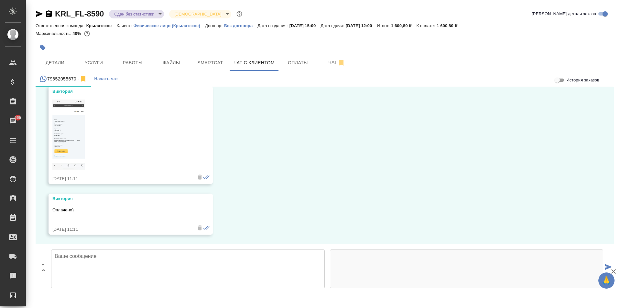
click at [134, 265] on textarea at bounding box center [188, 269] width 274 height 39
type textarea "L"
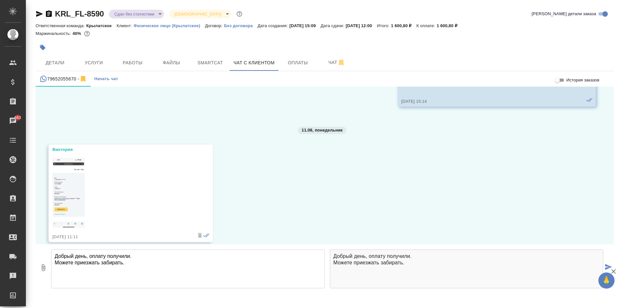
scroll to position [4364, 0]
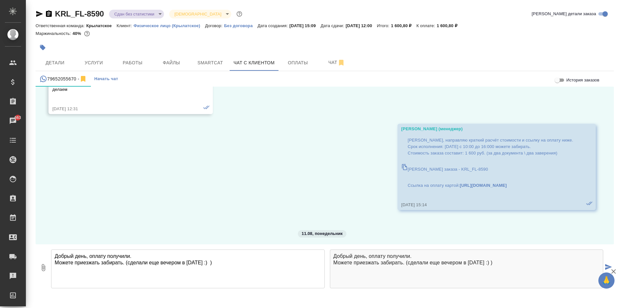
type textarea "Добрый день, оплату получили. Можете приезжать забирать. (сделали еще вечером в…"
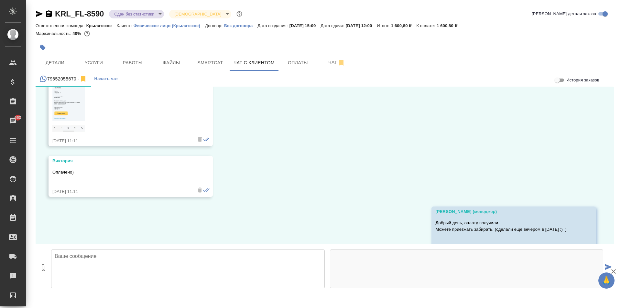
scroll to position [4583, 0]
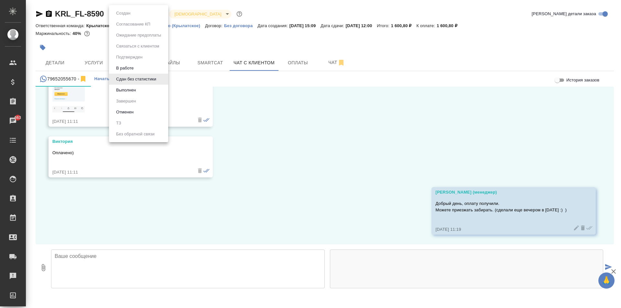
click at [154, 16] on body "🙏 .cls-1 fill:#fff; AWATERA [PERSON_NAME] Клиенты Спецификации Заказы 663 Чаты …" at bounding box center [310, 154] width 621 height 308
click at [142, 93] on li "Выполнен" at bounding box center [138, 90] width 59 height 11
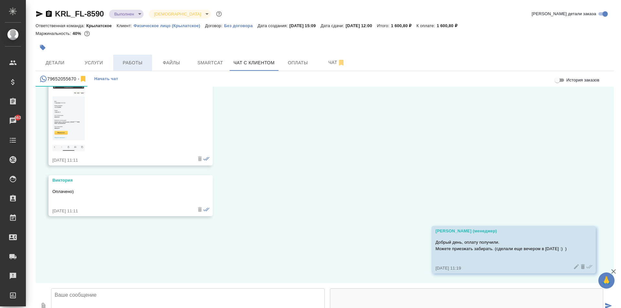
drag, startPoint x: 125, startPoint y: 73, endPoint x: 130, endPoint y: 62, distance: 11.9
click at [125, 73] on div "79652055670 - Начать чат" at bounding box center [325, 79] width 579 height 16
click at [132, 55] on button "Работы" at bounding box center [132, 63] width 39 height 16
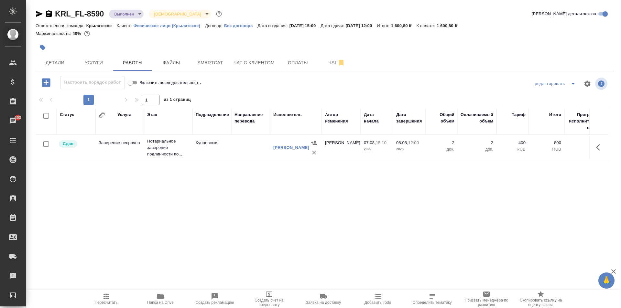
click at [101, 305] on button "Пересчитать" at bounding box center [106, 299] width 54 height 18
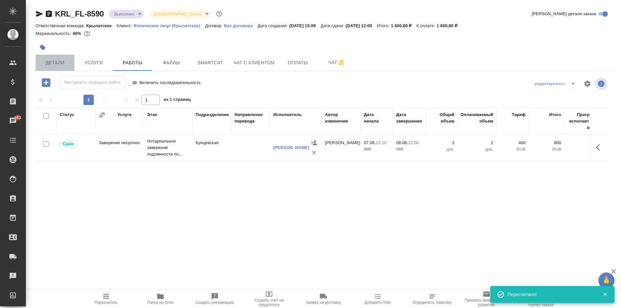
click at [61, 57] on button "Детали" at bounding box center [55, 63] width 39 height 16
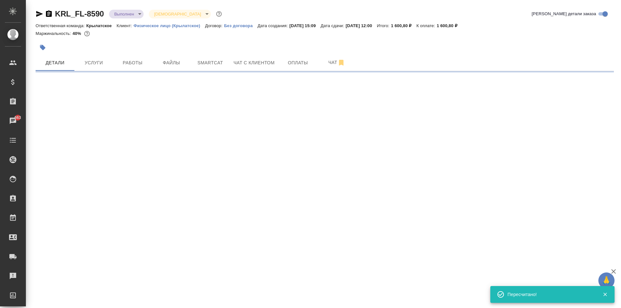
click at [282, 54] on div at bounding box center [229, 47] width 386 height 14
click at [290, 61] on span "Оплаты" at bounding box center [297, 63] width 31 height 8
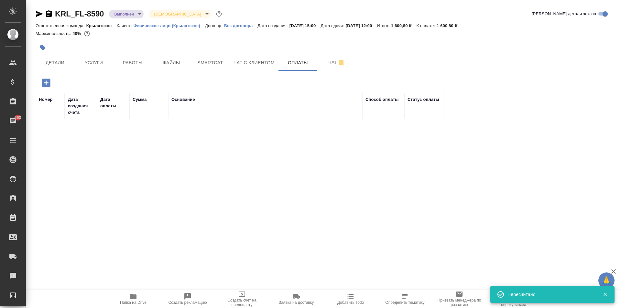
click at [43, 83] on icon "button" at bounding box center [46, 83] width 8 height 8
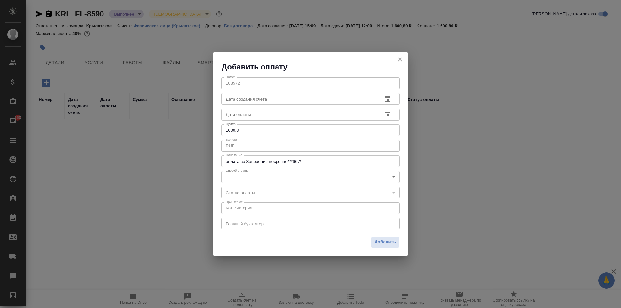
click at [254, 181] on body "🙏 .cls-1 fill:#fff; AWATERA Kasymov Timur Клиенты Спецификации Заказы 663 Чаты …" at bounding box center [310, 154] width 621 height 308
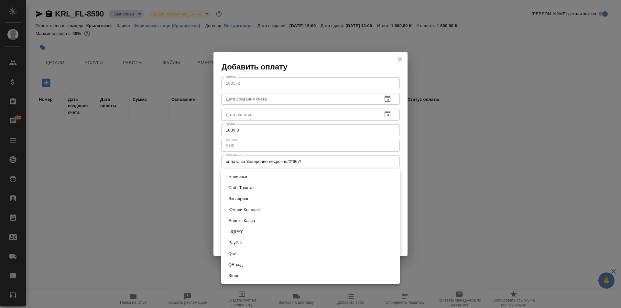
click at [254, 186] on button "Сайт Трактат" at bounding box center [242, 187] width 30 height 7
type input "site-traktat"
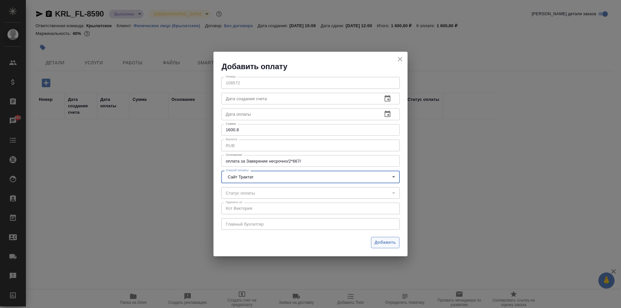
click at [395, 240] on span "Добавить" at bounding box center [385, 242] width 21 height 7
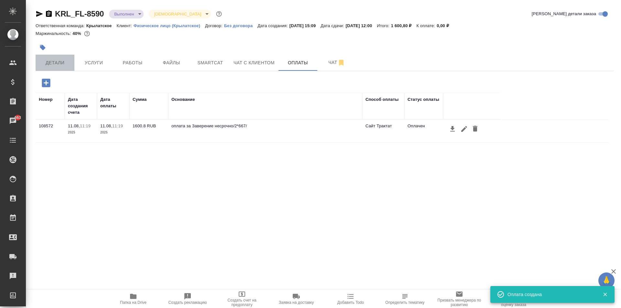
click at [60, 59] on span "Детали" at bounding box center [54, 63] width 31 height 8
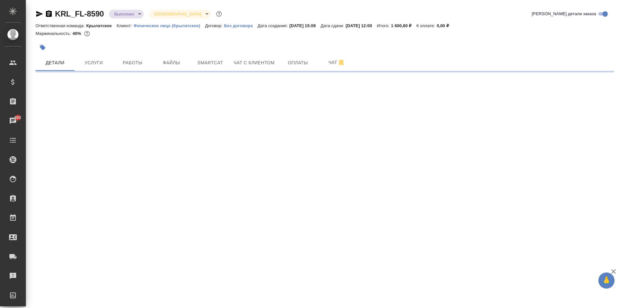
select select "RU"
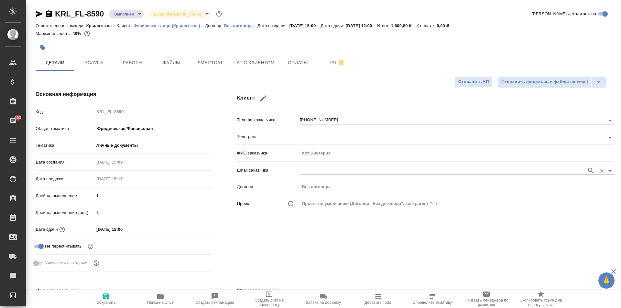
type textarea "x"
drag, startPoint x: 148, startPoint y: 14, endPoint x: 142, endPoint y: 11, distance: 6.2
click at [144, 12] on div "KRL_FL-8590 Выполнен completed Святая троица holyTrinity" at bounding box center [130, 14] width 188 height 10
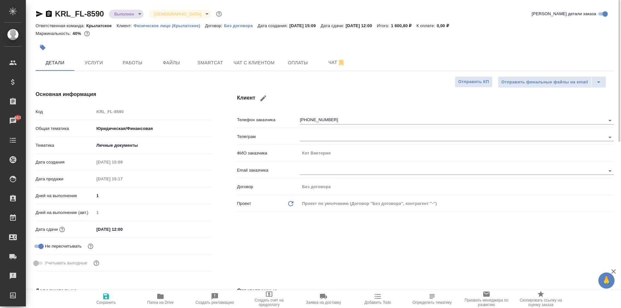
click at [140, 11] on body "🙏 .cls-1 fill:#fff; AWATERA Kasymov Timur Клиенты Спецификации Заказы 663 Чаты …" at bounding box center [310, 154] width 621 height 308
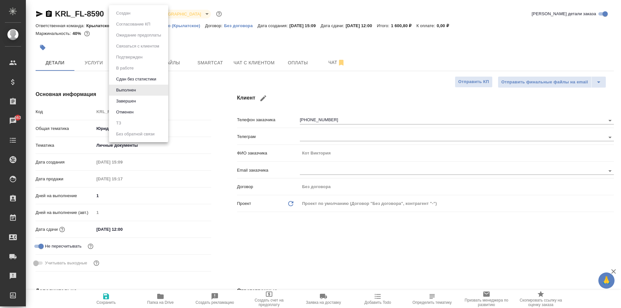
click at [146, 101] on li "Завершен" at bounding box center [138, 101] width 59 height 11
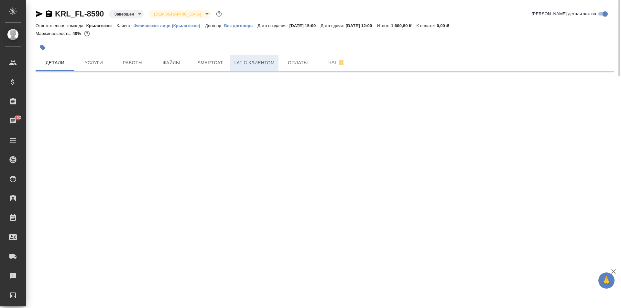
select select "RU"
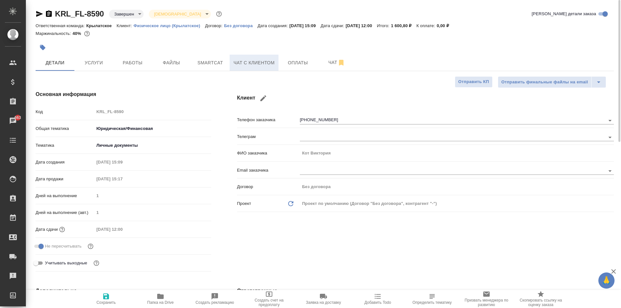
type textarea "x"
click at [243, 63] on span "Чат с клиентом" at bounding box center [254, 63] width 41 height 8
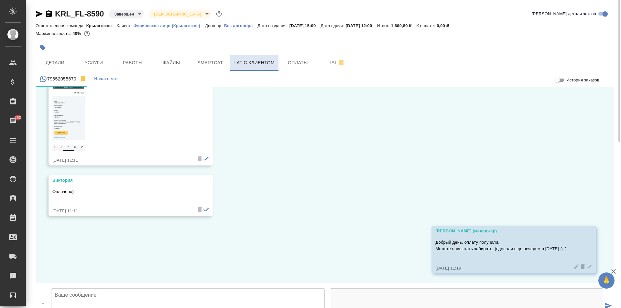
scroll to position [4583, 0]
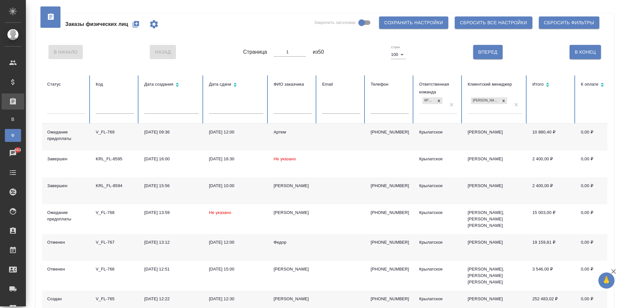
click at [138, 26] on icon "button" at bounding box center [136, 24] width 6 height 6
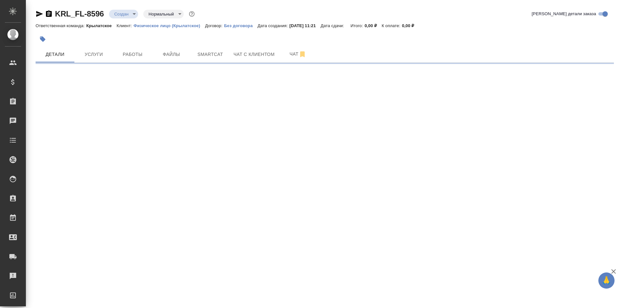
select select "RU"
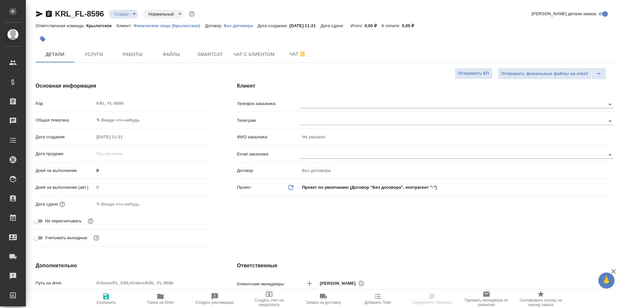
type textarea "x"
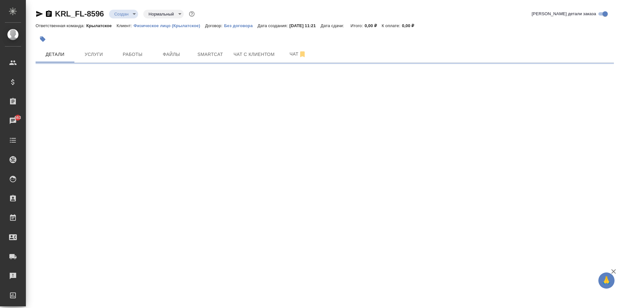
select select "RU"
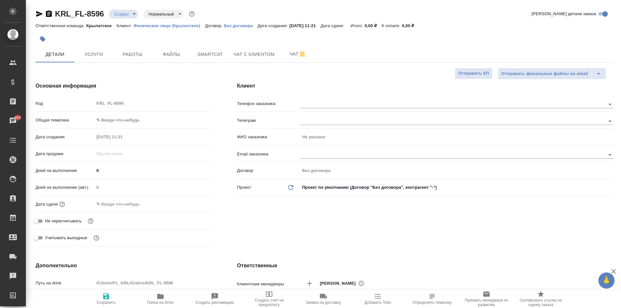
type textarea "x"
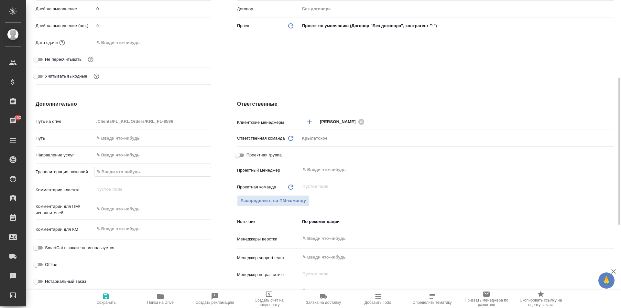
click at [121, 173] on input "text" at bounding box center [152, 171] width 116 height 9
type input "[PERSON_NAME]"
type textarea "x"
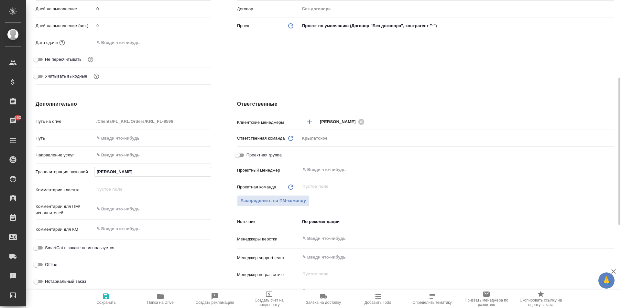
type input "НА"
type textarea "x"
type input "НАМ"
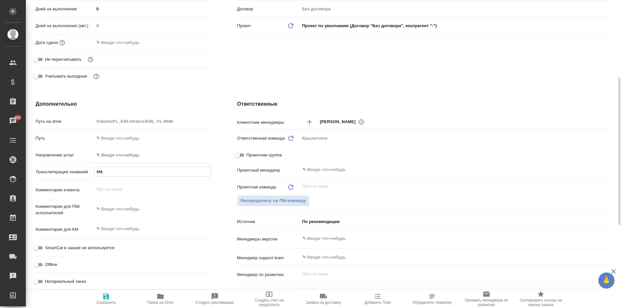
type textarea "x"
type input "[DEMOGRAPHIC_DATA]"
type textarea "x"
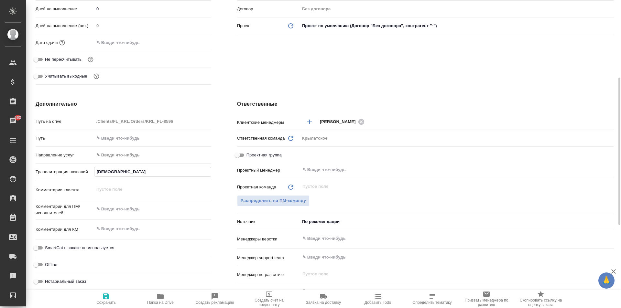
type textarea "x"
type input "НАМАЗА"
type textarea "x"
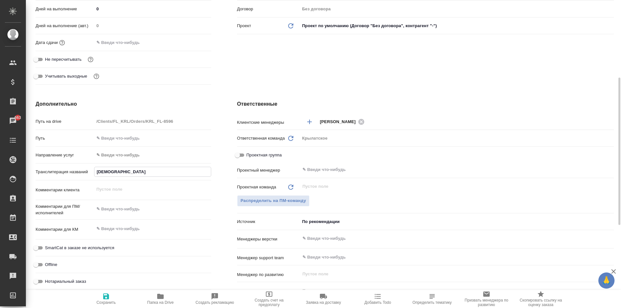
type textarea "x"
type input "НАМАЗАО"
type textarea "x"
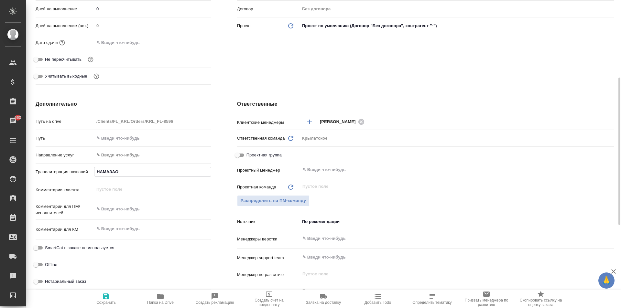
type input "НАМАЗАОВ"
type textarea "x"
type input "НАМАЗАО"
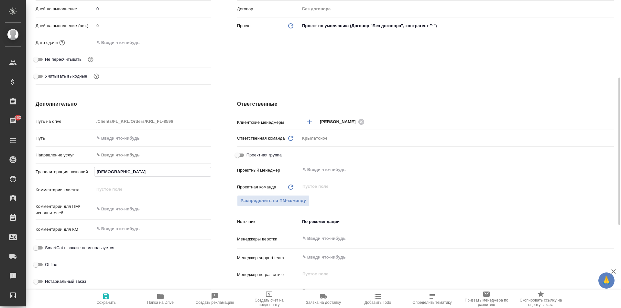
type textarea "x"
type input "НАМАЗА"
type textarea "x"
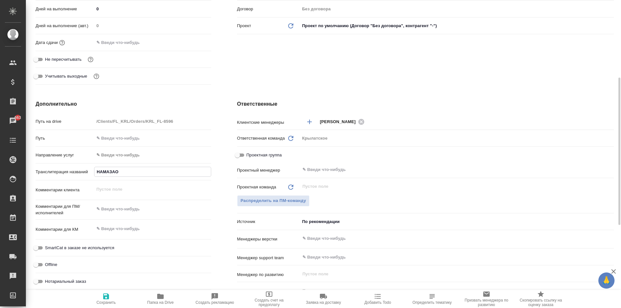
type textarea "x"
type input "НАМАЗ"
type textarea "x"
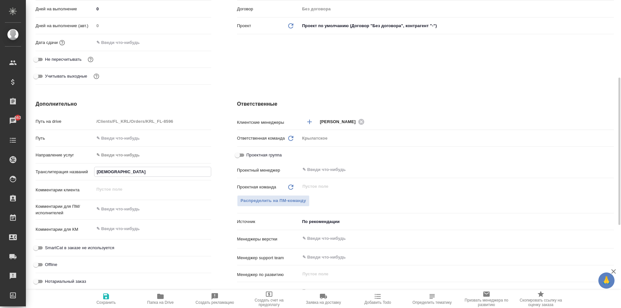
type textarea "x"
type input "НАМАЗО"
type textarea "x"
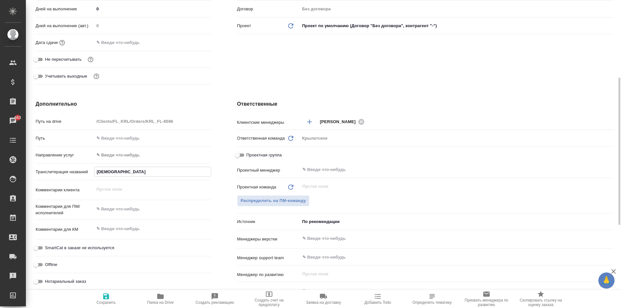
type input "НАМАЗОВ"
type textarea "x"
type input "НАМАЗОВ"
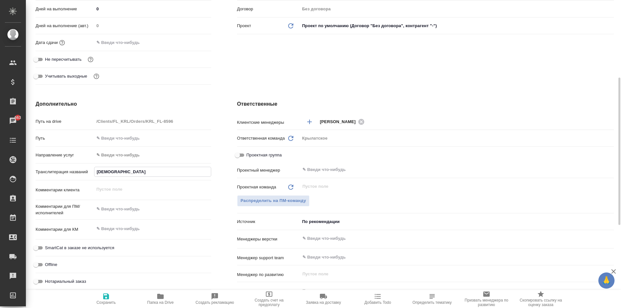
type textarea "x"
type input "НАМАЗОВ Д"
type textarea "x"
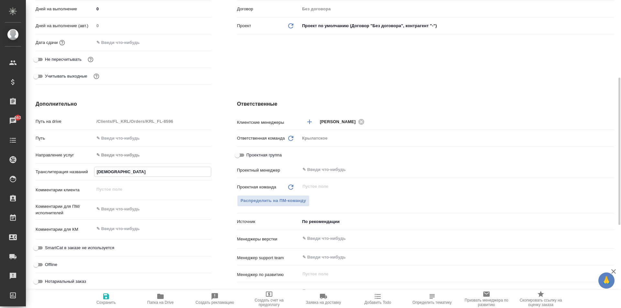
type textarea "x"
type input "НАМАЗОВ ДИ"
type textarea "x"
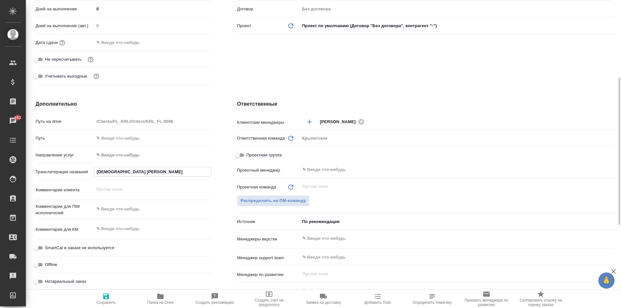
type textarea "x"
type input "НАМАЗОВ ДИЁ"
type textarea "x"
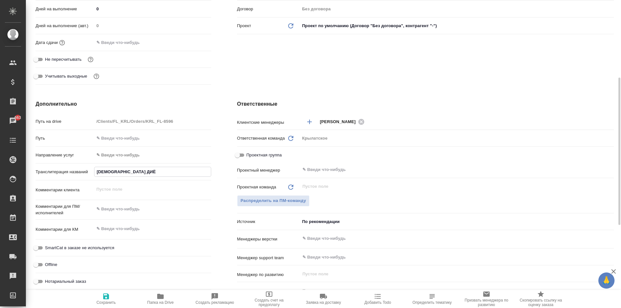
type input "НАМАЗОВ ДИЁР"
type textarea "x"
type input "НАМАЗОВ ДИЁРБ"
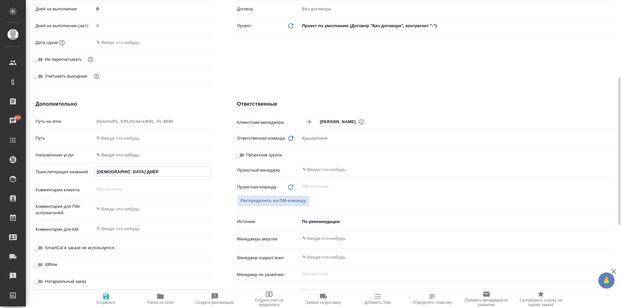
type textarea "x"
type input "НАМАЗОВ ДИЁРБЕ"
type textarea "x"
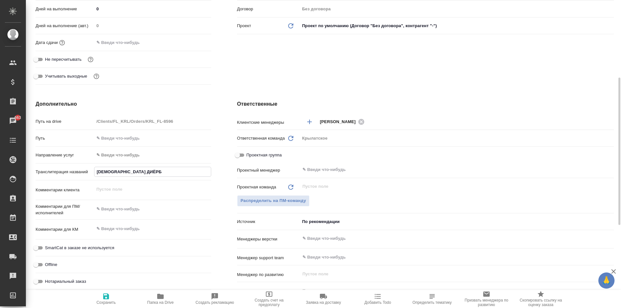
type textarea "x"
type input "НАМАЗОВ ДИЁРБЕК"
type textarea "x"
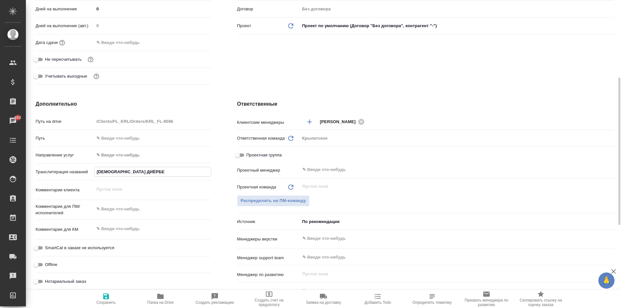
type textarea "x"
type input "НАМАЗОВ ДИЁРБЕК"
type textarea "x"
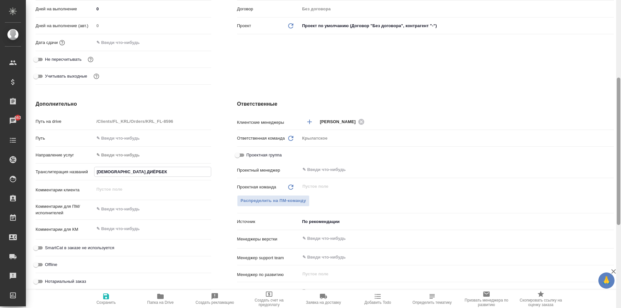
type input "НАМАЗОВ ДИЁРБЕК З"
type textarea "x"
type input "НАМАЗОВ ДИЁРБЕК"
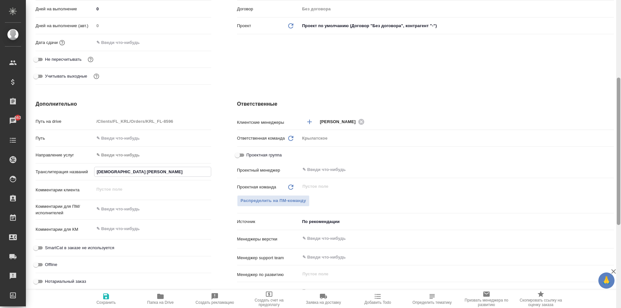
type textarea "x"
type input "НАМАЗОВ ДИЁРБЕК Х"
type textarea "x"
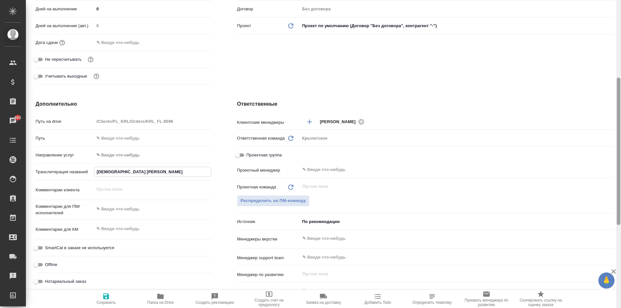
type textarea "x"
type input "НАМАЗОВ ДИЁРБЕК ХА"
type textarea "x"
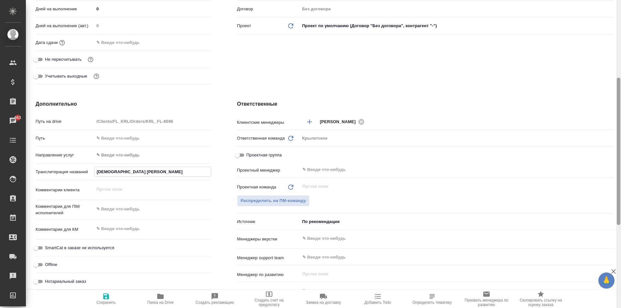
type textarea "x"
type input "НАМАЗОВ ДИЁРБЕК ХАЙ"
type textarea "x"
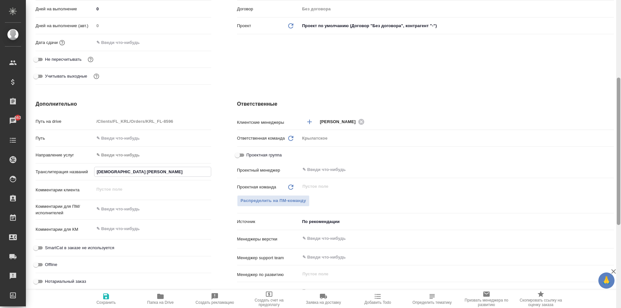
type input "НАМАЗОВ ДИЁРБЕК ХАЙИ"
type textarea "x"
type input "НАМАЗОВ ДИЁРБЕК ХАЙИТ"
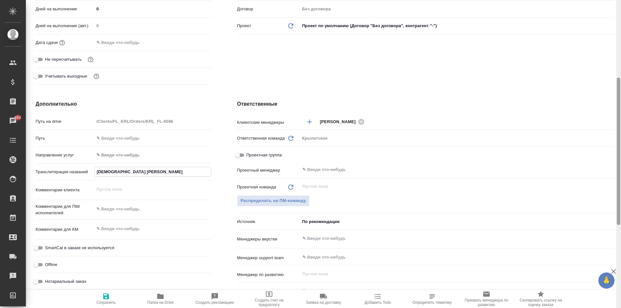
type textarea "x"
type input "НАМАЗОВ ДИЁРБЕК ХАЙИТН"
type textarea "x"
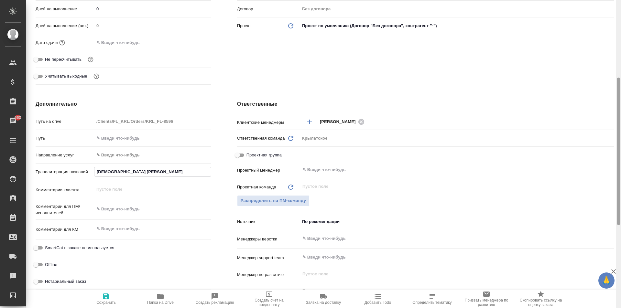
type textarea "x"
type input "НАМАЗОВ ДИЁРБЕК ХАЙИТНИ"
type textarea "x"
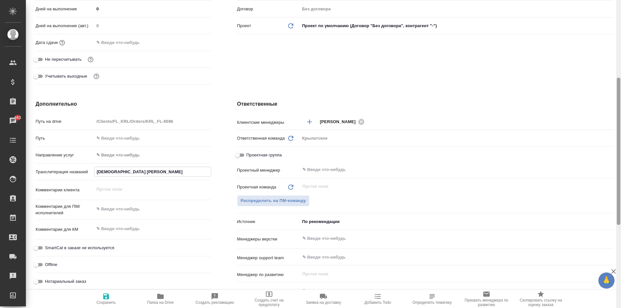
type textarea "x"
type input "НАМАЗОВ ДИЁРБЕК ХАЙИТНИЯ"
type textarea "x"
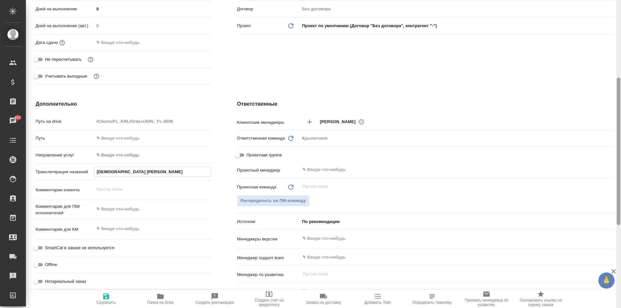
type input "НАМАЗОВ ДИЁРБЕК ХАЙИТНИЯЗ"
type textarea "x"
type input "НАМАЗОВ ДИЁРБЕК ХАЙИТНИЯЗ"
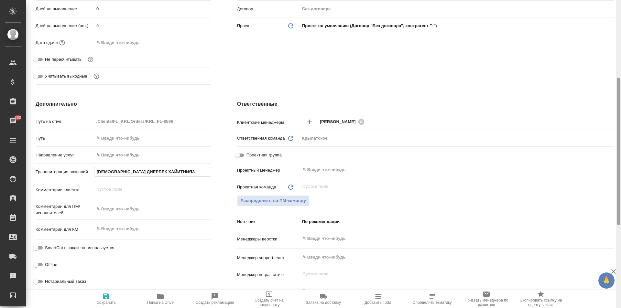
type textarea "x"
type input "НАМАЗОВ ДИЁРБЕК ХАЙИТНИЯЗ У"
type textarea "x"
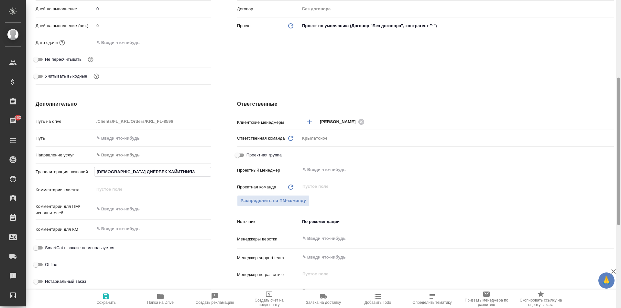
type textarea "x"
type input "НАМАЗОВ ДИЁРБЕК ХАЙИТНИЯЗ УГ"
type textarea "x"
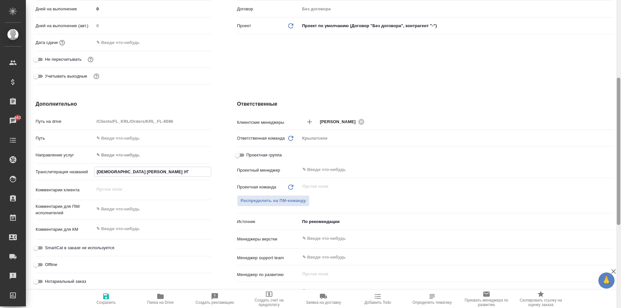
type textarea "x"
type input "НАМАЗОВ ДИЁРБЕК ХАЙИТНИЯЗ УГЛ"
type textarea "x"
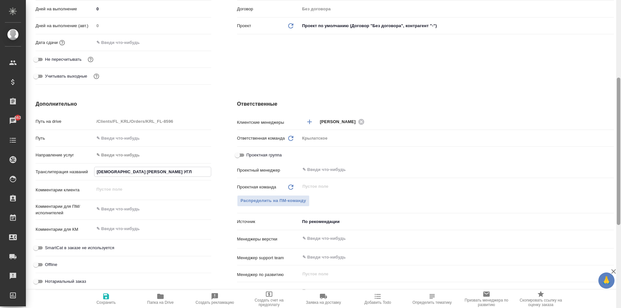
type input "НАМАЗОВ ДИЁРБЕК ХАЙИТНИЯЗ УГЛИ"
type textarea "x"
type input "НАМАЗОВ ДИЁРБЕК ХАЙИТНИЯЗ УГЛИ"
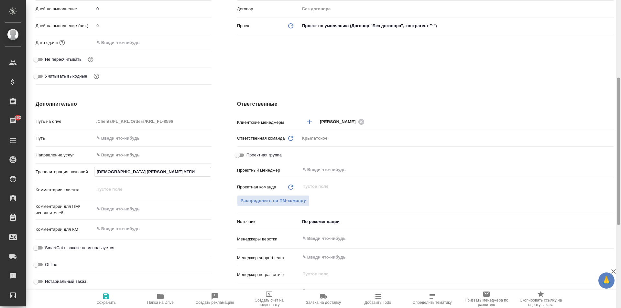
type textarea "x"
type input "НАМАЗОВ ДИЁРБЕК ХАЙИТНИЯЗ УГЛИ"
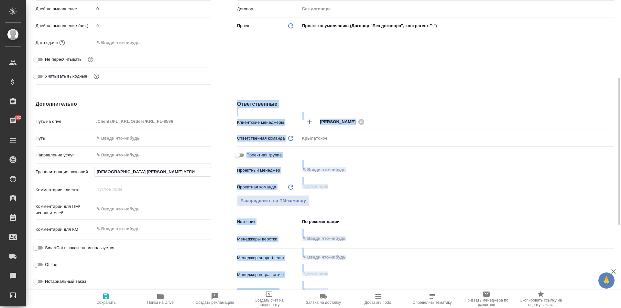
click at [106, 296] on div "Отправить финальные файлы на email Отправить КП Основная информация Код KRL_FL-…" at bounding box center [325, 188] width 579 height 565
click at [106, 296] on icon "button" at bounding box center [106, 297] width 6 height 6
type textarea "x"
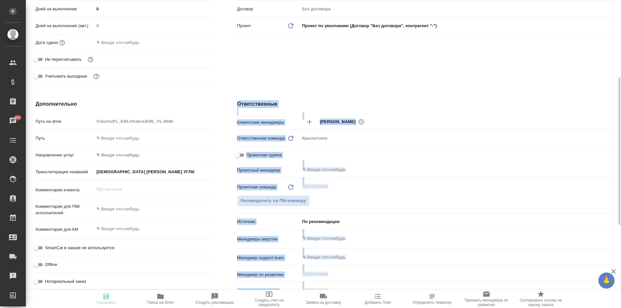
type textarea "x"
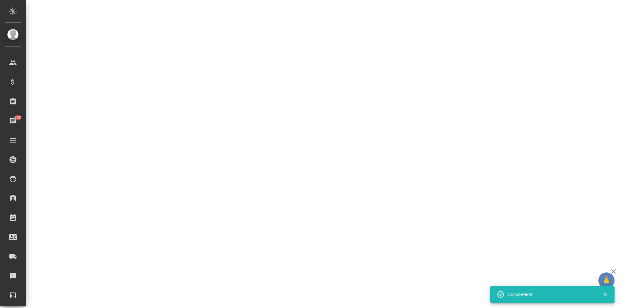
select select "RU"
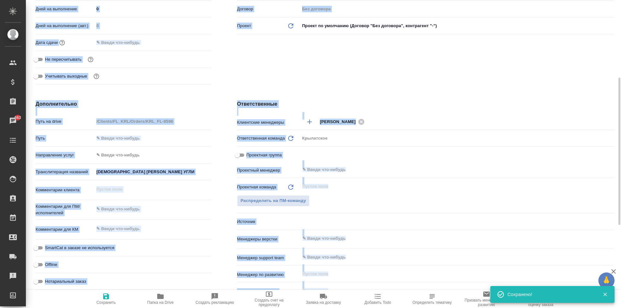
type textarea "x"
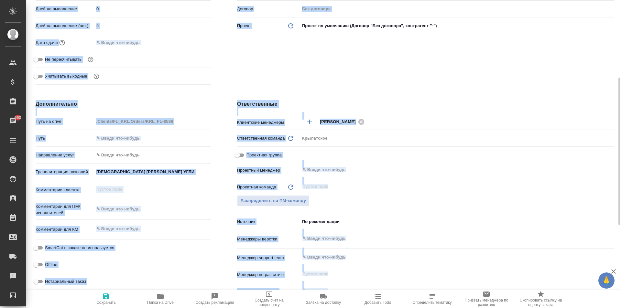
click at [238, 188] on p "Проектная команда" at bounding box center [256, 187] width 39 height 6
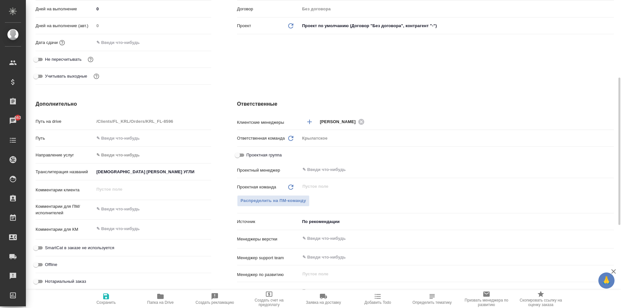
click at [98, 296] on span "Сохранить" at bounding box center [106, 299] width 47 height 12
type textarea "x"
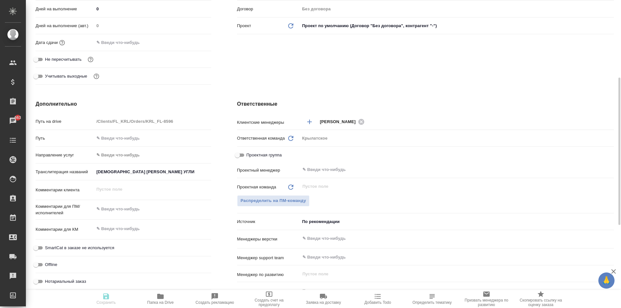
type textarea "x"
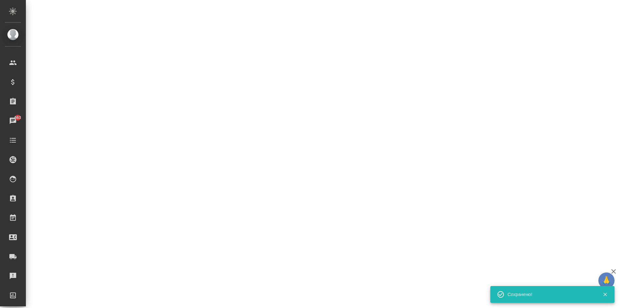
select select "RU"
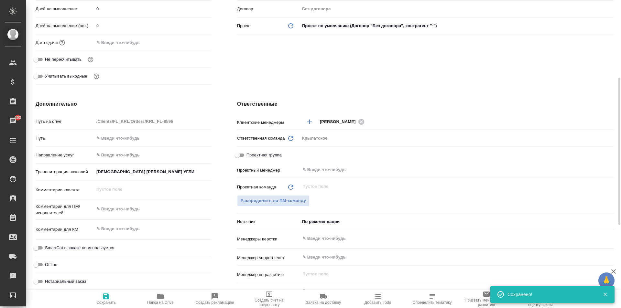
type textarea "x"
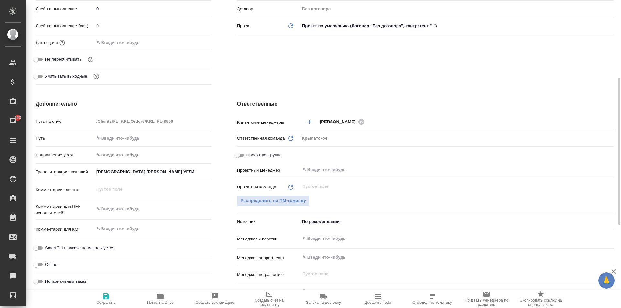
click at [95, 245] on span "SmartCat в заказе не используется" at bounding box center [79, 248] width 69 height 6
click at [48, 245] on input "SmartCat в заказе не используется" at bounding box center [35, 248] width 23 height 8
checkbox input "true"
type textarea "x"
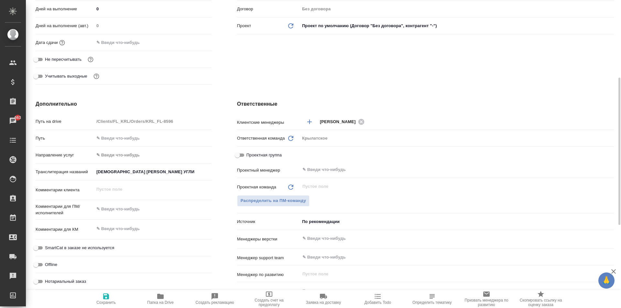
type textarea "x"
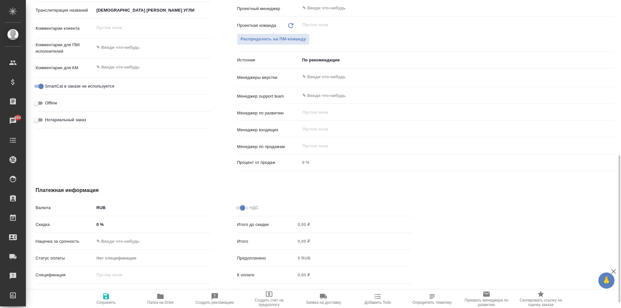
drag, startPoint x: 79, startPoint y: 118, endPoint x: 110, endPoint y: 138, distance: 36.8
click at [80, 118] on span "Нотариальный заказ" at bounding box center [65, 120] width 41 height 6
click at [48, 118] on input "Нотариальный заказ" at bounding box center [35, 120] width 23 height 8
checkbox input "true"
type textarea "x"
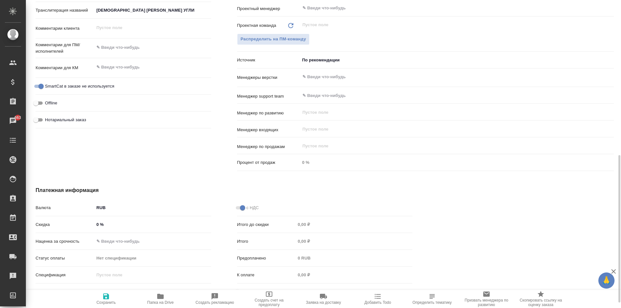
type textarea "x"
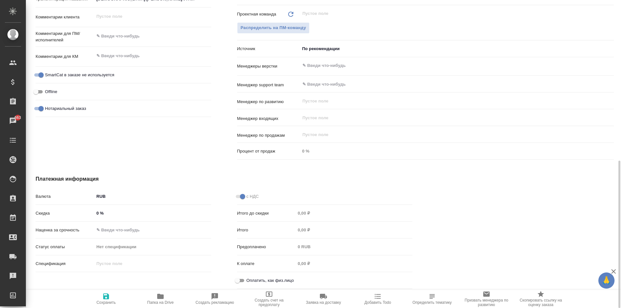
click at [242, 279] on input "Оплатить, как физ.лицо" at bounding box center [237, 281] width 23 height 8
checkbox input "true"
type textarea "x"
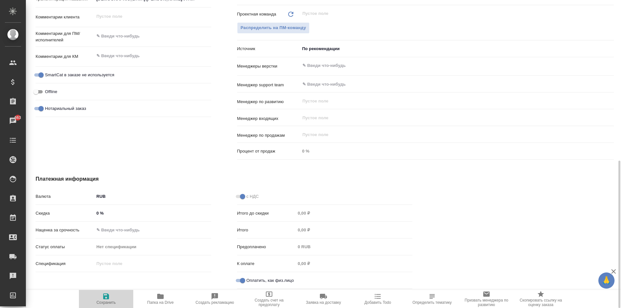
click at [110, 297] on span "Сохранить" at bounding box center [106, 299] width 47 height 12
type textarea "x"
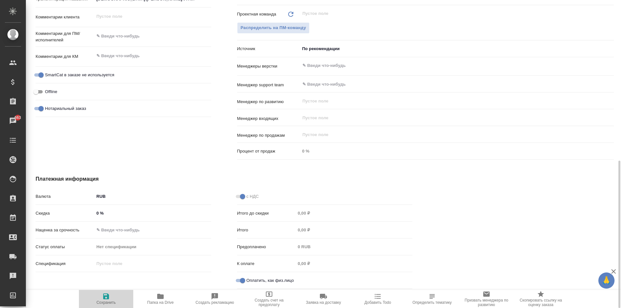
type textarea "x"
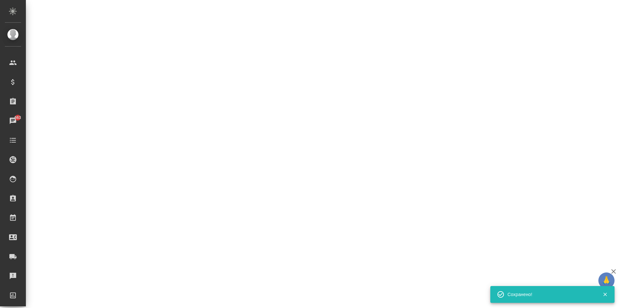
select select "RU"
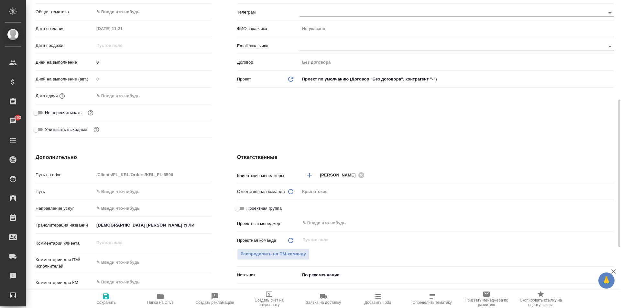
scroll to position [0, 0]
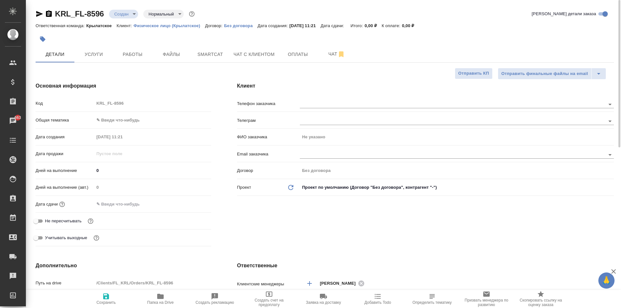
click at [116, 116] on body "🙏 .cls-1 fill:#fff; AWATERA Kasymov Timur Клиенты Спецификации Заказы 663 Чаты …" at bounding box center [310, 154] width 621 height 308
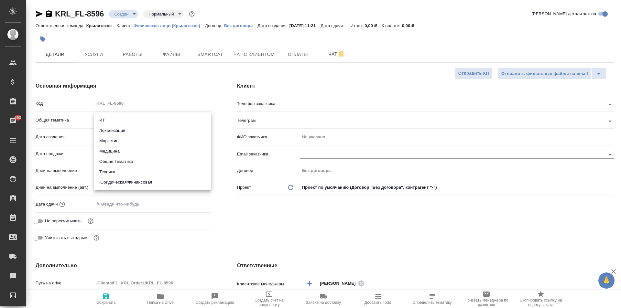
click at [119, 183] on li "Юридическая/Финансовая" at bounding box center [152, 182] width 117 height 10
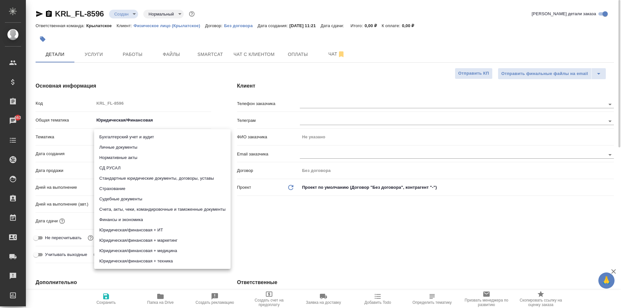
click at [117, 139] on body "🙏 .cls-1 fill:#fff; AWATERA Kasymov Timur Клиенты Спецификации Заказы 663 Чаты …" at bounding box center [310, 154] width 621 height 308
click at [116, 146] on li "Личные документы" at bounding box center [162, 147] width 137 height 10
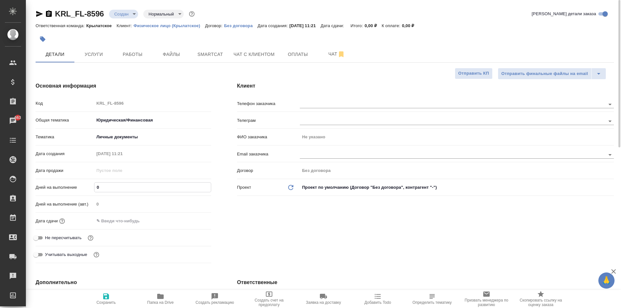
drag, startPoint x: 98, startPoint y: 185, endPoint x: 89, endPoint y: 185, distance: 8.7
click at [89, 185] on div "Дней на выполнение 0" at bounding box center [124, 187] width 176 height 11
click at [111, 216] on input "text" at bounding box center [122, 220] width 57 height 9
click at [194, 221] on icon "button" at bounding box center [193, 220] width 6 height 6
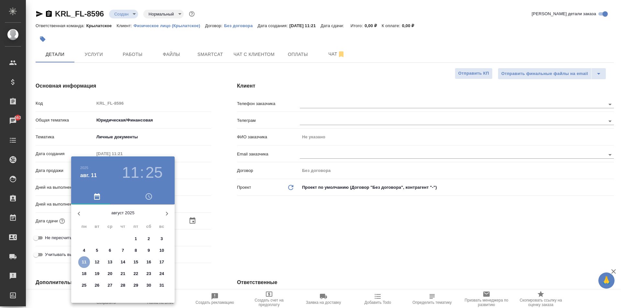
click at [85, 262] on span "11" at bounding box center [84, 262] width 12 height 6
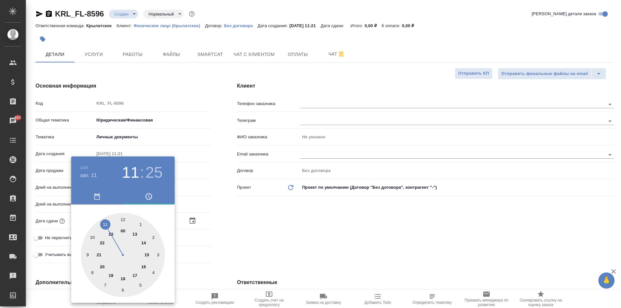
drag, startPoint x: 136, startPoint y: 236, endPoint x: 131, endPoint y: 229, distance: 8.6
click at [136, 236] on div at bounding box center [123, 255] width 84 height 84
drag, startPoint x: 125, startPoint y: 223, endPoint x: 123, endPoint y: 219, distance: 4.1
click at [123, 219] on div at bounding box center [123, 255] width 84 height 84
click at [226, 235] on div at bounding box center [310, 154] width 621 height 308
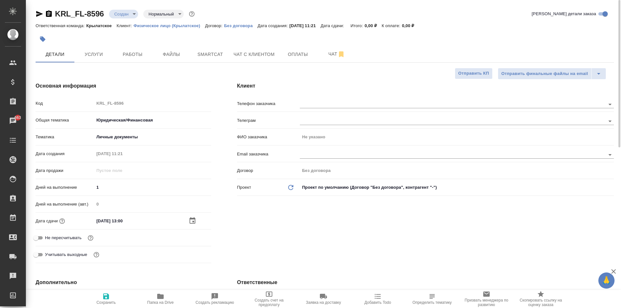
click at [69, 238] on span "Не пересчитывать" at bounding box center [63, 238] width 37 height 6
click at [48, 238] on input "Не пересчитывать" at bounding box center [35, 238] width 23 height 8
click at [97, 290] on button "Сохранить" at bounding box center [106, 299] width 54 height 18
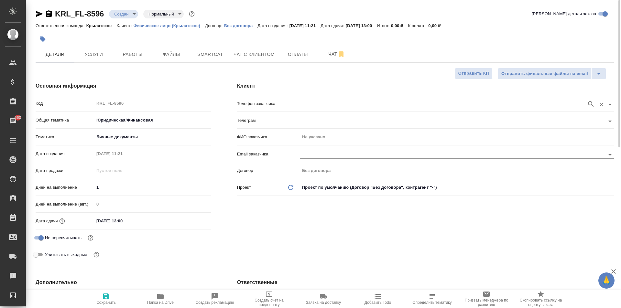
click at [341, 109] on div "Телефон заказчика" at bounding box center [425, 106] width 377 height 17
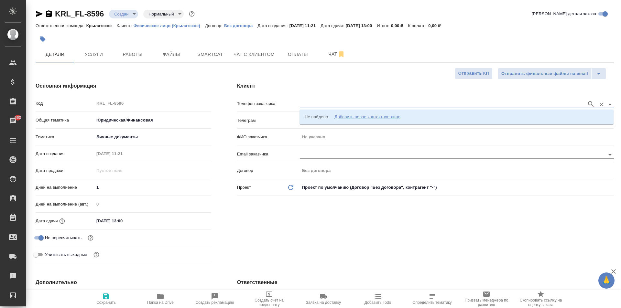
drag, startPoint x: 344, startPoint y: 104, endPoint x: 369, endPoint y: 122, distance: 30.4
click at [345, 104] on input "text" at bounding box center [442, 104] width 284 height 8
drag, startPoint x: 369, startPoint y: 122, endPoint x: 368, endPoint y: 113, distance: 9.2
click at [369, 117] on li "Не найдено Добавить новое контактное лицо" at bounding box center [457, 117] width 314 height 12
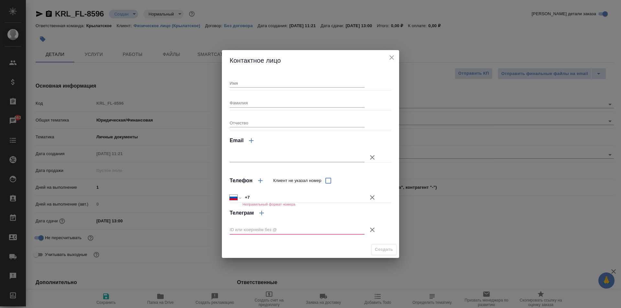
click at [303, 90] on div "Имя Фамилия Отчество Email Телефон Клиент не указал номер Международный Австрал…" at bounding box center [311, 156] width 162 height 166
drag, startPoint x: 302, startPoint y: 86, endPoint x: 294, endPoint y: 78, distance: 11.7
click at [294, 78] on div "Имя" at bounding box center [297, 80] width 135 height 14
click at [274, 201] on input "+7" at bounding box center [303, 197] width 121 height 9
click at [329, 177] on input "Клиент не указал номер" at bounding box center [329, 181] width 14 height 14
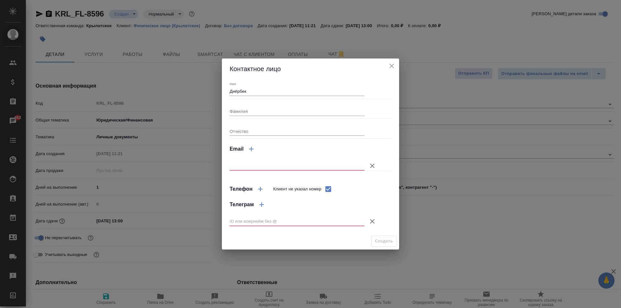
click at [374, 224] on icon "button" at bounding box center [373, 222] width 8 height 8
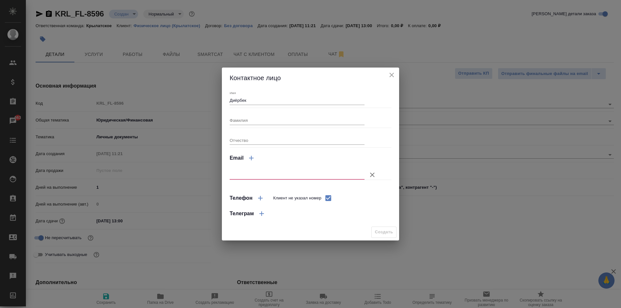
click at [372, 175] on icon "button" at bounding box center [372, 175] width 5 height 5
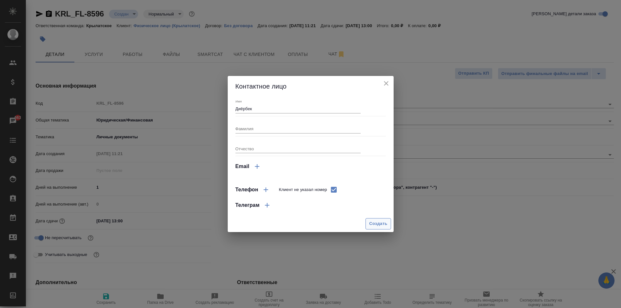
click at [384, 224] on span "Создать" at bounding box center [378, 223] width 18 height 7
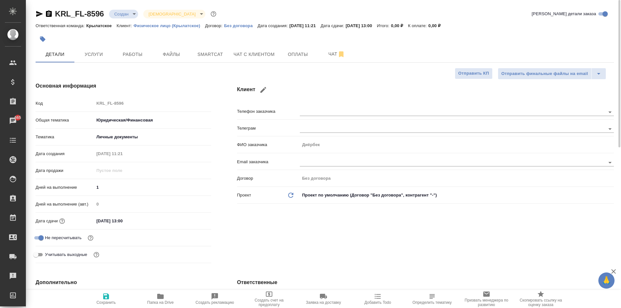
scroll to position [194, 0]
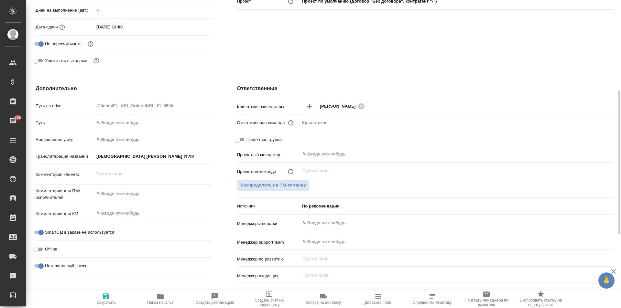
click at [156, 141] on body "🙏 .cls-1 fill:#fff; AWATERA Kasymov Timur Клиенты Спецификации Заказы 665 Чаты …" at bounding box center [310, 154] width 621 height 308
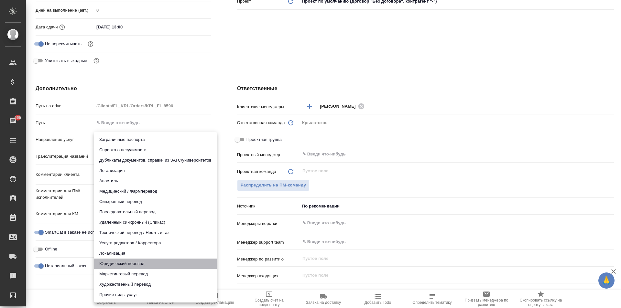
click at [129, 266] on li "Юридический перевод" at bounding box center [155, 264] width 123 height 10
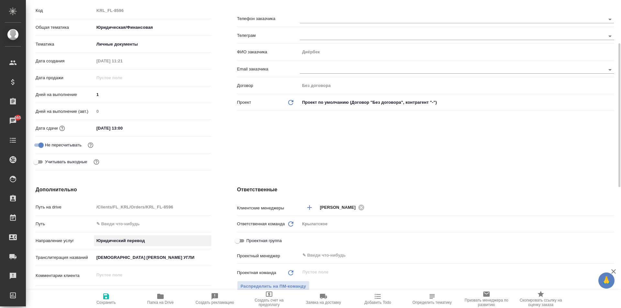
scroll to position [0, 0]
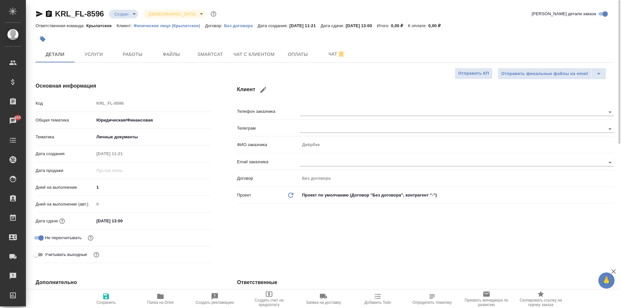
click at [105, 296] on icon "button" at bounding box center [106, 297] width 6 height 6
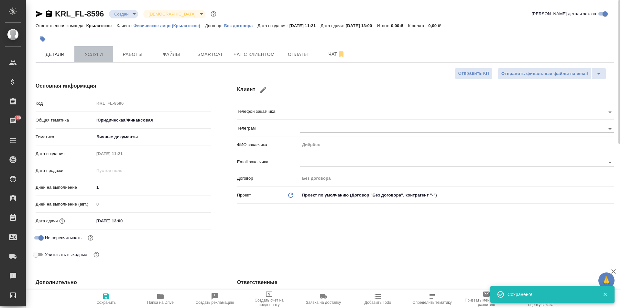
click at [95, 61] on button "Услуги" at bounding box center [93, 54] width 39 height 16
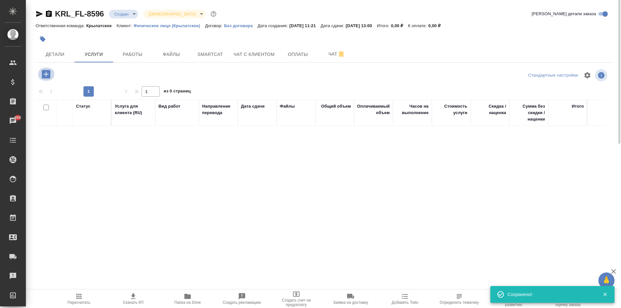
click at [47, 75] on icon "button" at bounding box center [46, 74] width 8 height 8
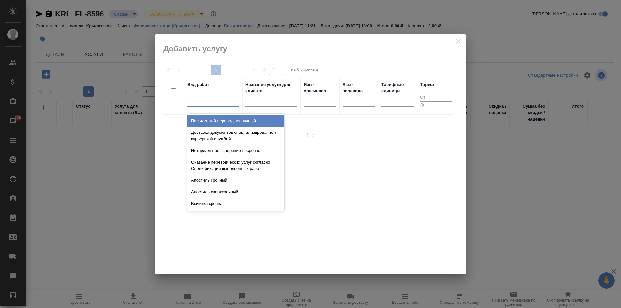
click at [203, 95] on div at bounding box center [213, 100] width 52 height 12
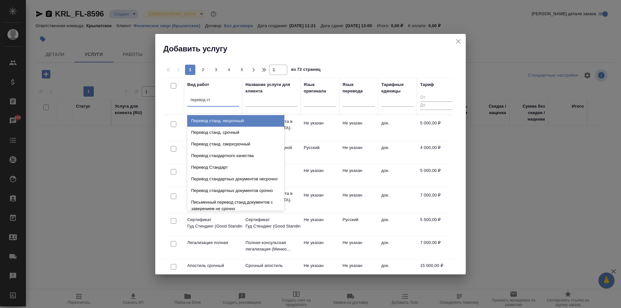
click at [249, 124] on div "Перевод станд. несрочный" at bounding box center [235, 121] width 97 height 12
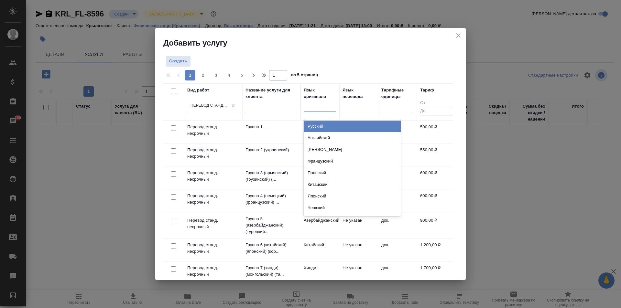
click at [323, 105] on div at bounding box center [320, 105] width 32 height 9
click at [363, 126] on div "Узбекский" at bounding box center [352, 127] width 97 height 12
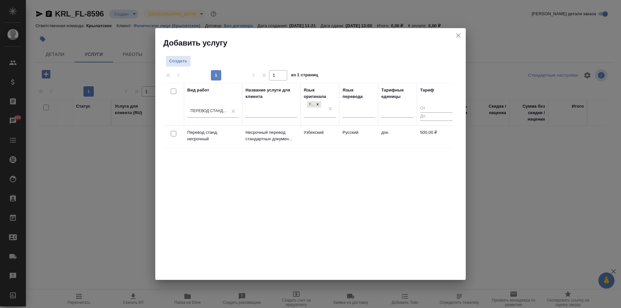
click at [325, 136] on td "Узбекский" at bounding box center [320, 137] width 39 height 23
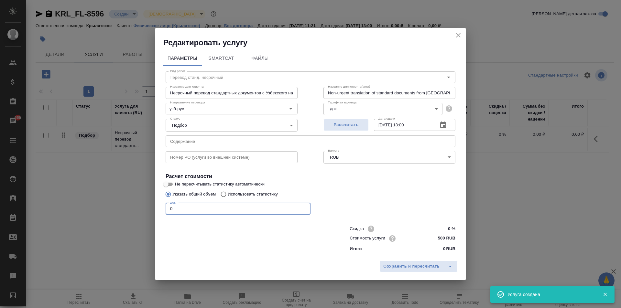
drag, startPoint x: 190, startPoint y: 210, endPoint x: 140, endPoint y: 204, distance: 50.2
click at [140, 204] on div "Редактировать услугу Параметры SmartCat Файлы Вид работ Перевод станд. несрочны…" at bounding box center [310, 154] width 621 height 308
click at [429, 257] on div "Параметры SmartCat Файлы Вид работ Перевод станд. несрочный Вид работ Название …" at bounding box center [310, 153] width 311 height 210
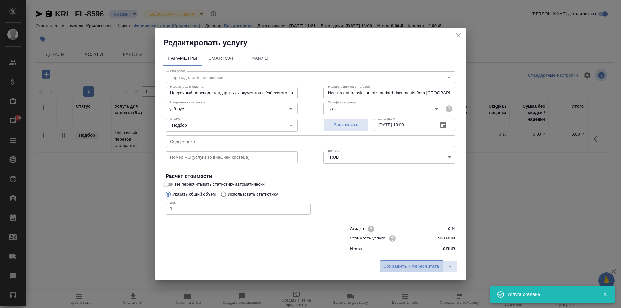
click at [431, 265] on span "Сохранить и пересчитать" at bounding box center [411, 266] width 56 height 7
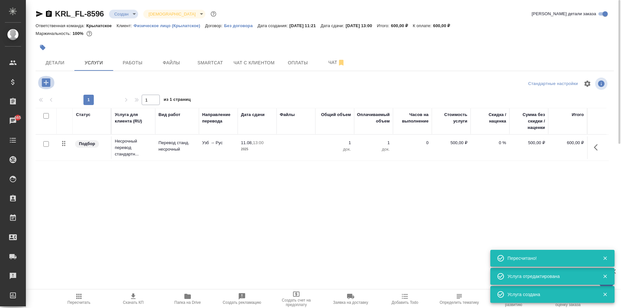
click at [54, 84] on button "button" at bounding box center [46, 82] width 18 height 13
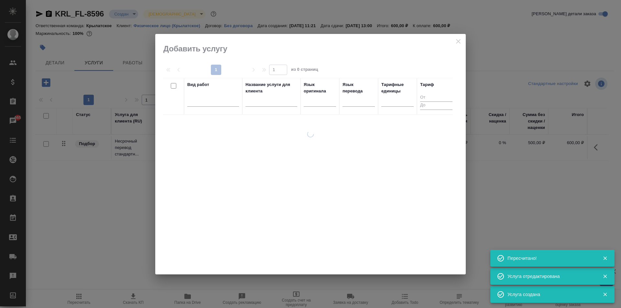
click at [200, 107] on div at bounding box center [213, 102] width 52 height 17
click at [226, 96] on div at bounding box center [213, 99] width 52 height 9
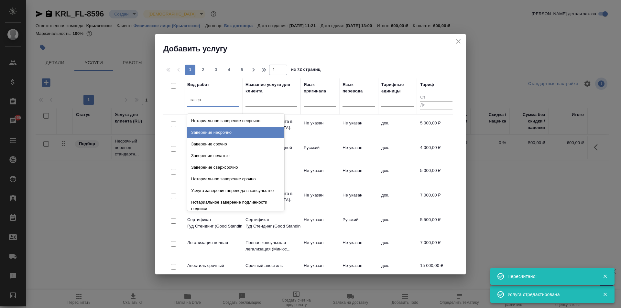
drag, startPoint x: 238, startPoint y: 131, endPoint x: 271, endPoint y: 132, distance: 34.0
click at [244, 131] on div "Заверение несрочно" at bounding box center [235, 133] width 97 height 12
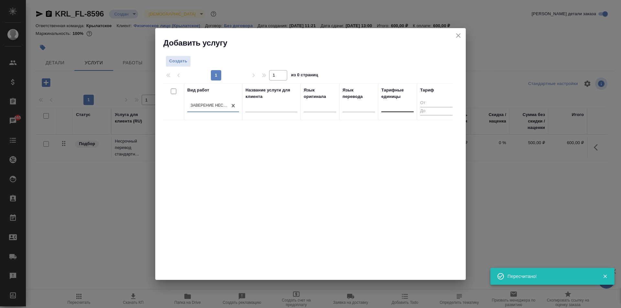
click at [407, 107] on div at bounding box center [397, 105] width 32 height 9
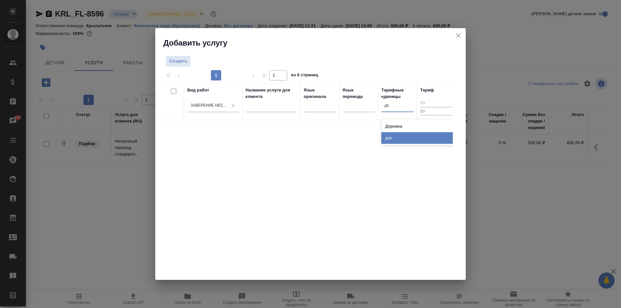
click at [416, 138] on div "док." at bounding box center [429, 138] width 97 height 12
click at [178, 59] on span "Создать" at bounding box center [178, 61] width 18 height 7
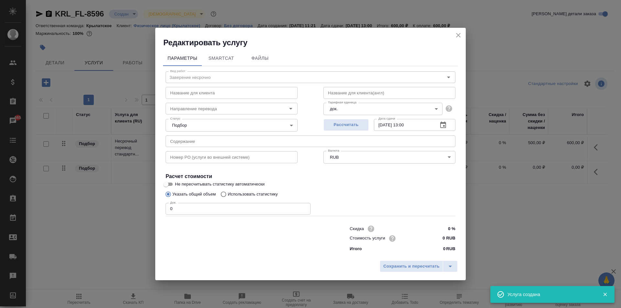
drag, startPoint x: 179, startPoint y: 210, endPoint x: 141, endPoint y: 205, distance: 38.3
click at [141, 205] on div "Редактировать услугу Параметры SmartCat Файлы Вид работ Заверение несрочно Вид …" at bounding box center [310, 154] width 621 height 308
click at [437, 240] on input "0 RUB" at bounding box center [444, 238] width 24 height 9
click at [431, 261] on button "Сохранить и пересчитать" at bounding box center [411, 267] width 63 height 12
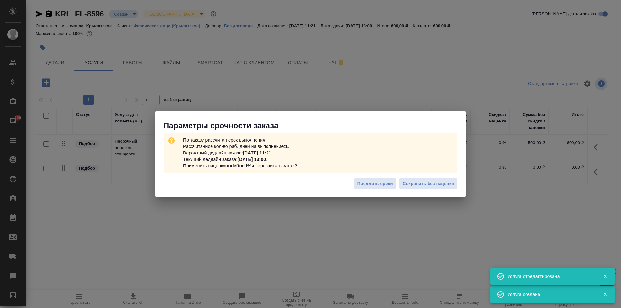
click at [452, 191] on div "Продлить сроки Сохранить без наценки" at bounding box center [310, 186] width 311 height 23
click at [452, 187] on span "Сохранить без наценки" at bounding box center [428, 183] width 51 height 7
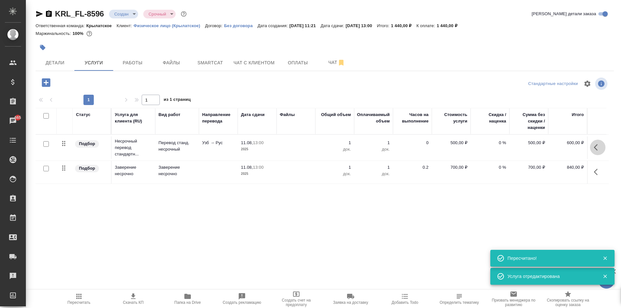
click at [594, 148] on icon "button" at bounding box center [598, 148] width 8 height 8
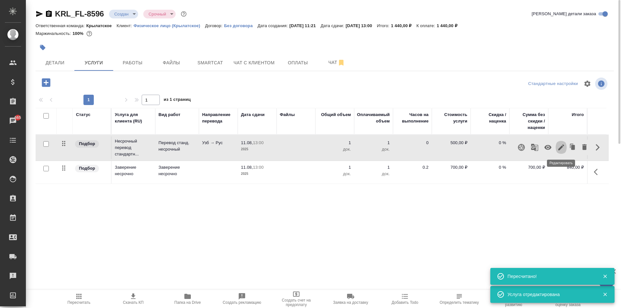
click at [563, 147] on icon "button" at bounding box center [562, 148] width 8 height 8
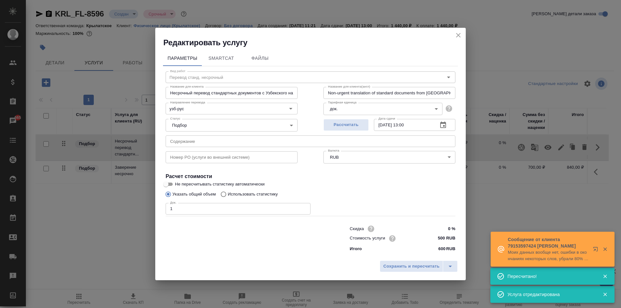
click at [439, 239] on input "500 RUB" at bounding box center [443, 238] width 24 height 9
click at [439, 239] on input "500 RUB" at bounding box center [444, 238] width 24 height 9
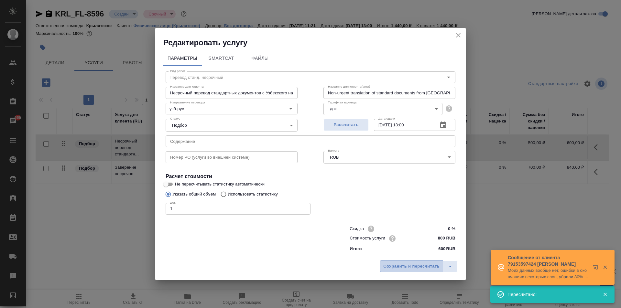
click at [418, 269] on button "Сохранить и пересчитать" at bounding box center [411, 267] width 63 height 12
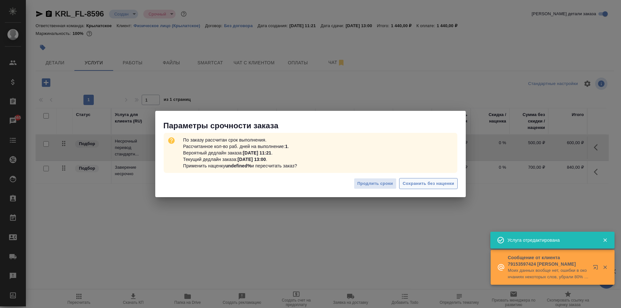
click at [446, 185] on span "Сохранить без наценки" at bounding box center [428, 183] width 51 height 7
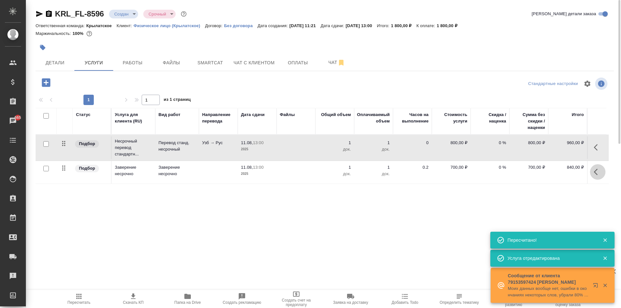
click at [595, 175] on icon "button" at bounding box center [598, 172] width 8 height 8
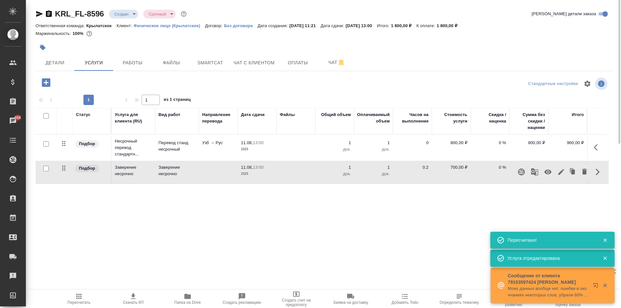
click at [561, 173] on icon "button" at bounding box center [561, 172] width 6 height 6
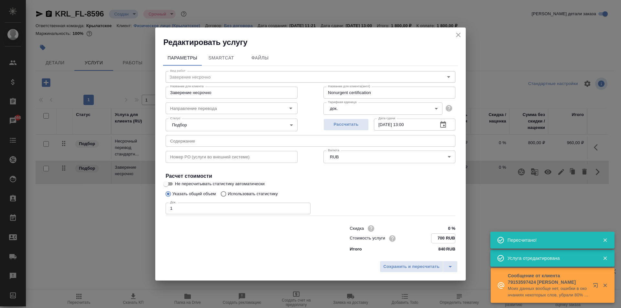
click at [437, 238] on input "700 RUB" at bounding box center [444, 238] width 24 height 9
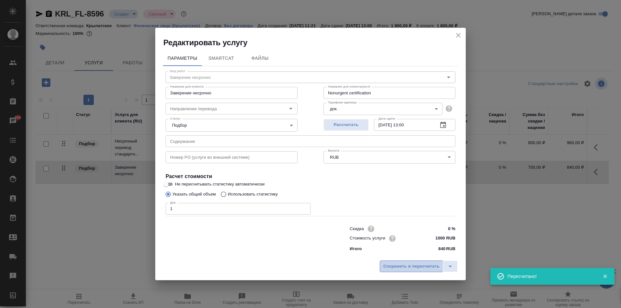
click at [431, 270] on span "Сохранить и пересчитать" at bounding box center [411, 266] width 56 height 7
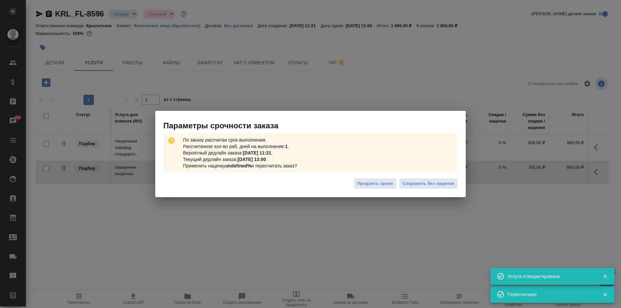
click at [459, 189] on div "Продлить сроки Сохранить без наценки" at bounding box center [310, 186] width 311 height 23
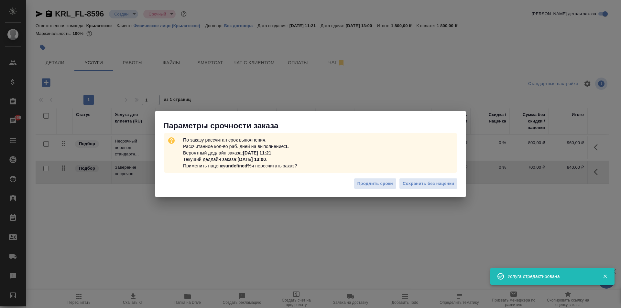
click at [458, 184] on div "Продлить сроки Сохранить без наценки" at bounding box center [310, 186] width 311 height 23
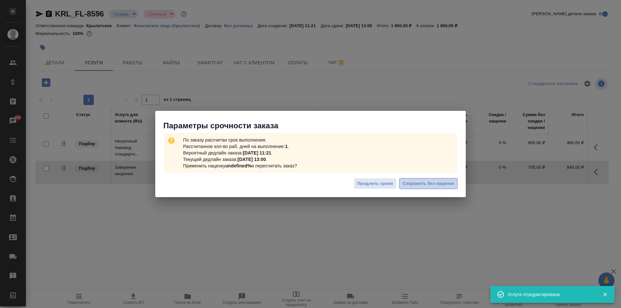
click at [455, 184] on button "Сохранить без наценки" at bounding box center [428, 183] width 59 height 11
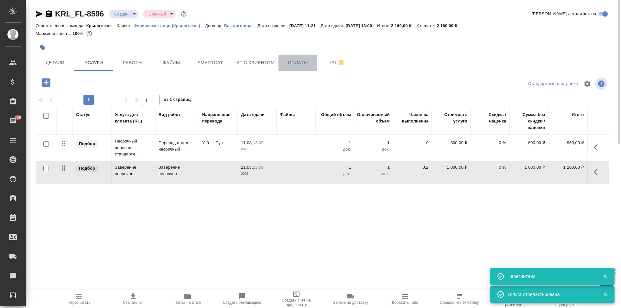
click at [288, 59] on button "Оплаты" at bounding box center [298, 63] width 39 height 16
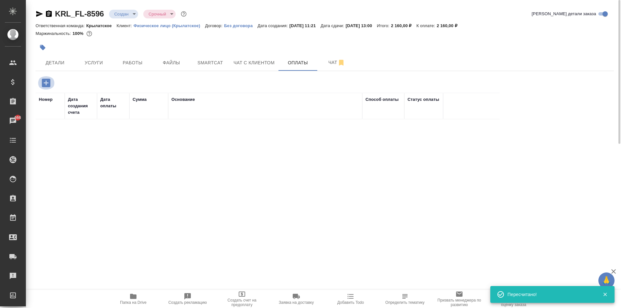
drag, startPoint x: 44, startPoint y: 81, endPoint x: 72, endPoint y: 93, distance: 30.2
click at [44, 81] on icon "button" at bounding box center [46, 83] width 8 height 8
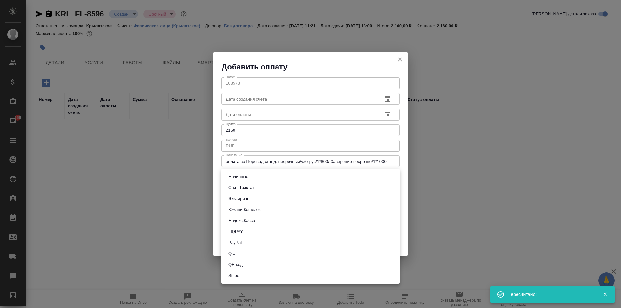
click at [235, 175] on body "🙏 .cls-1 fill:#fff; AWATERA Kasymov Timur Клиенты Спецификации Заказы 666 Чаты …" at bounding box center [310, 154] width 621 height 308
drag, startPoint x: 238, startPoint y: 192, endPoint x: 237, endPoint y: 196, distance: 4.9
click at [237, 196] on ul "Наличные Сайт Трактат Эквайринг Юмани.Кошелёк Яндекс.Касса LIQPAY PayPal Qiwi Q…" at bounding box center [310, 226] width 179 height 115
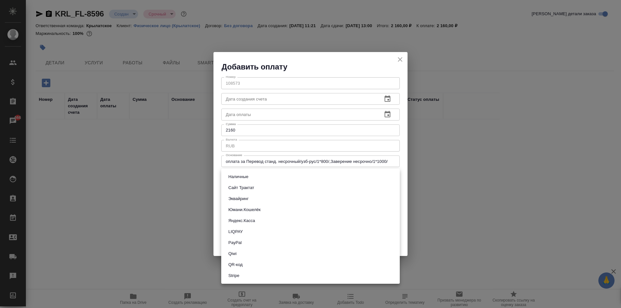
drag, startPoint x: 237, startPoint y: 196, endPoint x: 247, endPoint y: 201, distance: 10.4
click at [241, 199] on button "Эквайринг" at bounding box center [239, 198] width 24 height 7
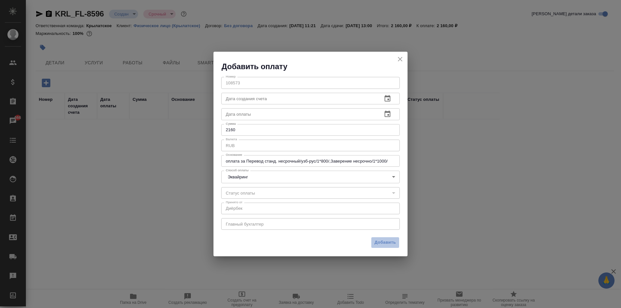
drag, startPoint x: 388, startPoint y: 241, endPoint x: 339, endPoint y: 223, distance: 51.3
click at [387, 241] on span "Добавить" at bounding box center [385, 242] width 21 height 7
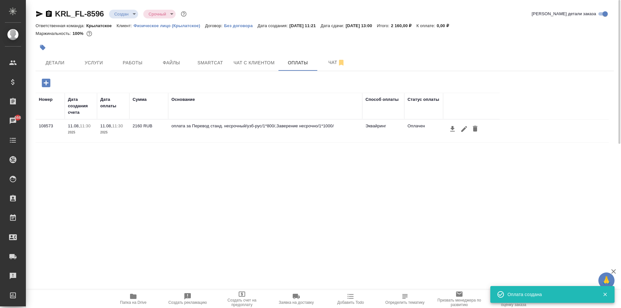
click at [58, 50] on div at bounding box center [229, 47] width 386 height 14
click at [62, 61] on span "Детали" at bounding box center [54, 63] width 31 height 8
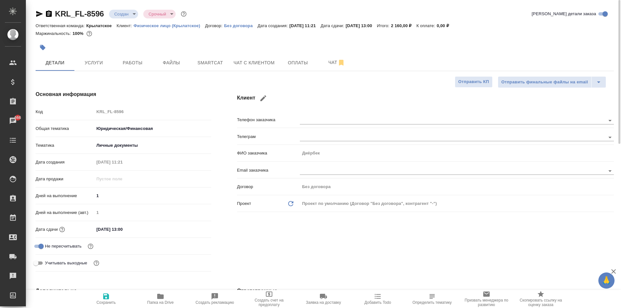
scroll to position [162, 0]
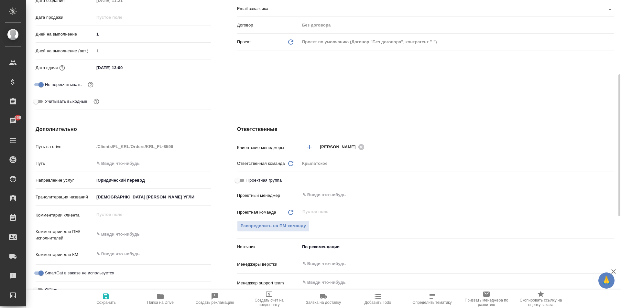
click at [136, 198] on input "НАМАЗОВ ДИЁРБЕК ХАЙИТНИЯЗ УГЛИ" at bounding box center [152, 197] width 117 height 9
click at [136, 198] on input "НАМАЗОВ ДИЁРБЕК ХАЙИТНИЯЗ УГЛИ" at bounding box center [152, 197] width 116 height 9
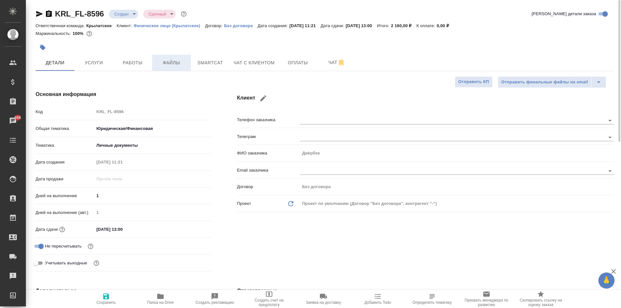
click at [181, 63] on span "Файлы" at bounding box center [171, 63] width 31 height 8
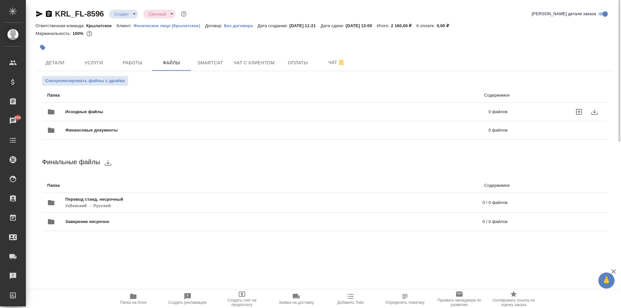
drag, startPoint x: 100, startPoint y: 102, endPoint x: 96, endPoint y: 104, distance: 4.6
click at [96, 104] on div "Исходные файлы 0 файлов" at bounding box center [277, 112] width 473 height 28
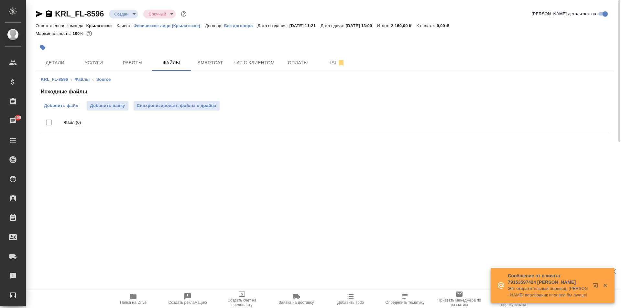
click at [75, 108] on span "Добавить файл" at bounding box center [61, 106] width 34 height 6
click at [0, 0] on input "Добавить файл" at bounding box center [0, 0] width 0 height 0
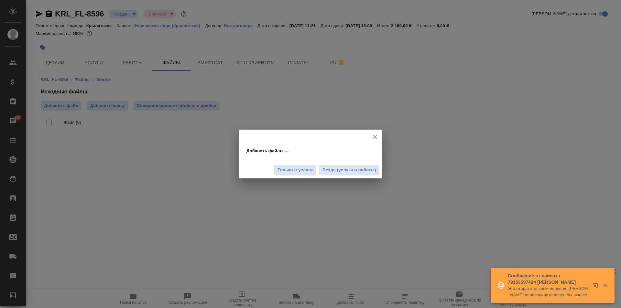
click at [343, 174] on span "Везде (услуги и работы)" at bounding box center [350, 170] width 54 height 7
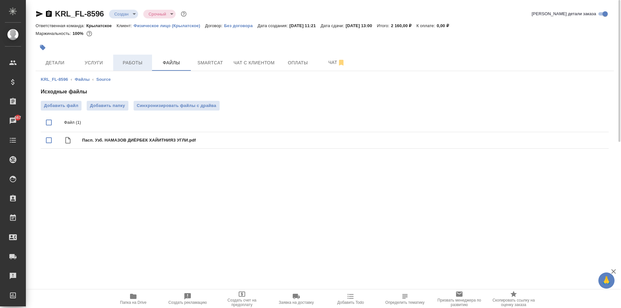
click at [142, 62] on span "Работы" at bounding box center [132, 63] width 31 height 8
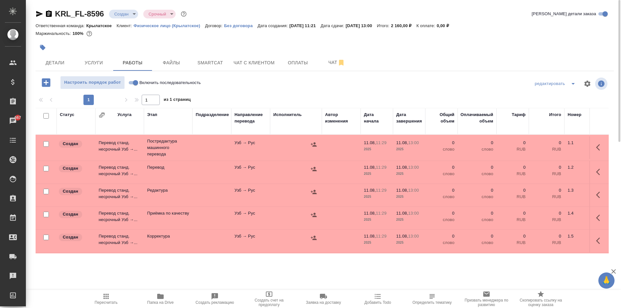
click at [136, 83] on input "Включить последовательность" at bounding box center [135, 83] width 23 height 8
click at [44, 116] on input "checkbox" at bounding box center [46, 116] width 6 height 6
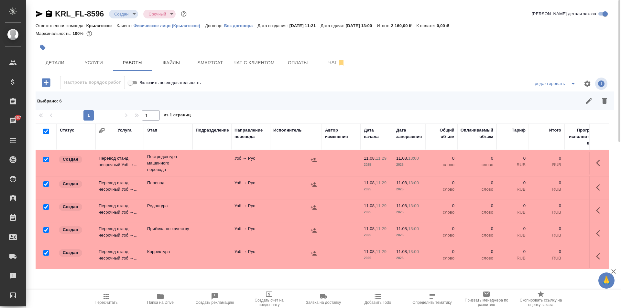
click at [45, 184] on input "checkbox" at bounding box center [46, 185] width 6 height 6
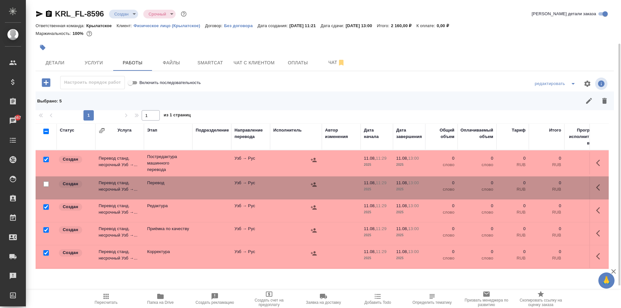
scroll to position [30, 0]
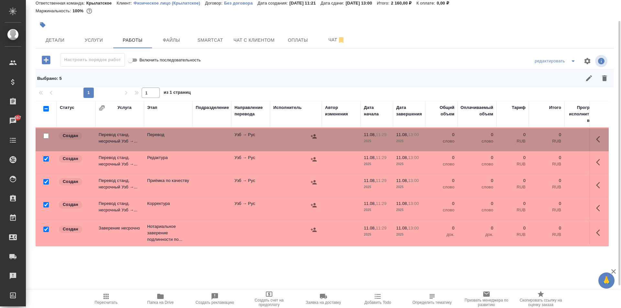
click at [47, 127] on td at bounding box center [46, 115] width 21 height 23
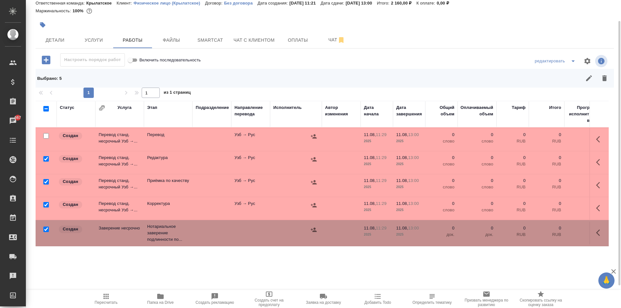
click at [47, 116] on div at bounding box center [46, 111] width 15 height 9
click at [47, 227] on input "checkbox" at bounding box center [46, 230] width 6 height 6
click at [602, 80] on icon "button" at bounding box center [605, 78] width 8 height 8
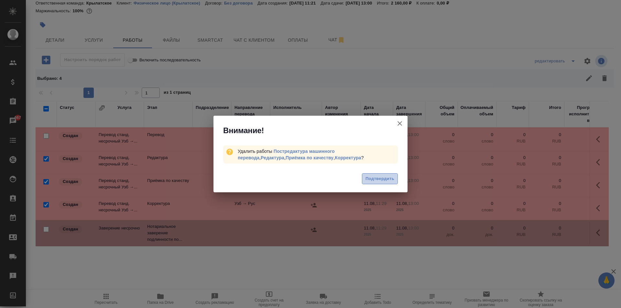
click at [382, 178] on span "Подтвердить" at bounding box center [380, 178] width 29 height 7
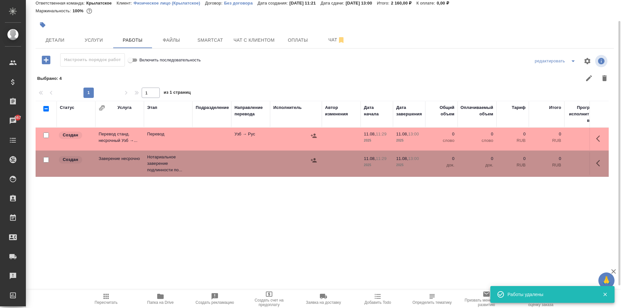
scroll to position [0, 0]
drag, startPoint x: 604, startPoint y: 137, endPoint x: 595, endPoint y: 142, distance: 10.3
click at [603, 137] on icon "button" at bounding box center [600, 139] width 8 height 8
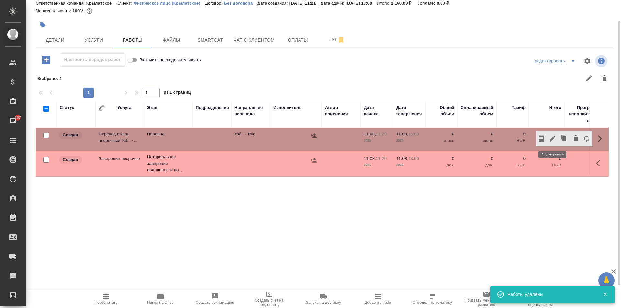
click at [551, 139] on icon "button" at bounding box center [553, 139] width 8 height 8
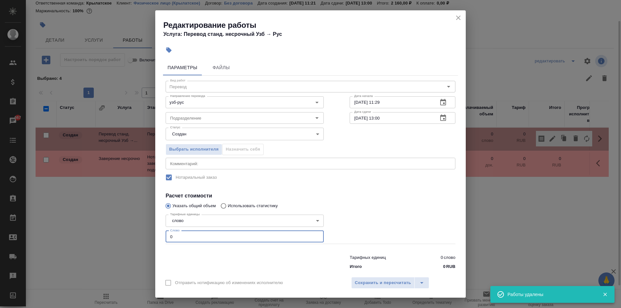
drag, startPoint x: 178, startPoint y: 237, endPoint x: 164, endPoint y: 233, distance: 14.8
click at [164, 233] on div "Тарифные единицы слово 5a8b1489cc6b4906c91bfd90 Тарифные единицы Слово 0 Слово" at bounding box center [245, 228] width 184 height 58
click at [184, 123] on div "Подразделение" at bounding box center [245, 118] width 158 height 12
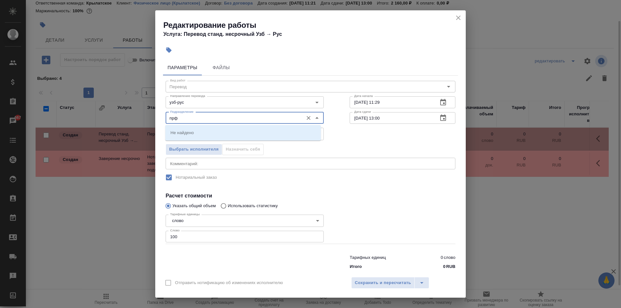
drag, startPoint x: 191, startPoint y: 120, endPoint x: 149, endPoint y: 119, distance: 41.4
click at [149, 119] on div "Редактирование работы Услуга: Перевод станд. несрочный Узб → Рус Параметры Файл…" at bounding box center [310, 154] width 621 height 308
click at [177, 130] on p "Прямая загрузка (шаблонные документы)" at bounding box center [212, 132] width 83 height 6
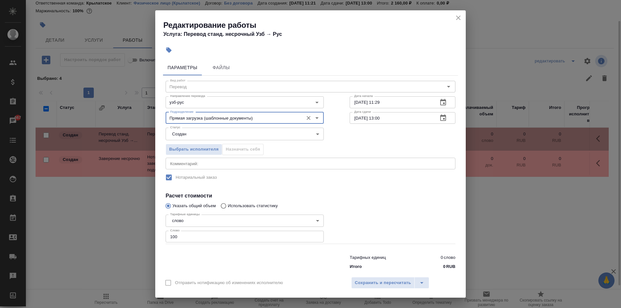
click at [202, 141] on body "🙏 .cls-1 fill:#fff; AWATERA Kasymov Timur Клиенты Спецификации Заказы 667 Чаты …" at bounding box center [310, 154] width 621 height 308
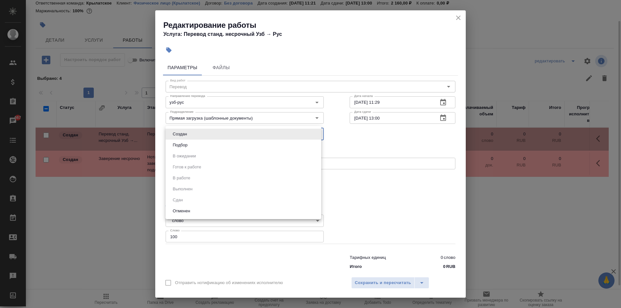
click at [190, 146] on li "Подбор" at bounding box center [244, 145] width 156 height 11
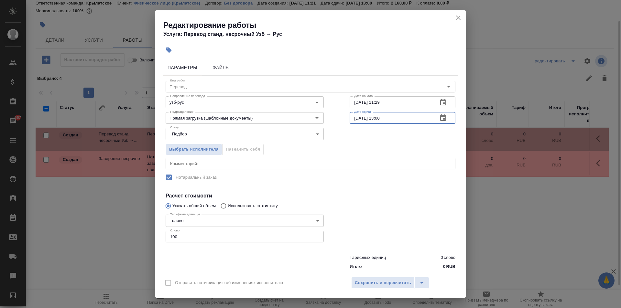
click at [391, 120] on input "11.08.2025 13:00" at bounding box center [391, 118] width 83 height 12
click at [389, 281] on span "Сохранить и пересчитать" at bounding box center [383, 283] width 56 height 7
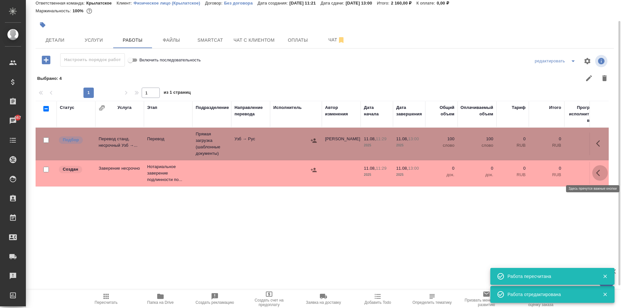
click at [596, 176] on button "button" at bounding box center [600, 173] width 16 height 16
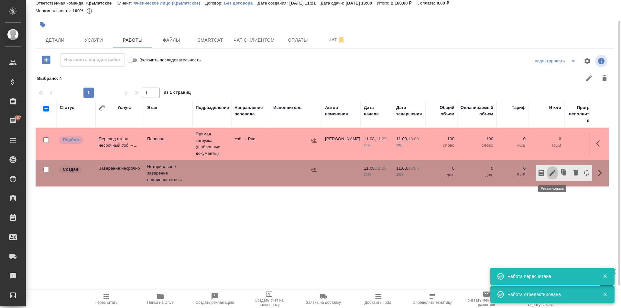
click at [550, 174] on icon "button" at bounding box center [553, 173] width 8 height 8
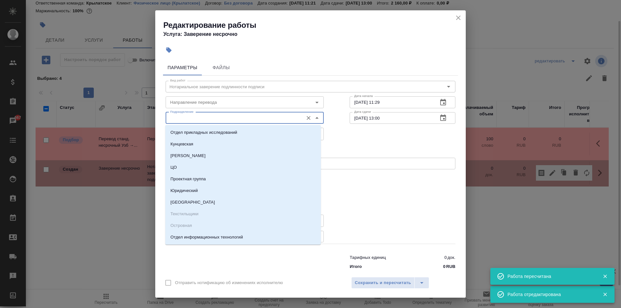
click at [206, 117] on input "Подразделение" at bounding box center [234, 118] width 133 height 8
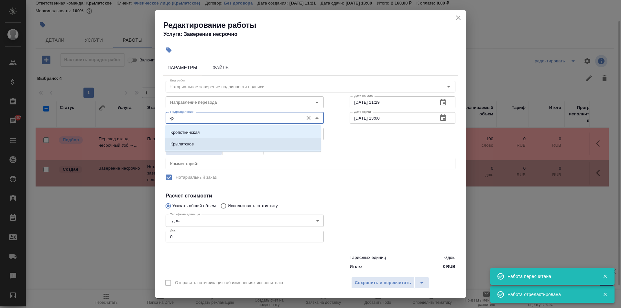
click at [204, 141] on li "Крылатское" at bounding box center [243, 144] width 156 height 12
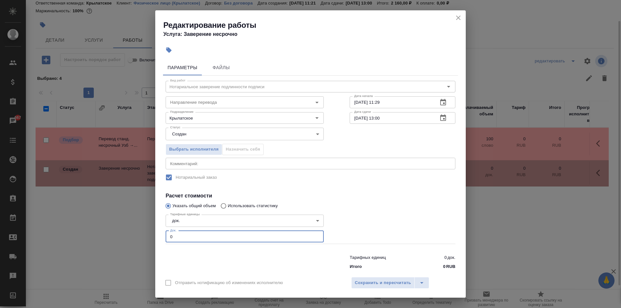
drag, startPoint x: 161, startPoint y: 233, endPoint x: 149, endPoint y: 230, distance: 12.0
click at [149, 230] on div "Редактирование работы Услуга: Заверение несрочно Параметры Файлы Вид работ Нота…" at bounding box center [310, 154] width 621 height 308
click at [397, 284] on span "Сохранить и пересчитать" at bounding box center [383, 283] width 56 height 7
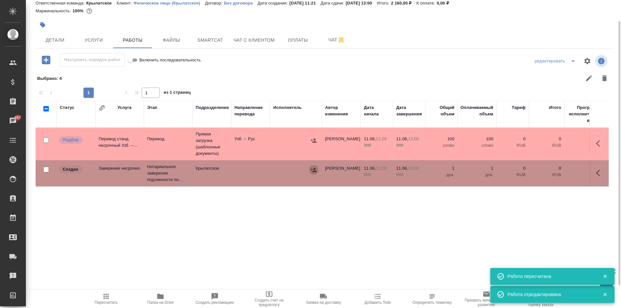
click at [317, 169] on button "button" at bounding box center [314, 170] width 10 height 10
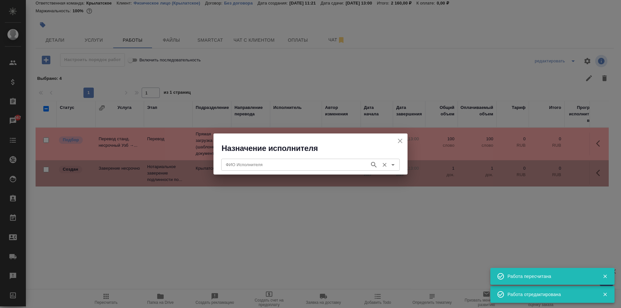
drag, startPoint x: 273, startPoint y: 154, endPoint x: 279, endPoint y: 163, distance: 11.1
click at [274, 155] on div "ФИО Исполнителя ФИО Исполнителя" at bounding box center [311, 164] width 194 height 21
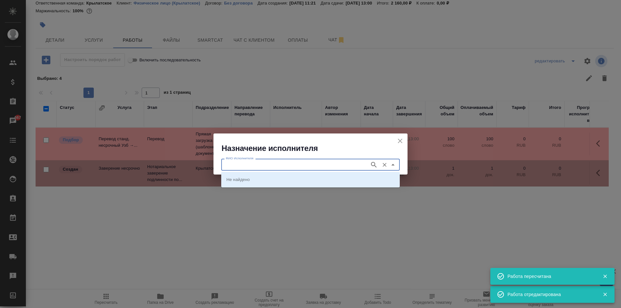
click at [280, 163] on input "ФИО Исполнителя" at bounding box center [294, 165] width 143 height 8
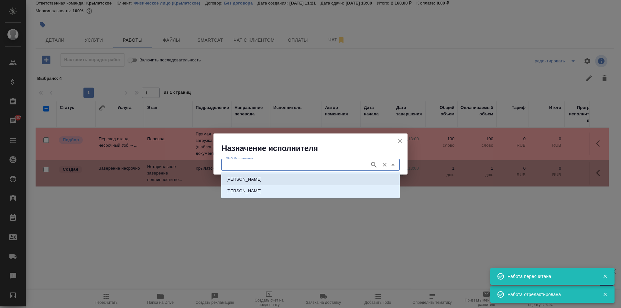
click at [262, 178] on p "НОТАРИУС Мацуленко Юлия Юрьевна" at bounding box center [244, 179] width 35 height 6
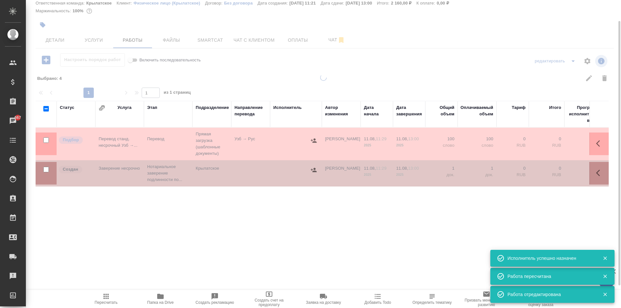
click at [122, 296] on span "Пересчитать" at bounding box center [106, 299] width 47 height 12
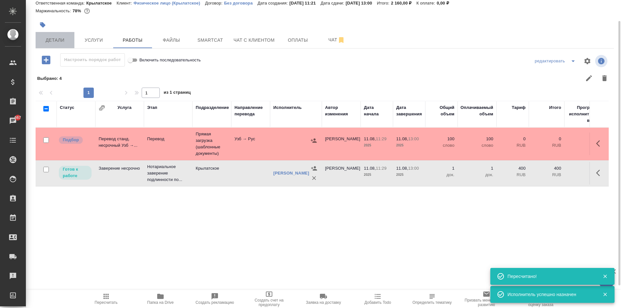
click at [56, 42] on span "Детали" at bounding box center [54, 40] width 31 height 8
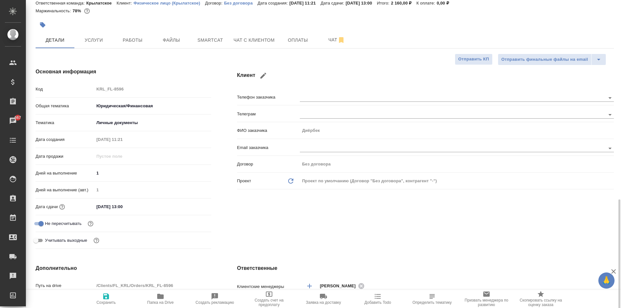
scroll to position [217, 0]
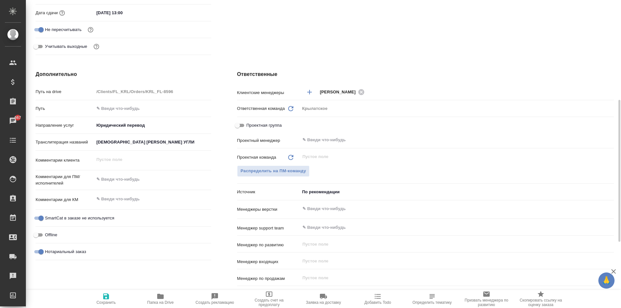
click at [313, 134] on div "Проектная группа" at bounding box center [425, 127] width 377 height 15
click at [316, 138] on input "text" at bounding box center [446, 140] width 289 height 8
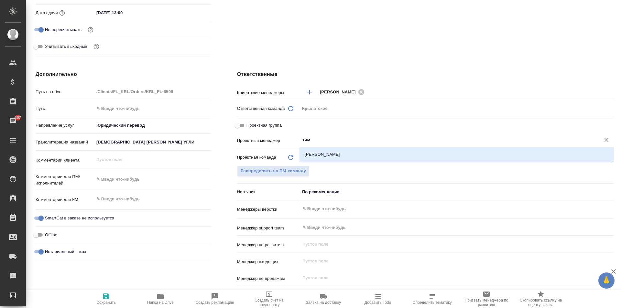
click at [323, 157] on li "[PERSON_NAME]" at bounding box center [457, 155] width 314 height 12
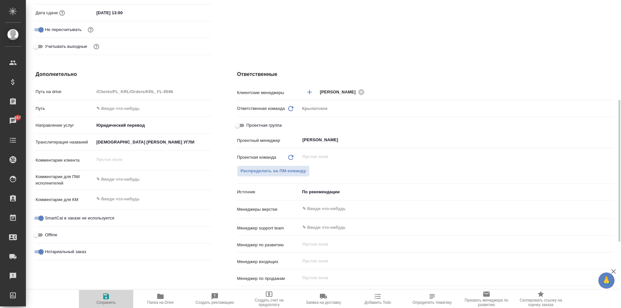
click at [125, 302] on span "Сохранить" at bounding box center [106, 299] width 47 height 12
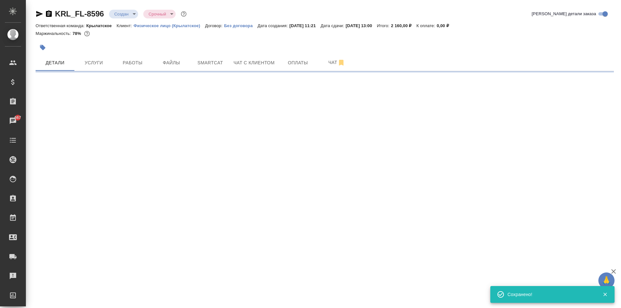
scroll to position [0, 0]
drag, startPoint x: 129, startPoint y: 7, endPoint x: 130, endPoint y: 13, distance: 5.3
click at [130, 8] on div "KRL_FL-8596 Создан new Срочный urgent Кратко детали заказа Ответственная команд…" at bounding box center [325, 38] width 586 height 76
click at [130, 13] on body "🙏 .cls-1 fill:#fff; AWATERA Kasymov Timur Клиенты Спецификации Заказы 667 Чаты …" at bounding box center [310, 154] width 621 height 308
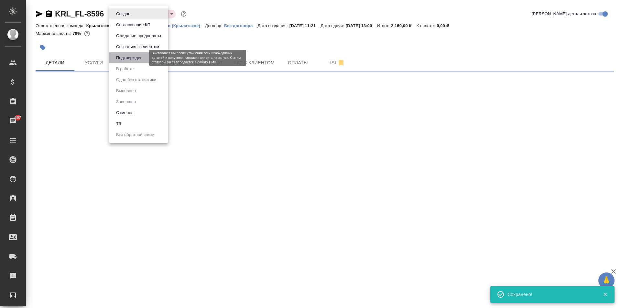
click at [135, 57] on button "Подтвержден" at bounding box center [129, 57] width 30 height 7
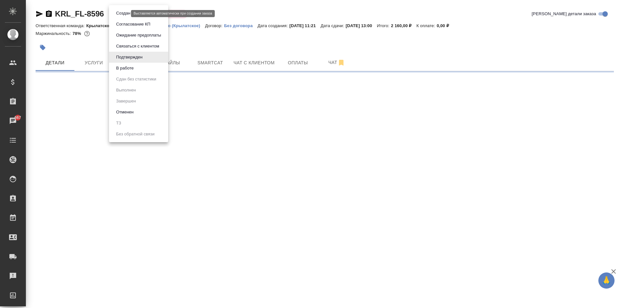
drag, startPoint x: 119, startPoint y: 12, endPoint x: 130, endPoint y: 54, distance: 44.1
click at [121, 13] on body "🙏 .cls-1 fill:#fff; AWATERA Kasymov Timur Клиенты Спецификации Заказы 667 Чаты …" at bounding box center [310, 154] width 621 height 308
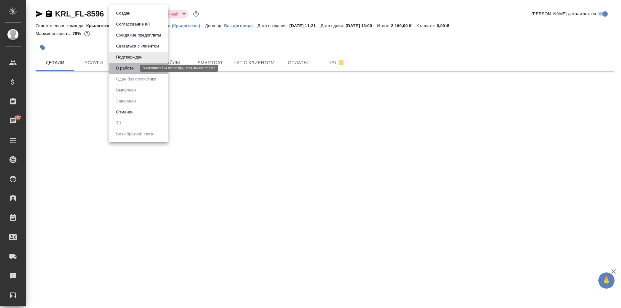
click at [131, 66] on button "В работе" at bounding box center [124, 68] width 21 height 7
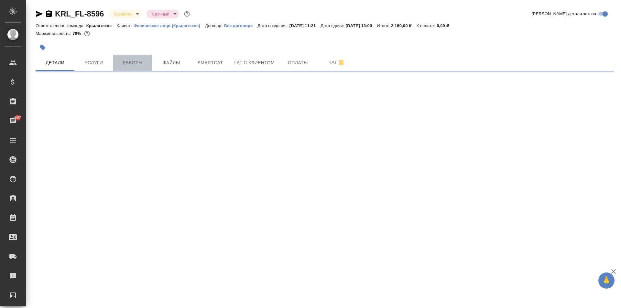
click at [135, 69] on button "Работы" at bounding box center [132, 63] width 39 height 16
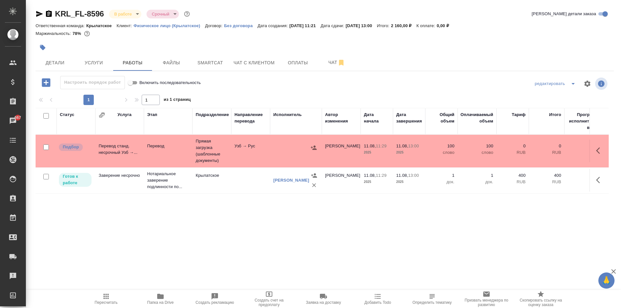
click at [104, 299] on icon "button" at bounding box center [106, 296] width 5 height 5
click at [372, 37] on div "Маржинальность: 78%" at bounding box center [325, 33] width 579 height 8
click at [110, 301] on span "Пересчитать" at bounding box center [106, 303] width 23 height 5
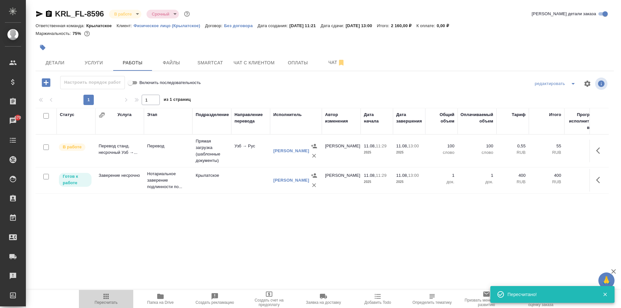
click at [114, 302] on span "Пересчитать" at bounding box center [106, 303] width 23 height 5
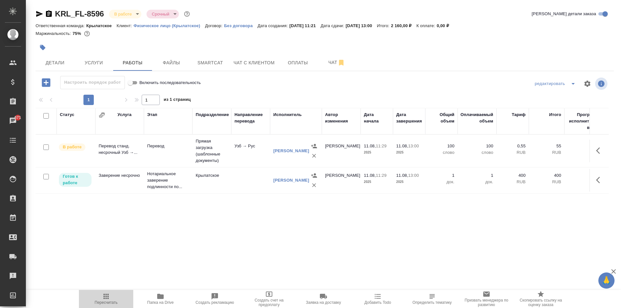
click at [124, 296] on span "Пересчитать" at bounding box center [106, 299] width 47 height 12
click at [98, 308] on html "🙏 .cls-1 fill:#fff; AWATERA Kasymov Timur Клиенты Спецификации Заказы 672 Чаты …" at bounding box center [310, 154] width 621 height 308
click at [103, 297] on icon "button" at bounding box center [106, 297] width 8 height 8
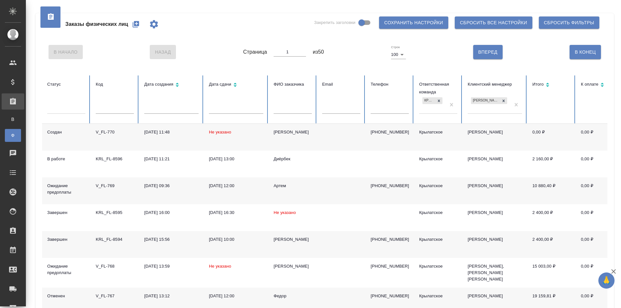
click at [276, 129] on td "[PERSON_NAME]" at bounding box center [293, 137] width 49 height 27
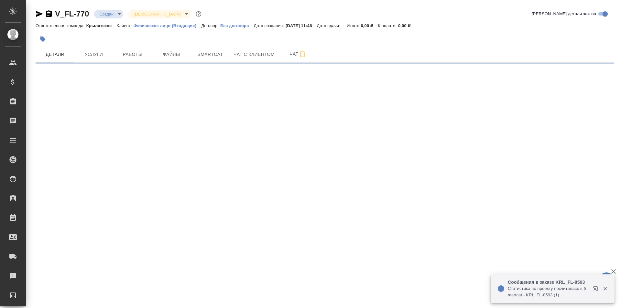
select select "RU"
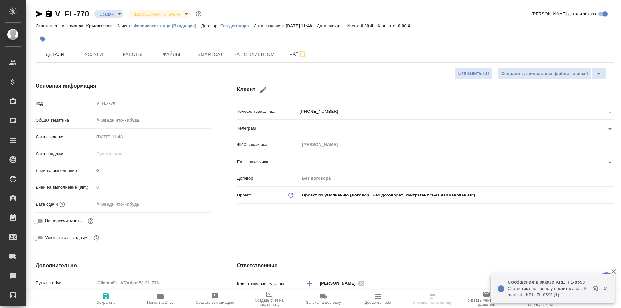
type textarea "x"
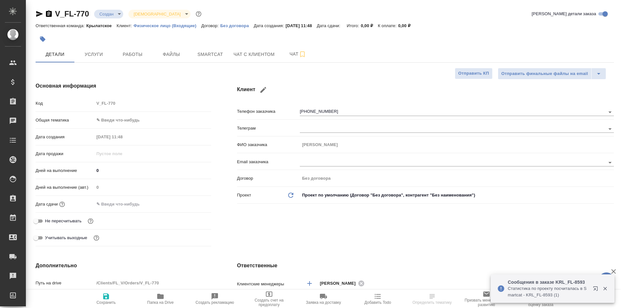
type textarea "x"
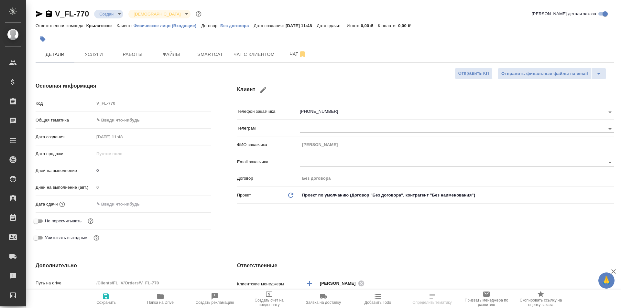
scroll to position [162, 0]
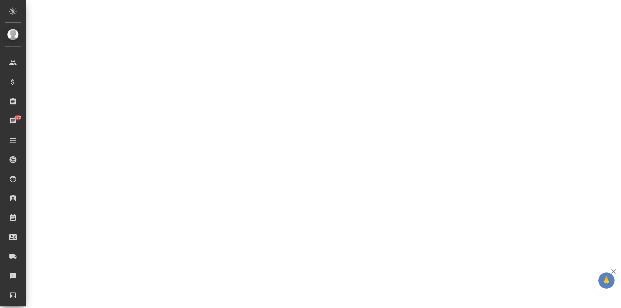
select select "RU"
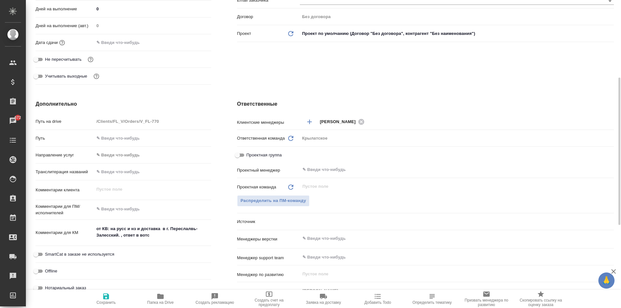
type textarea "x"
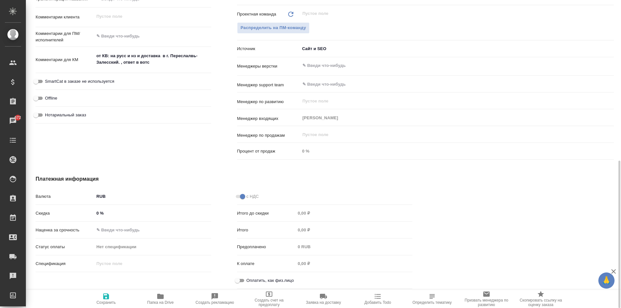
click at [238, 287] on div "Оплатить, как физ.лицо" at bounding box center [325, 282] width 176 height 14
click at [237, 282] on input "Оплатить, как физ.лицо" at bounding box center [237, 281] width 23 height 8
checkbox input "true"
type textarea "x"
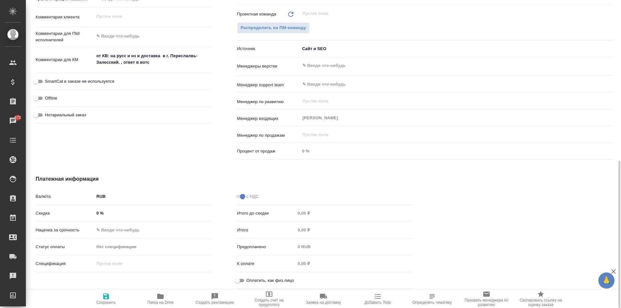
type textarea "x"
click at [80, 120] on div "Нотариальный заказ" at bounding box center [124, 114] width 176 height 11
click at [76, 117] on span "Нотариальный заказ" at bounding box center [65, 115] width 41 height 6
click at [48, 117] on input "Нотариальный заказ" at bounding box center [35, 115] width 23 height 8
checkbox input "true"
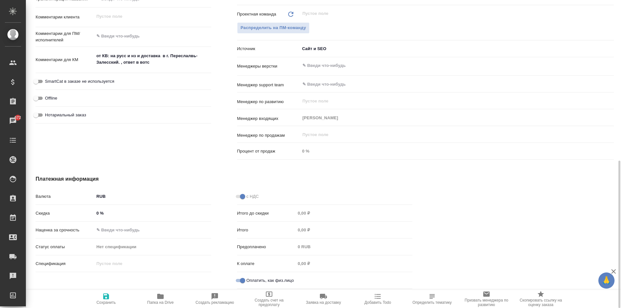
type textarea "x"
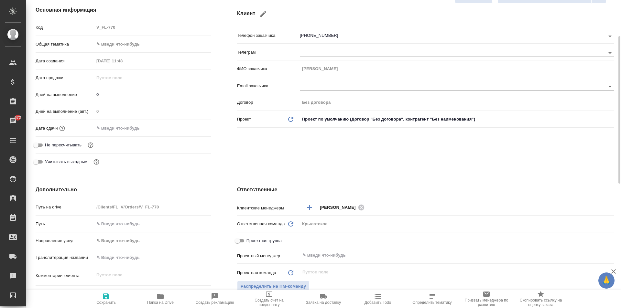
scroll to position [108, 0]
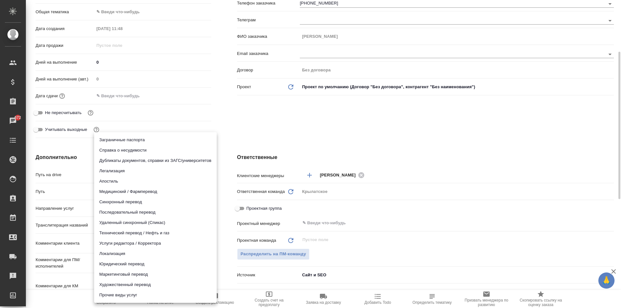
click at [113, 211] on body "🙏 .cls-1 fill:#fff; AWATERA [PERSON_NAME] Клиенты Спецификации Заказы 672 Чаты …" at bounding box center [310, 154] width 621 height 308
click at [283, 117] on div at bounding box center [310, 154] width 621 height 308
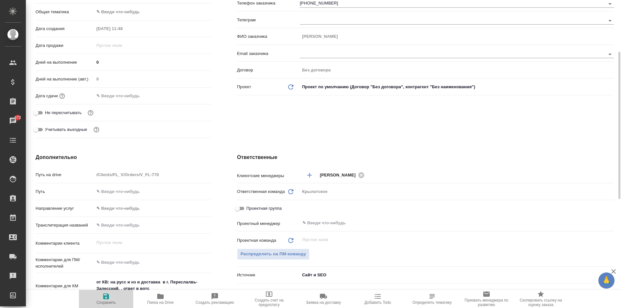
click at [91, 295] on span "Сохранить" at bounding box center [106, 299] width 47 height 12
type textarea "x"
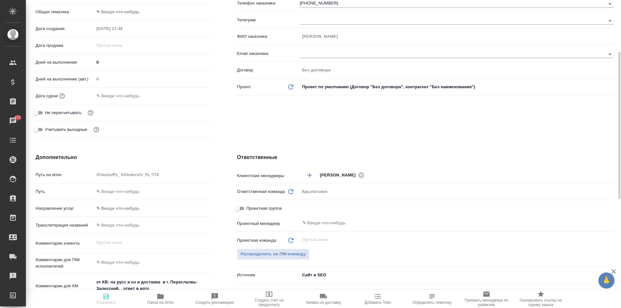
type textarea "x"
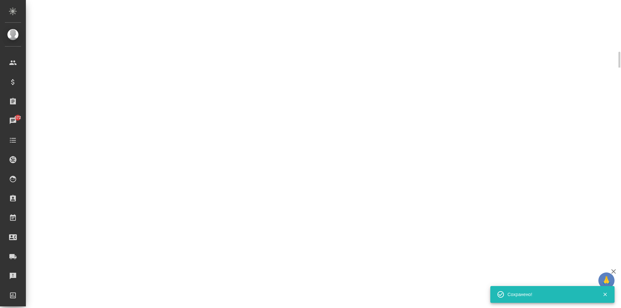
select select "RU"
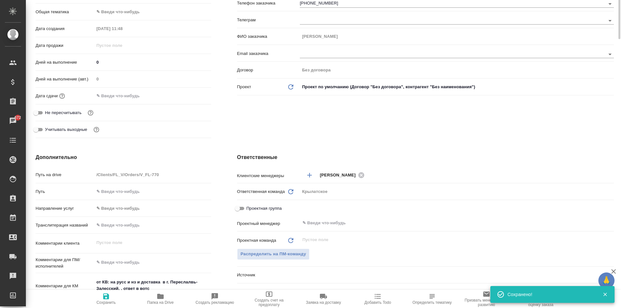
scroll to position [0, 0]
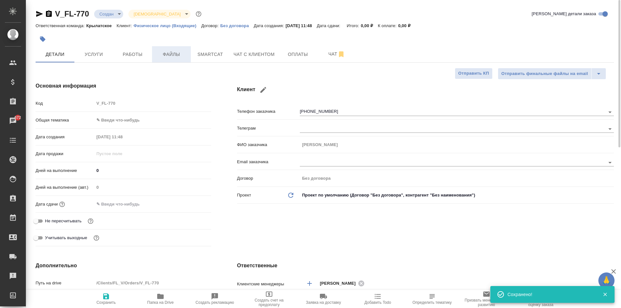
type textarea "x"
click at [175, 52] on span "Файлы" at bounding box center [171, 54] width 31 height 8
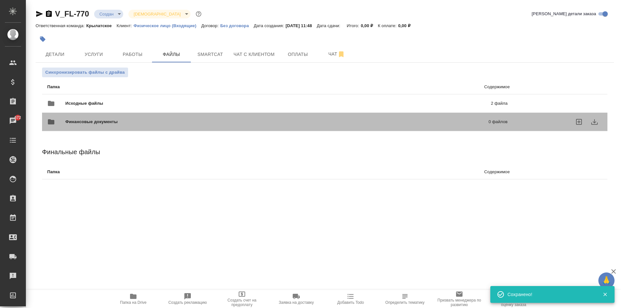
drag, startPoint x: 94, startPoint y: 112, endPoint x: 91, endPoint y: 109, distance: 4.4
click at [91, 109] on div "Финансовые документы 0 файлов" at bounding box center [277, 122] width 473 height 28
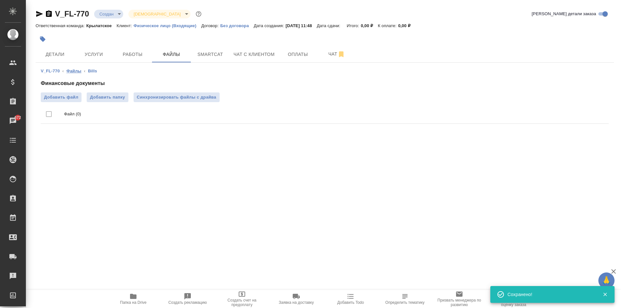
click at [79, 71] on link "Файлы" at bounding box center [73, 71] width 15 height 5
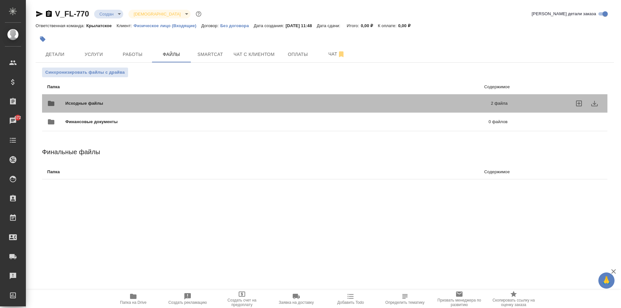
click at [82, 102] on span "Исходные файлы" at bounding box center [181, 103] width 232 height 6
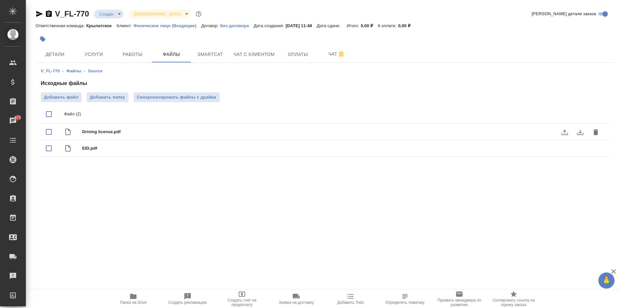
click at [581, 132] on icon "download" at bounding box center [580, 133] width 6 height 6
click at [580, 151] on icon "download" at bounding box center [581, 149] width 8 height 8
click at [108, 52] on span "Услуги" at bounding box center [93, 54] width 31 height 8
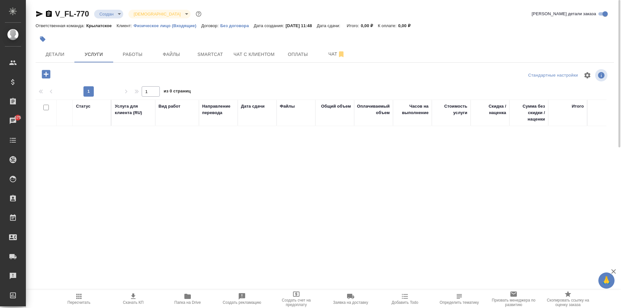
click at [47, 73] on icon "button" at bounding box center [46, 74] width 8 height 8
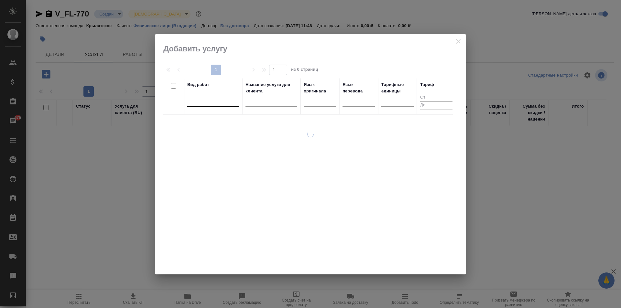
click at [214, 95] on div at bounding box center [213, 99] width 52 height 9
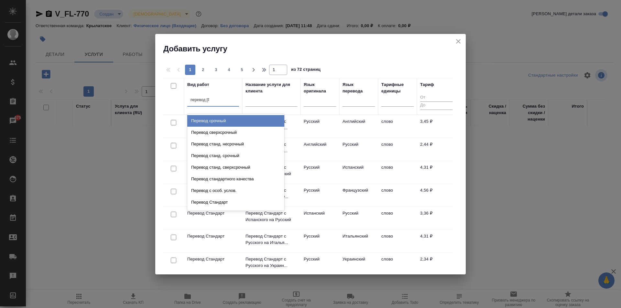
type input "перевод ст"
click at [235, 121] on div "Перевод станд. несрочный" at bounding box center [235, 121] width 97 height 12
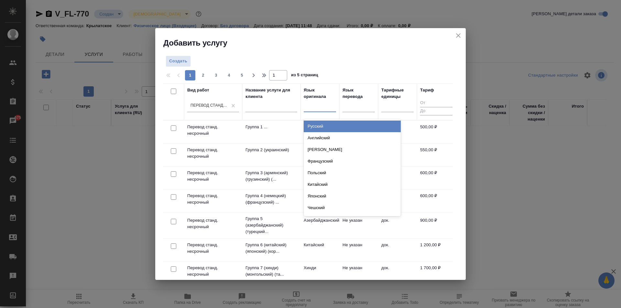
click at [317, 109] on div at bounding box center [320, 105] width 32 height 9
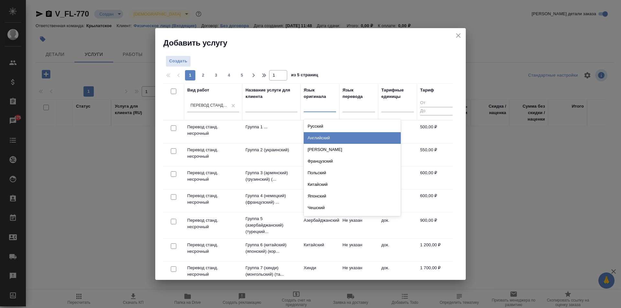
click at [327, 136] on div "Английский" at bounding box center [352, 138] width 97 height 12
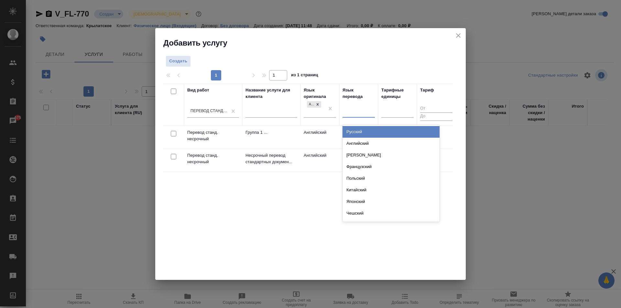
click at [349, 116] on div at bounding box center [359, 111] width 32 height 12
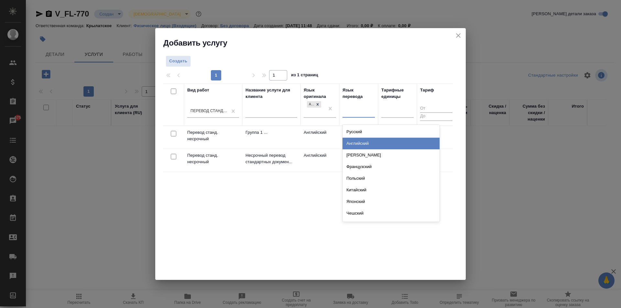
click at [312, 149] on td "Английский" at bounding box center [320, 137] width 39 height 23
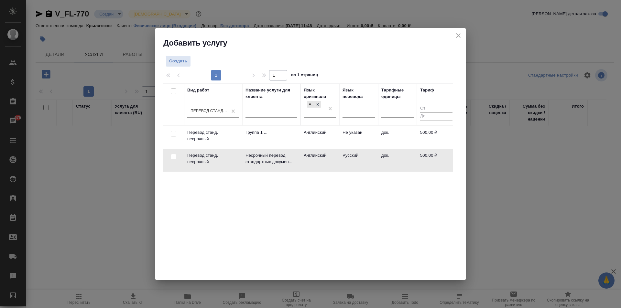
click at [337, 149] on td "Английский" at bounding box center [320, 137] width 39 height 23
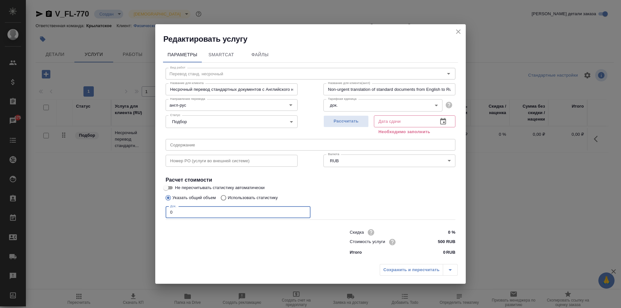
drag, startPoint x: 207, startPoint y: 208, endPoint x: 141, endPoint y: 212, distance: 65.8
click at [141, 212] on div "Редактировать услугу Параметры SmartCat Файлы Вид работ Перевод станд. несрочны…" at bounding box center [310, 154] width 621 height 308
type input "1"
click at [443, 244] on input "500 RUB" at bounding box center [444, 242] width 24 height 9
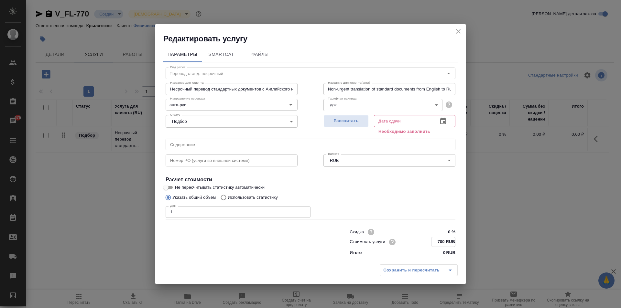
type input "700 RUB"
drag, startPoint x: 238, startPoint y: 210, endPoint x: 71, endPoint y: 216, distance: 167.1
click at [71, 216] on div "Редактировать услугу Параметры SmartCat Файлы Вид работ Перевод станд. несрочны…" at bounding box center [310, 154] width 621 height 308
type input "2"
click at [446, 244] on input "700 RUB" at bounding box center [443, 242] width 24 height 9
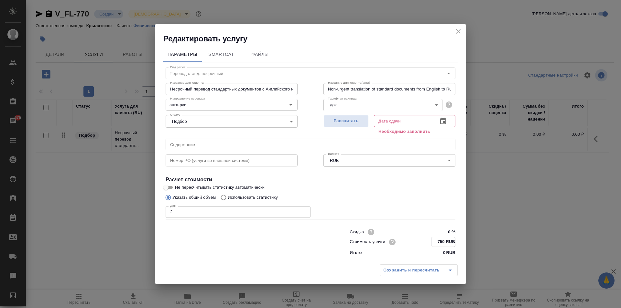
type input "750 RUB"
click at [359, 127] on div "Рассчитать" at bounding box center [346, 124] width 45 height 23
click at [359, 125] on span "Рассчитать" at bounding box center [346, 121] width 38 height 7
type input "[DATE] 11:54"
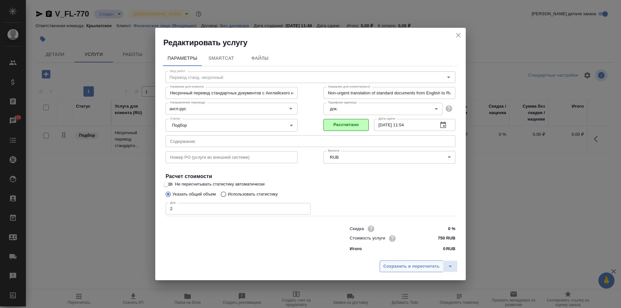
click at [397, 263] on span "Сохранить и пересчитать" at bounding box center [411, 266] width 56 height 7
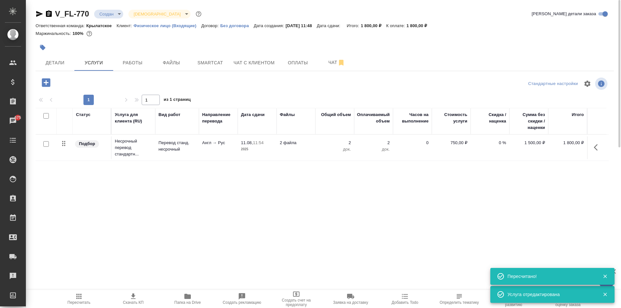
click at [51, 81] on icon "button" at bounding box center [45, 82] width 11 height 11
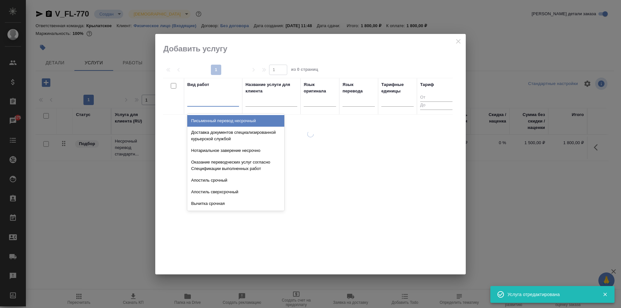
click at [216, 99] on div at bounding box center [213, 99] width 52 height 9
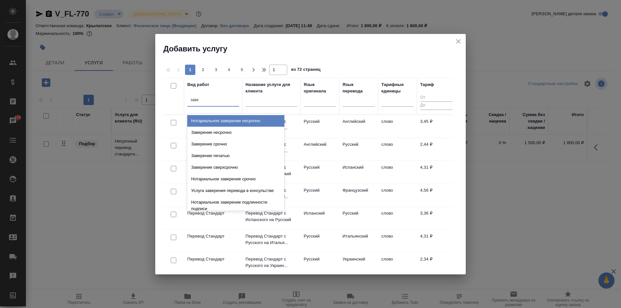
type input "завер"
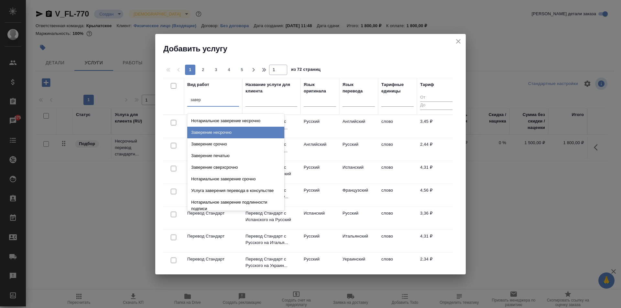
click at [234, 132] on div "Заверение несрочно" at bounding box center [235, 133] width 97 height 12
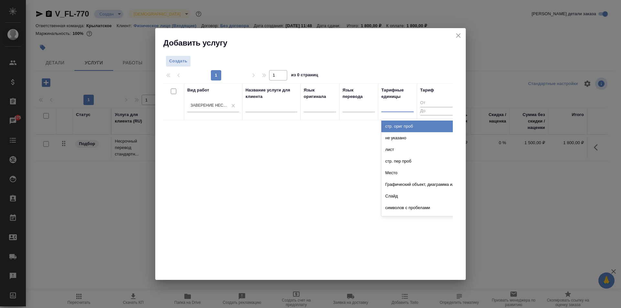
click at [382, 111] on div at bounding box center [397, 106] width 32 height 12
type input "док"
click at [389, 121] on div "док." at bounding box center [429, 127] width 97 height 12
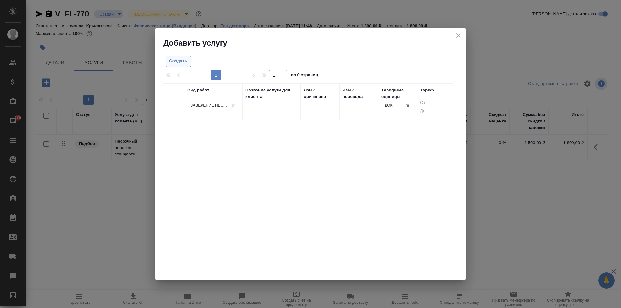
drag, startPoint x: 194, startPoint y: 56, endPoint x: 174, endPoint y: 61, distance: 20.2
click at [181, 59] on div "Создать" at bounding box center [212, 61] width 98 height 11
click at [172, 61] on span "Создать" at bounding box center [178, 61] width 18 height 7
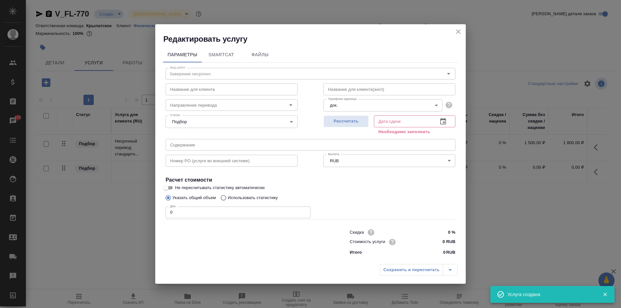
drag, startPoint x: 197, startPoint y: 209, endPoint x: 158, endPoint y: 206, distance: 39.6
click at [158, 206] on div "Параметры SmartCat Файлы Вид работ Заверение несрочно Вид работ Название для кл…" at bounding box center [310, 152] width 311 height 217
type input "2"
click at [441, 243] on input "0 RUB" at bounding box center [444, 242] width 24 height 9
type input "700 RUB"
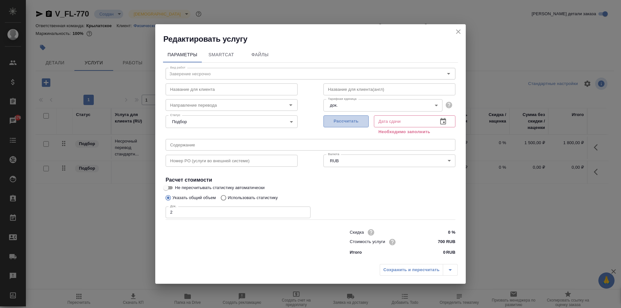
click at [336, 120] on span "Рассчитать" at bounding box center [346, 121] width 38 height 7
type input "[DATE] 12:17"
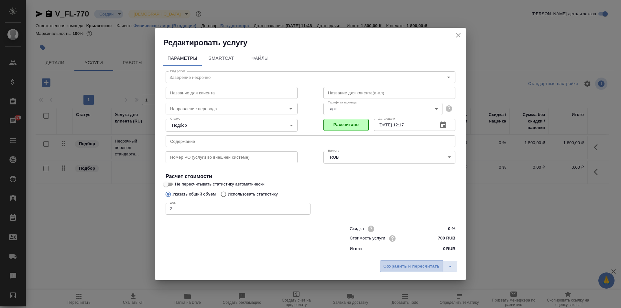
click at [408, 263] on span "Сохранить и пересчитать" at bounding box center [411, 266] width 56 height 7
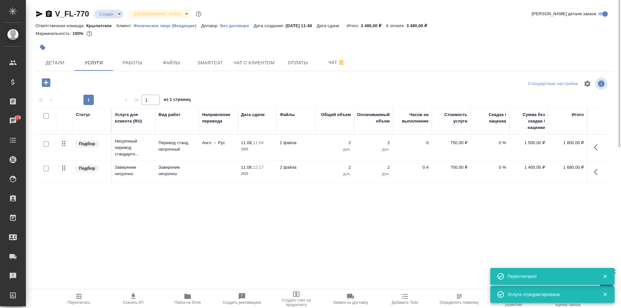
click at [88, 297] on span "Пересчитать" at bounding box center [79, 299] width 47 height 12
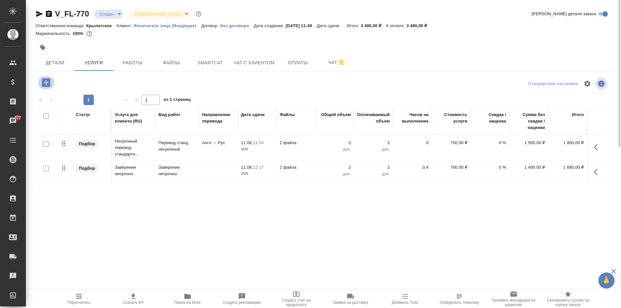
click at [40, 80] on button "button" at bounding box center [46, 82] width 18 height 13
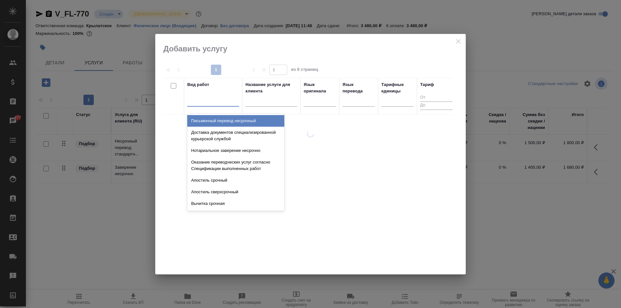
click at [217, 98] on div at bounding box center [213, 99] width 52 height 9
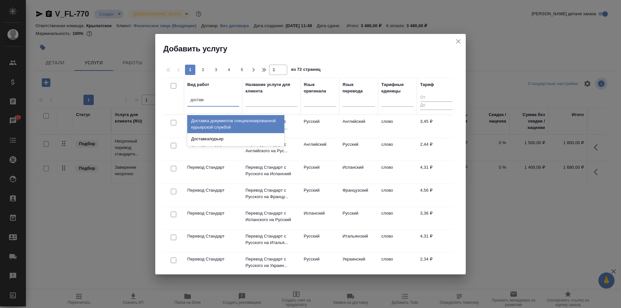
type input "доставка"
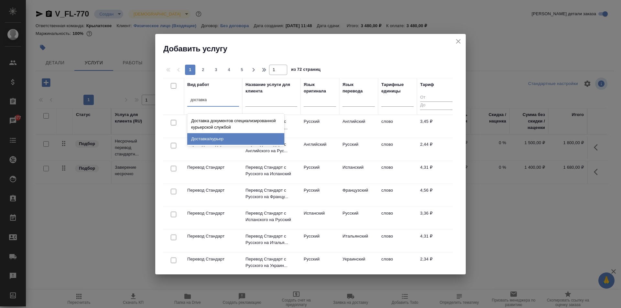
click at [235, 136] on div "Доставка/курьер" at bounding box center [235, 139] width 97 height 12
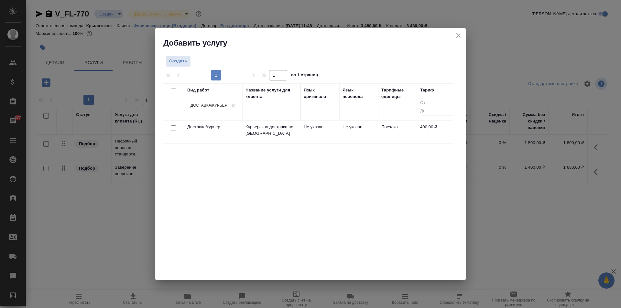
click at [347, 126] on td "Не указан" at bounding box center [358, 132] width 39 height 23
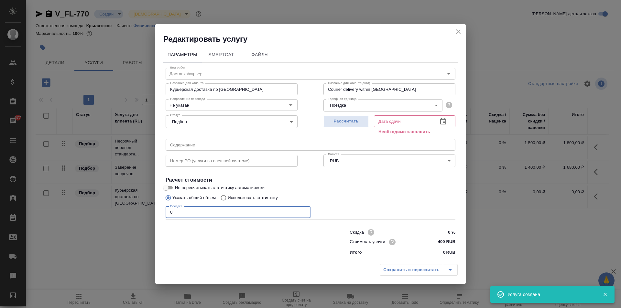
drag, startPoint x: 191, startPoint y: 212, endPoint x: 139, endPoint y: 204, distance: 52.5
click at [139, 204] on div "Редактировать услугу Параметры SmartCat Файлы Вид работ Доставка/курьер Вид раб…" at bounding box center [310, 154] width 621 height 308
type input "1"
click at [439, 240] on input "400 RUB" at bounding box center [444, 242] width 24 height 9
click at [358, 119] on span "Рассчитать" at bounding box center [346, 120] width 38 height 7
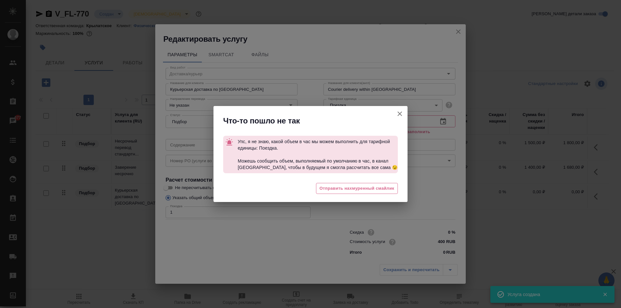
type input "[DATE] 12:24"
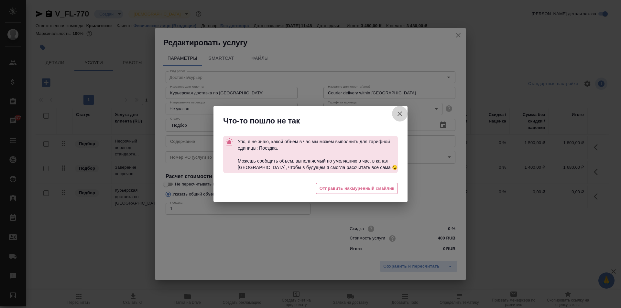
click at [403, 111] on icon "button" at bounding box center [400, 114] width 8 height 8
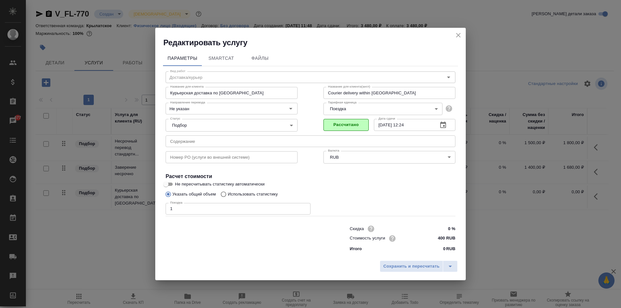
click at [421, 184] on label "Не пересчитывать статистику автоматически" at bounding box center [306, 185] width 289 height 8
click at [178, 184] on input "Не пересчитывать статистику автоматически" at bounding box center [165, 185] width 23 height 8
click at [251, 186] on span "Не пересчитывать статистику автоматически" at bounding box center [220, 184] width 90 height 6
click at [183, 186] on input "Не пересчитывать статистику автоматически" at bounding box center [171, 185] width 23 height 8
click at [251, 186] on span "Не пересчитывать статистику автоматически" at bounding box center [220, 184] width 90 height 6
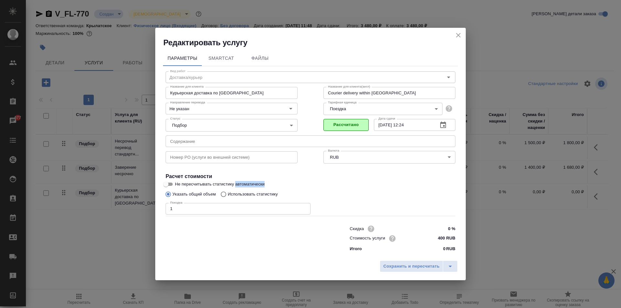
click at [178, 186] on input "Не пересчитывать статистику автоматически" at bounding box center [165, 185] width 23 height 8
click at [424, 178] on h4 "Расчет стоимости" at bounding box center [311, 177] width 290 height 8
click at [429, 181] on label "Не пересчитывать статистику автоматически" at bounding box center [306, 185] width 289 height 8
click at [183, 181] on input "Не пересчитывать статистику автоматически" at bounding box center [171, 185] width 23 height 8
click at [429, 181] on label "Не пересчитывать статистику автоматически" at bounding box center [306, 185] width 289 height 8
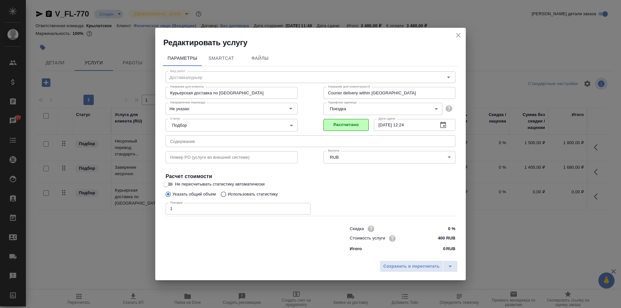
click at [178, 181] on input "Не пересчитывать статистику автоматически" at bounding box center [165, 185] width 23 height 8
click at [429, 181] on label "Не пересчитывать статистику автоматически" at bounding box center [306, 185] width 289 height 8
click at [183, 181] on input "Не пересчитывать статистику автоматически" at bounding box center [171, 185] width 23 height 8
checkbox input "false"
click at [444, 240] on input "400 RUB" at bounding box center [443, 238] width 24 height 9
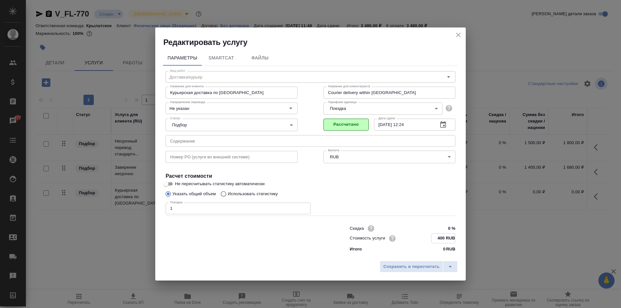
click at [443, 240] on input "400 RUB" at bounding box center [444, 238] width 24 height 9
type input "5 RUB"
type input "600 RUB"
